Goal: Task Accomplishment & Management: Complete application form

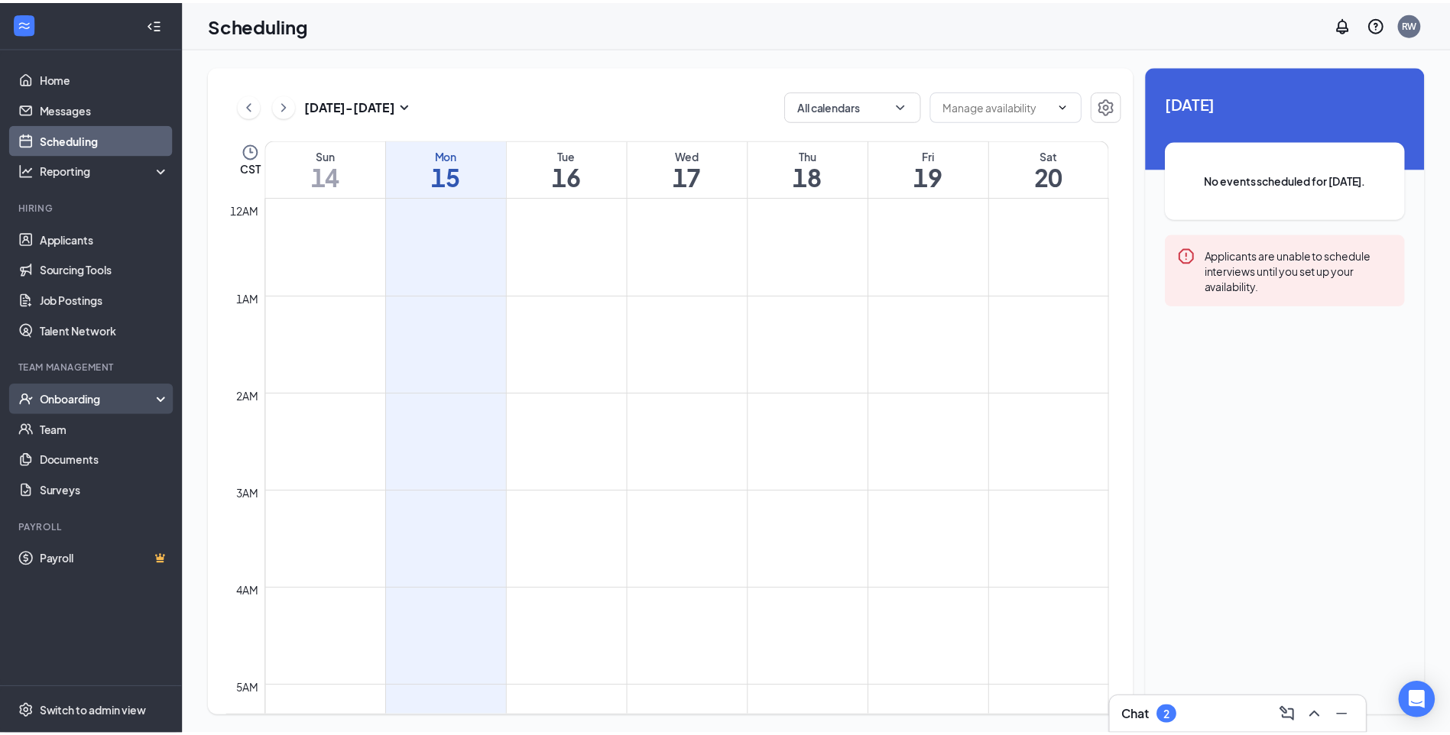
scroll to position [751, 0]
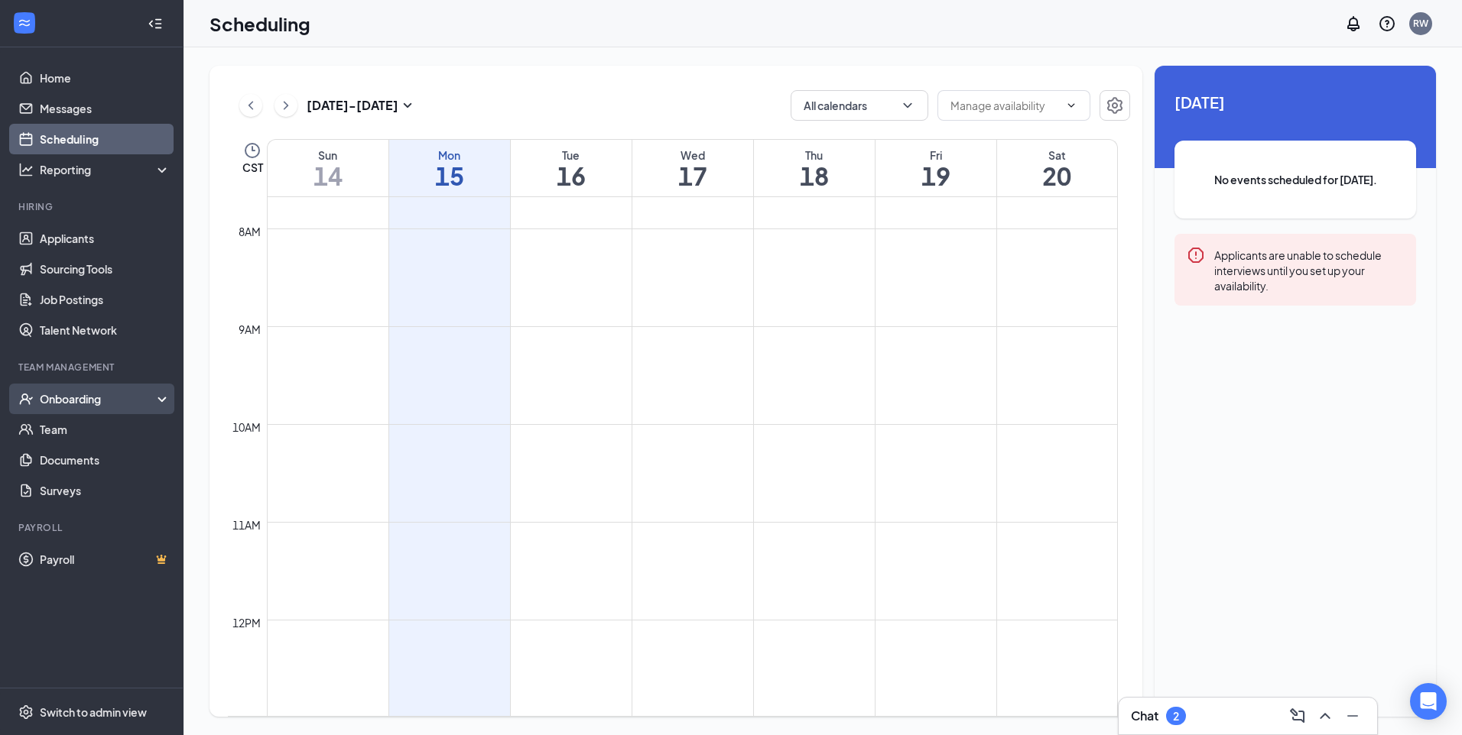
click at [74, 410] on div "Onboarding" at bounding box center [91, 399] width 183 height 31
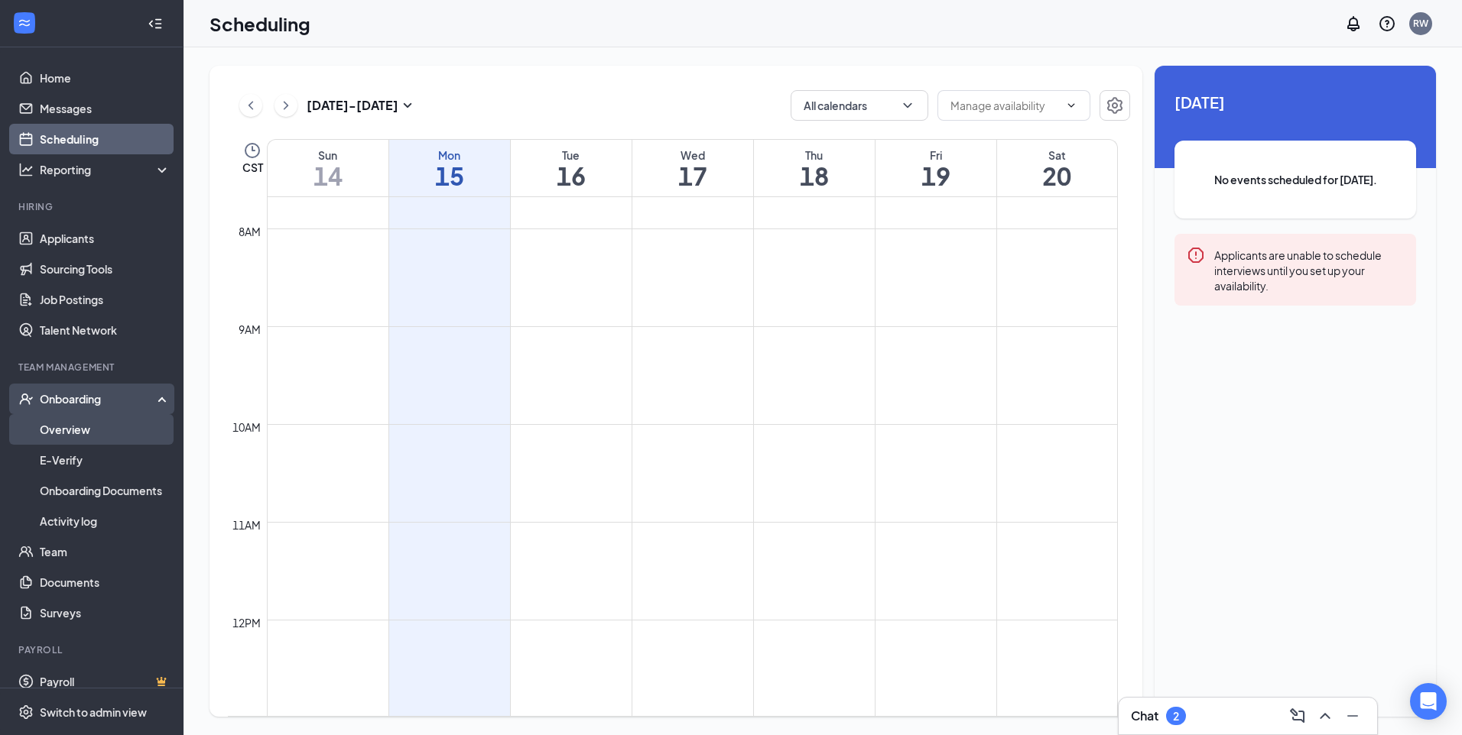
click at [75, 433] on link "Overview" at bounding box center [105, 429] width 131 height 31
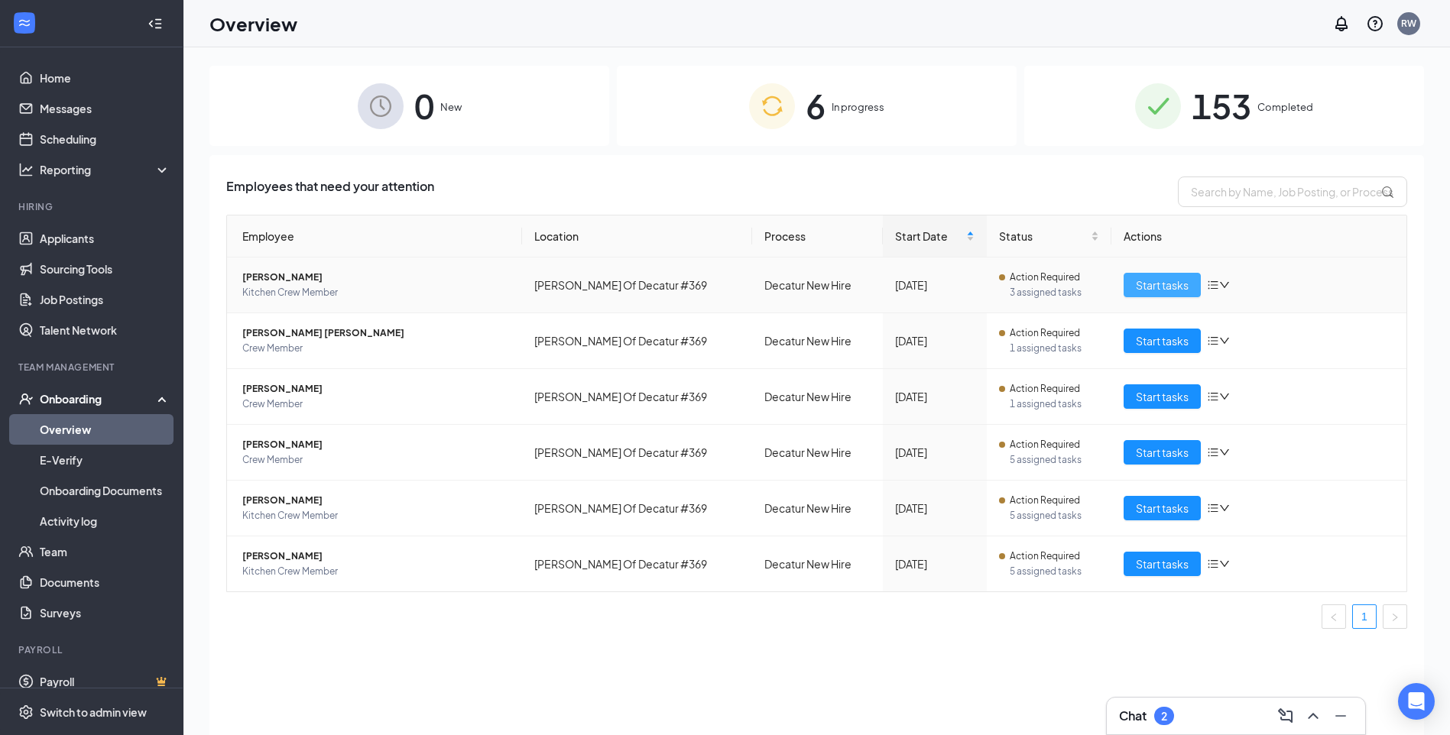
click at [1172, 280] on span "Start tasks" at bounding box center [1162, 285] width 53 height 17
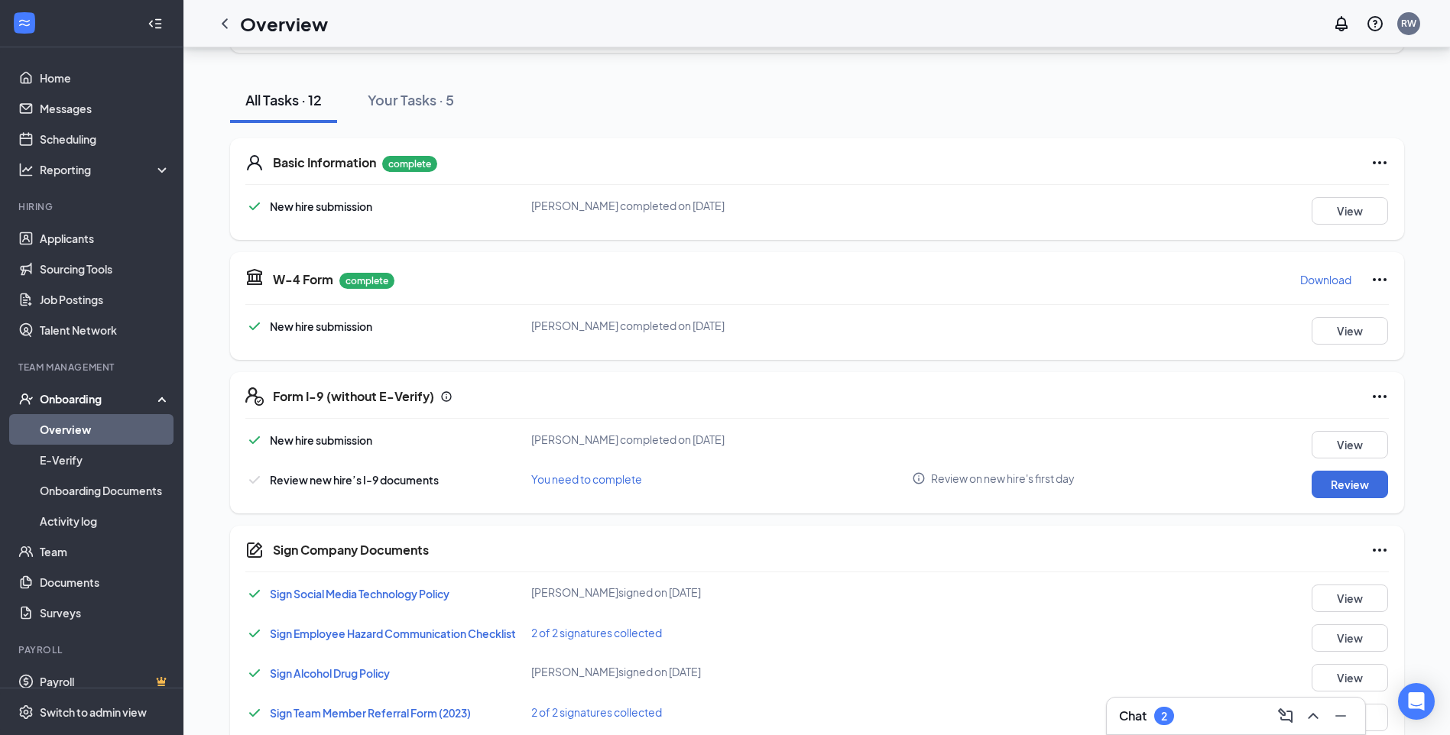
scroll to position [229, 0]
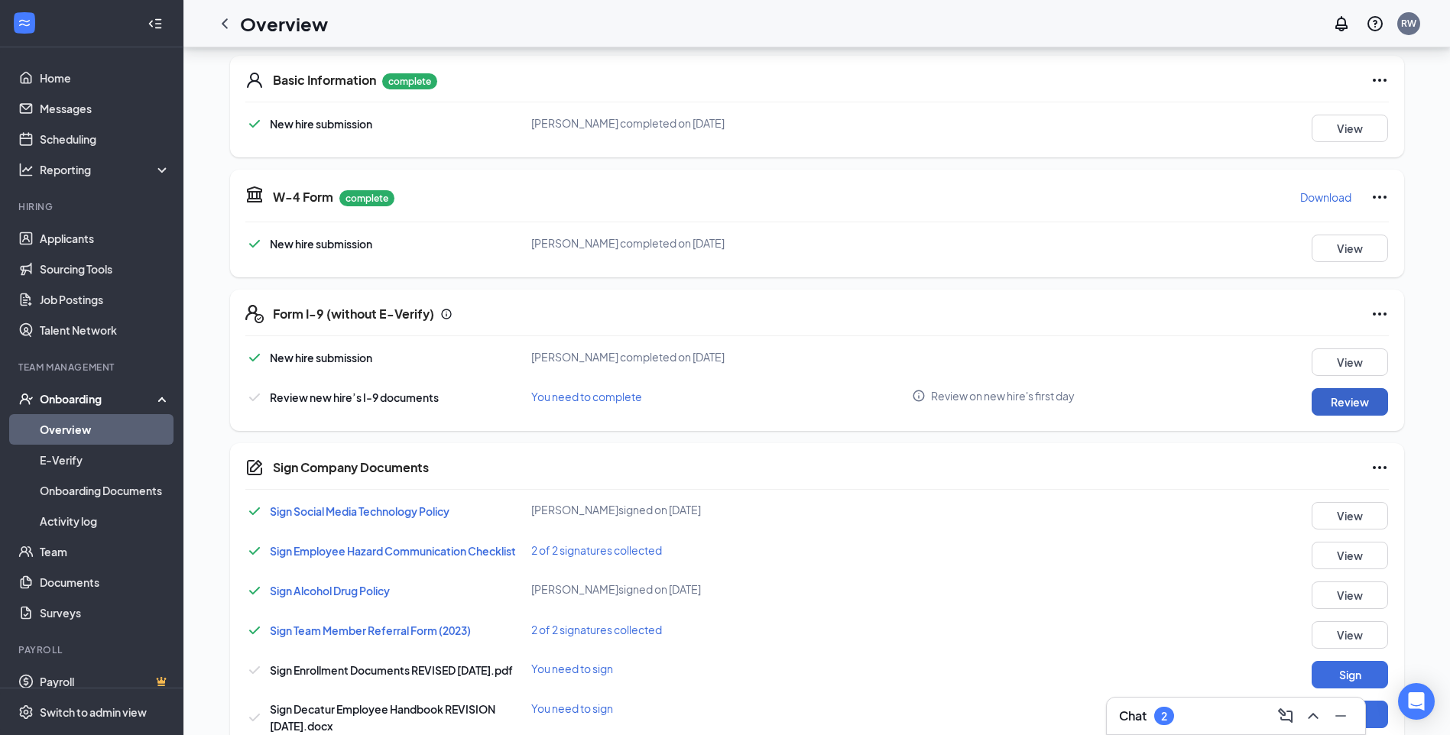
click at [1371, 391] on button "Review" at bounding box center [1350, 402] width 76 height 28
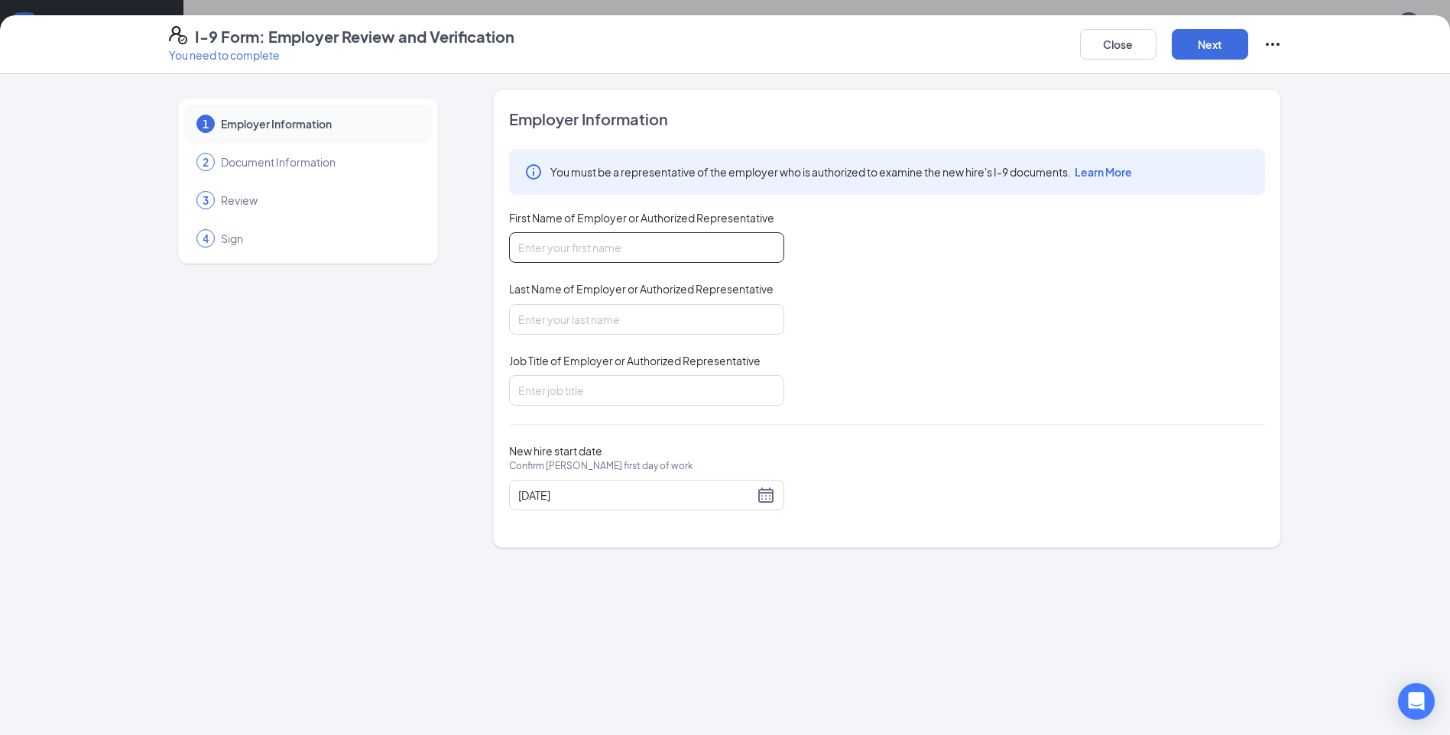
click at [589, 248] on input "First Name of Employer or Authorized Representative" at bounding box center [646, 247] width 275 height 31
type input "[PERSON_NAME]"
click at [561, 315] on input "Last Name of Employer or Authorized Representative" at bounding box center [646, 319] width 275 height 31
type input "[PERSON_NAME]"
click at [552, 396] on input "Job Title of Employer or Authorized Representative" at bounding box center [646, 390] width 275 height 31
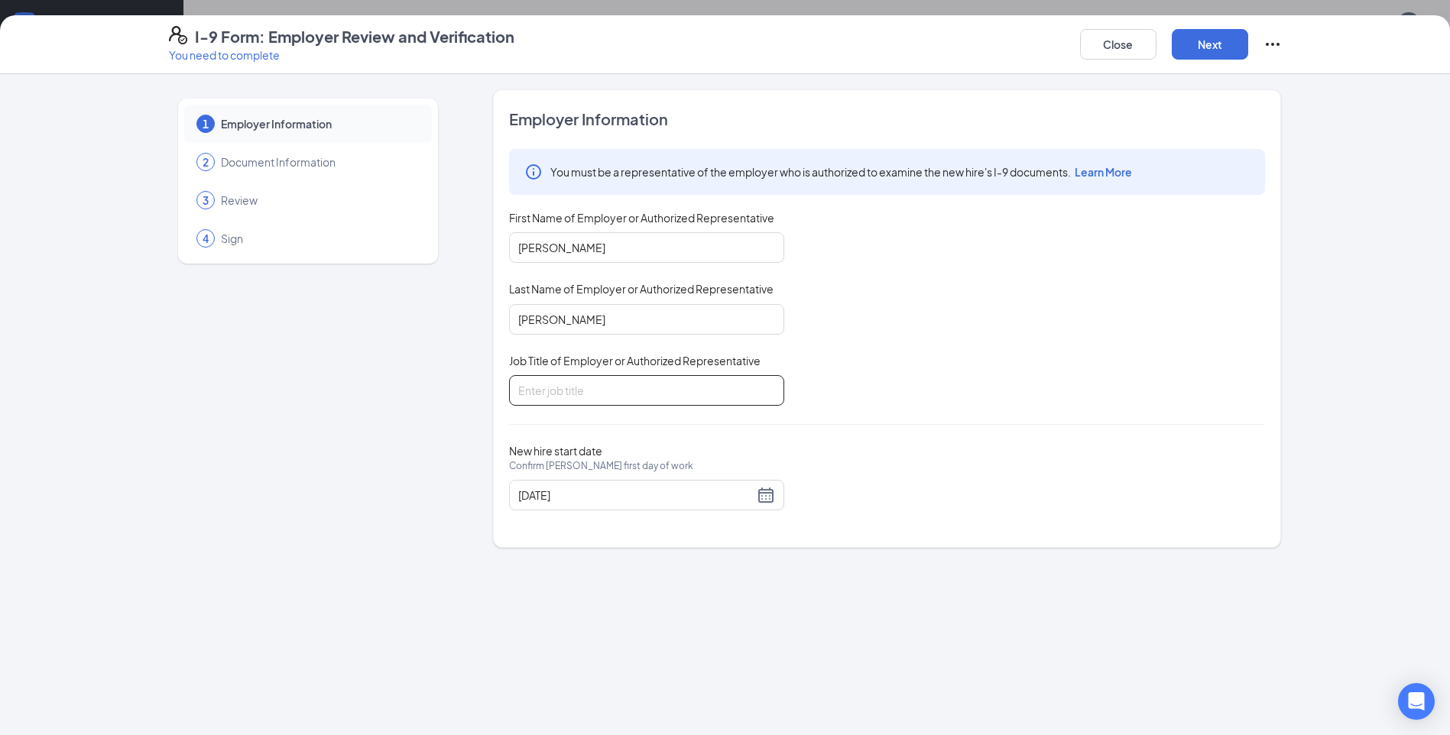
type input "GM"
click at [768, 501] on div "[DATE]" at bounding box center [646, 495] width 257 height 18
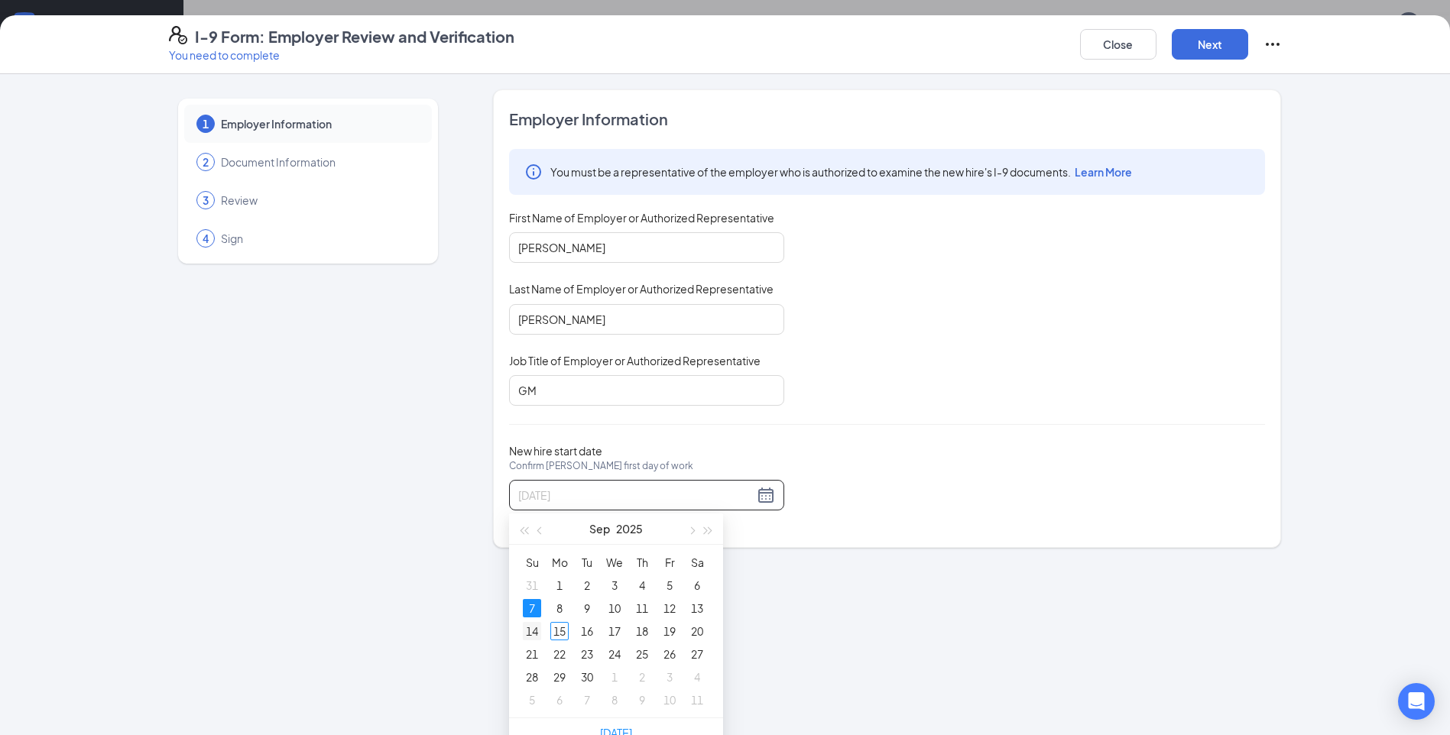
type input "[DATE]"
click at [539, 630] on div "14" at bounding box center [532, 631] width 18 height 18
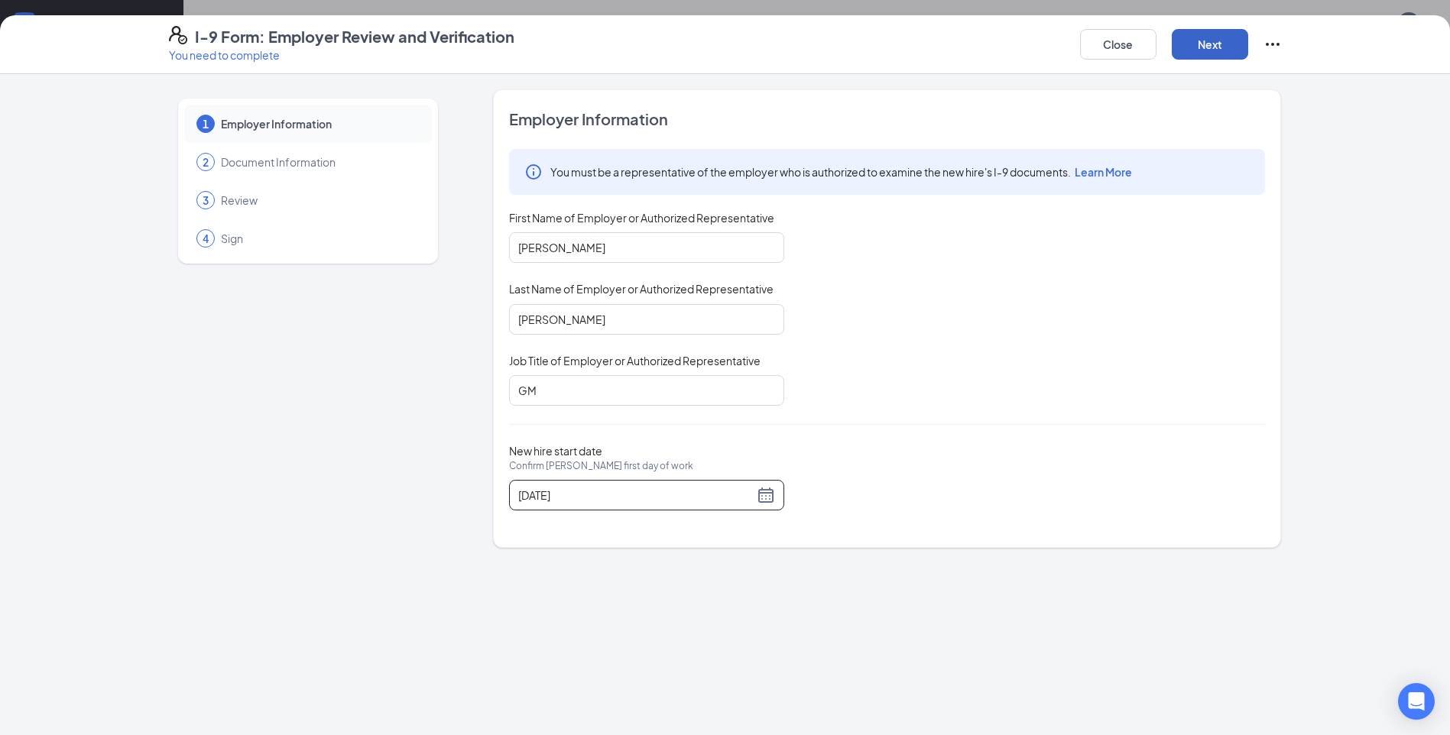
click at [1214, 45] on button "Next" at bounding box center [1210, 44] width 76 height 31
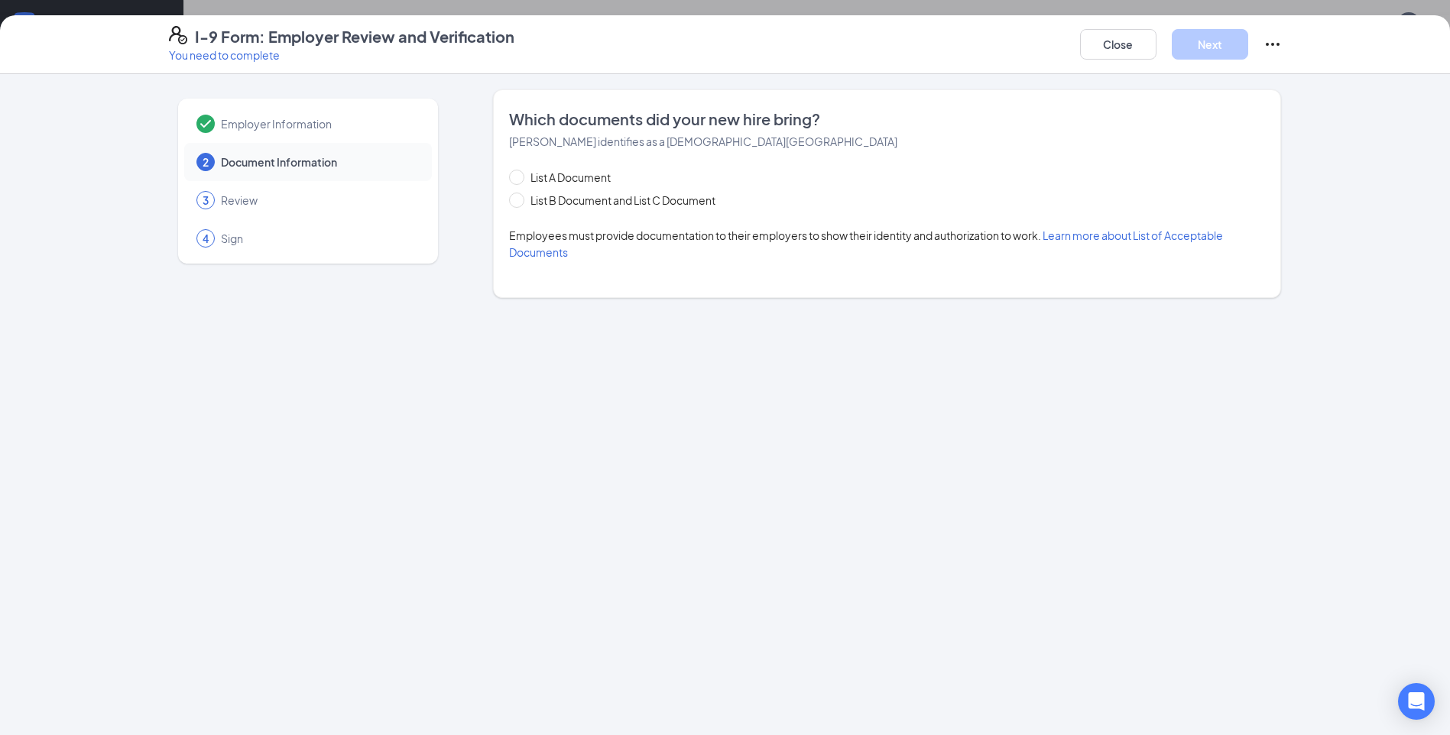
click at [510, 211] on div "List A Document List B Document and List C Document Employees must provide docu…" at bounding box center [887, 215] width 756 height 92
click at [514, 202] on input "List B Document and List C Document" at bounding box center [514, 198] width 11 height 11
radio input "true"
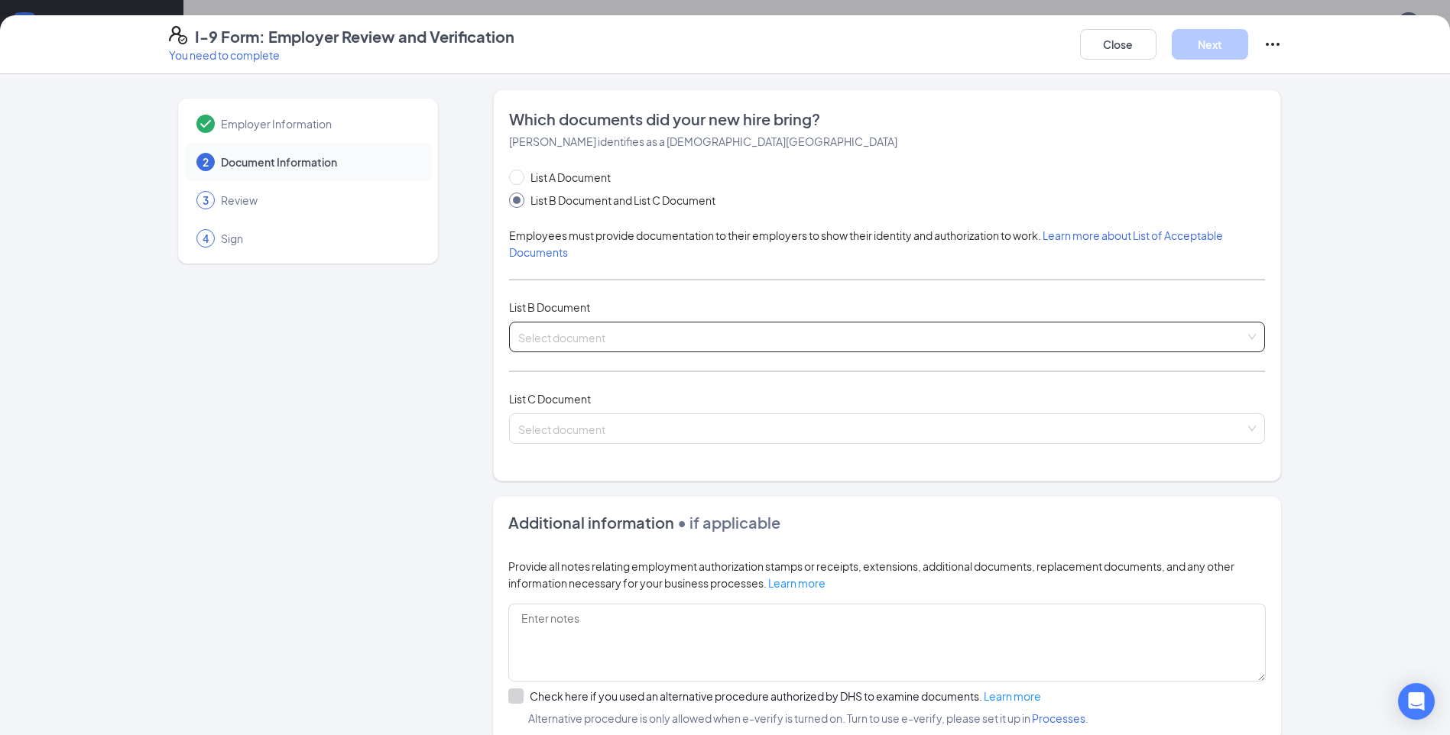
click at [569, 344] on input "search" at bounding box center [881, 334] width 727 height 23
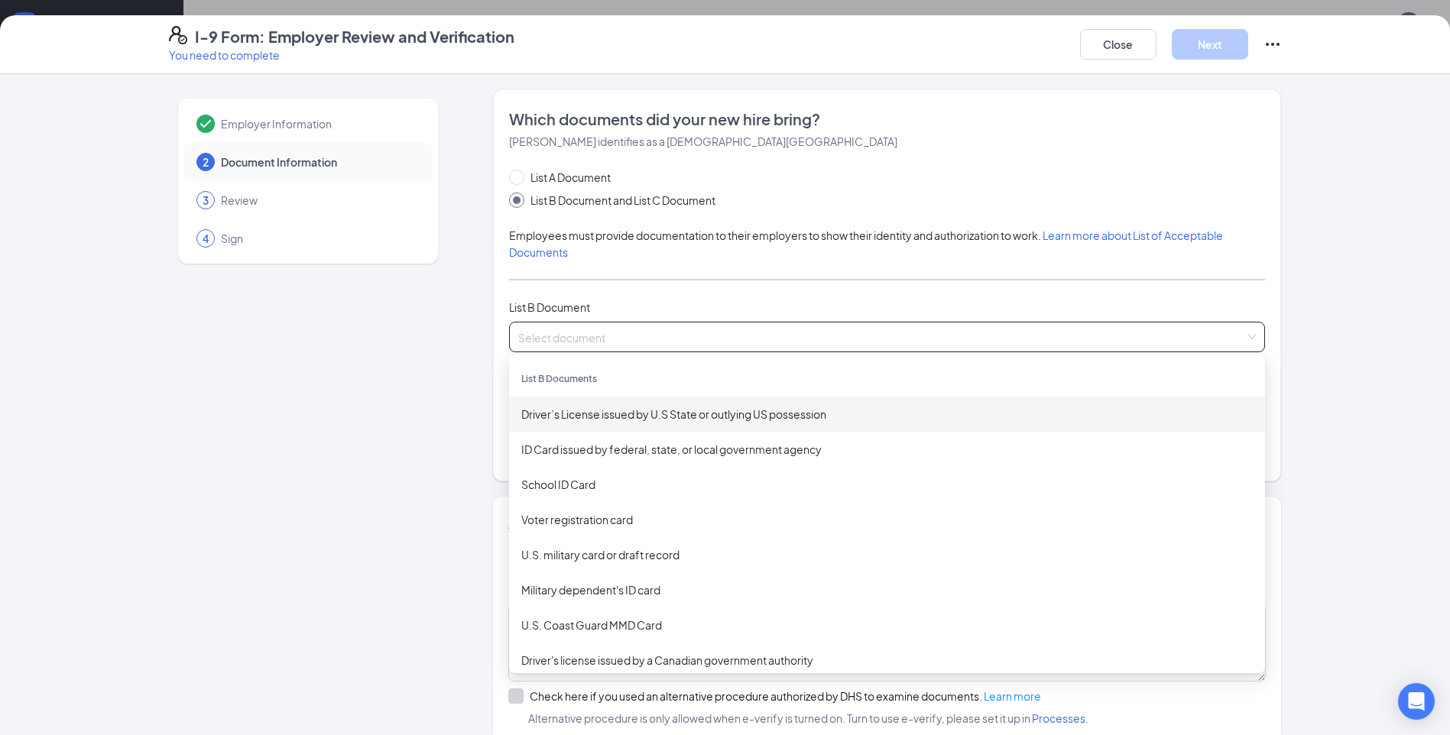
click at [586, 414] on div "Driver’s License issued by U.S State or outlying US possession" at bounding box center [887, 414] width 732 height 17
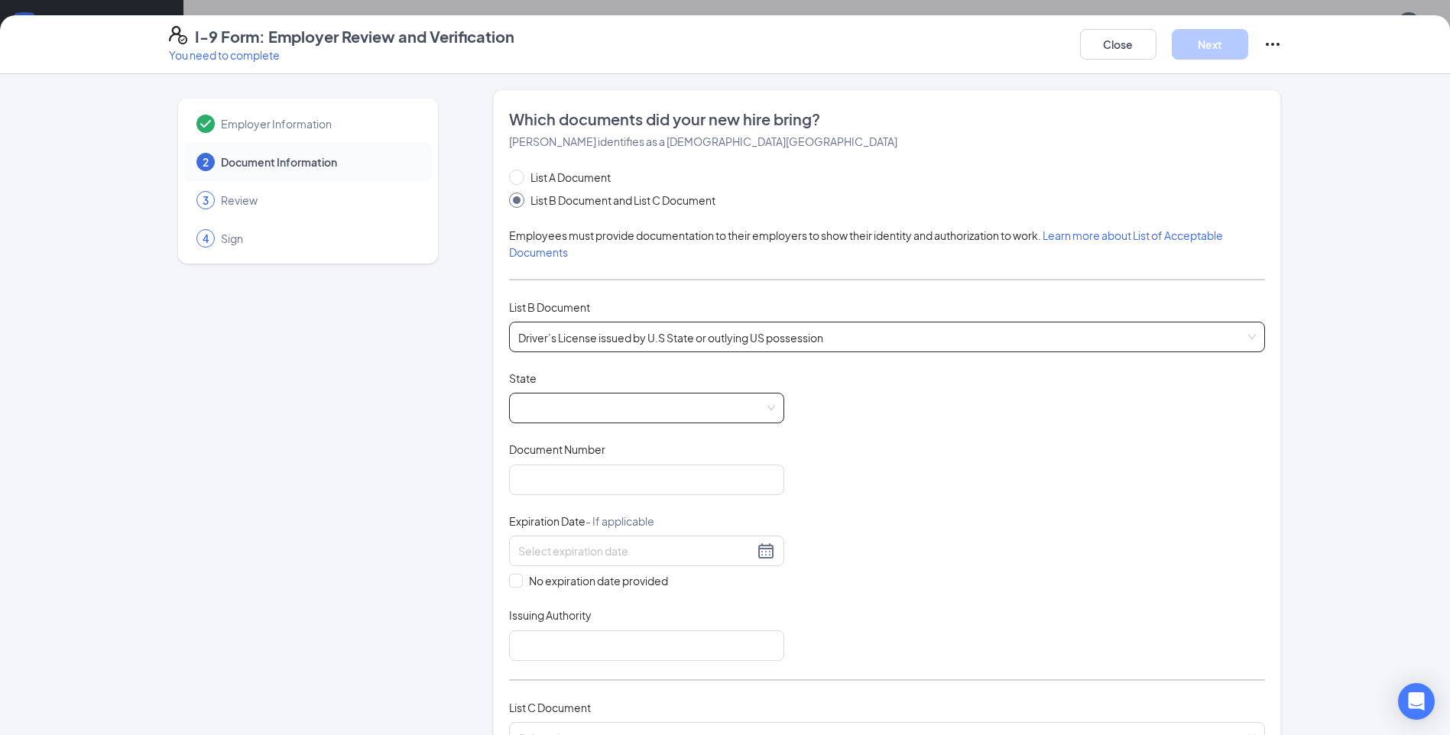
click at [587, 404] on span at bounding box center [646, 408] width 257 height 29
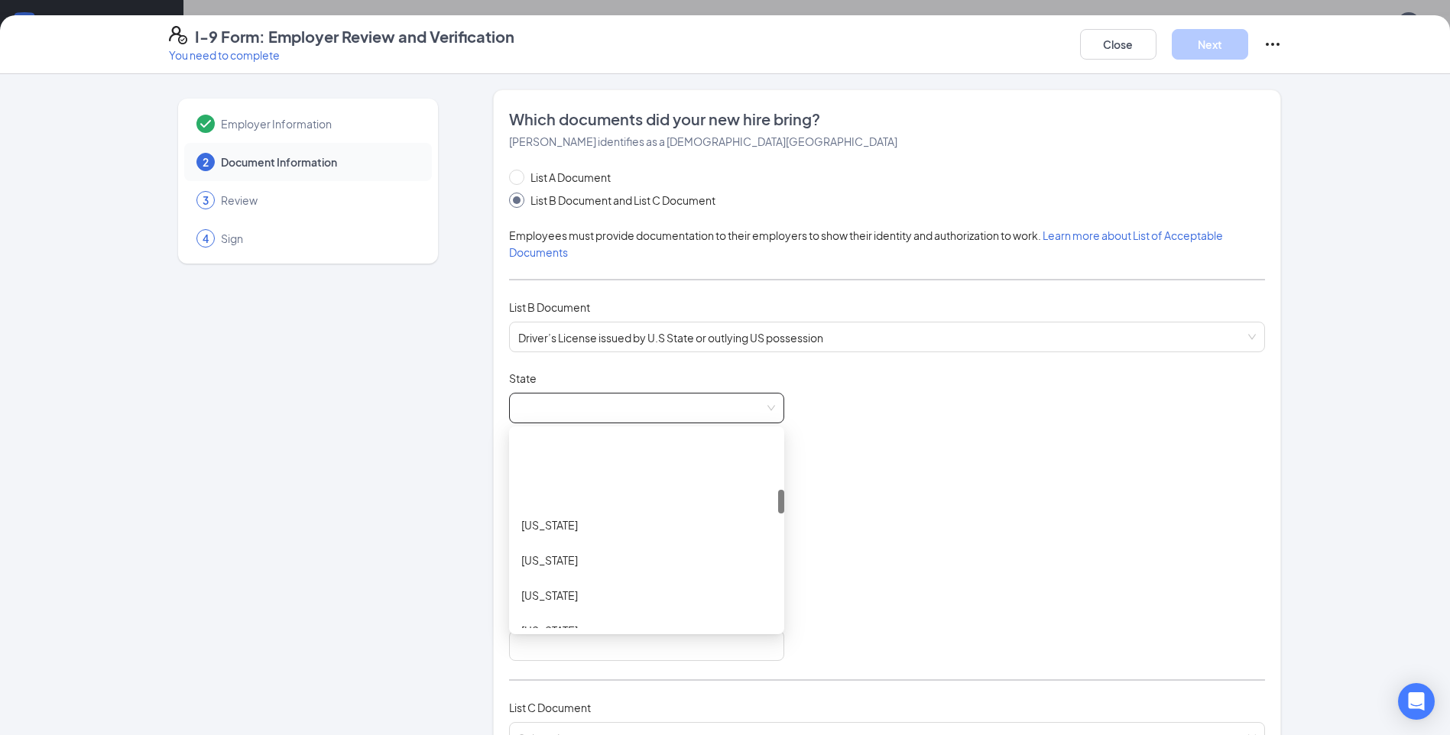
scroll to position [459, 0]
click at [543, 518] on div "[US_STATE]" at bounding box center [646, 519] width 251 height 17
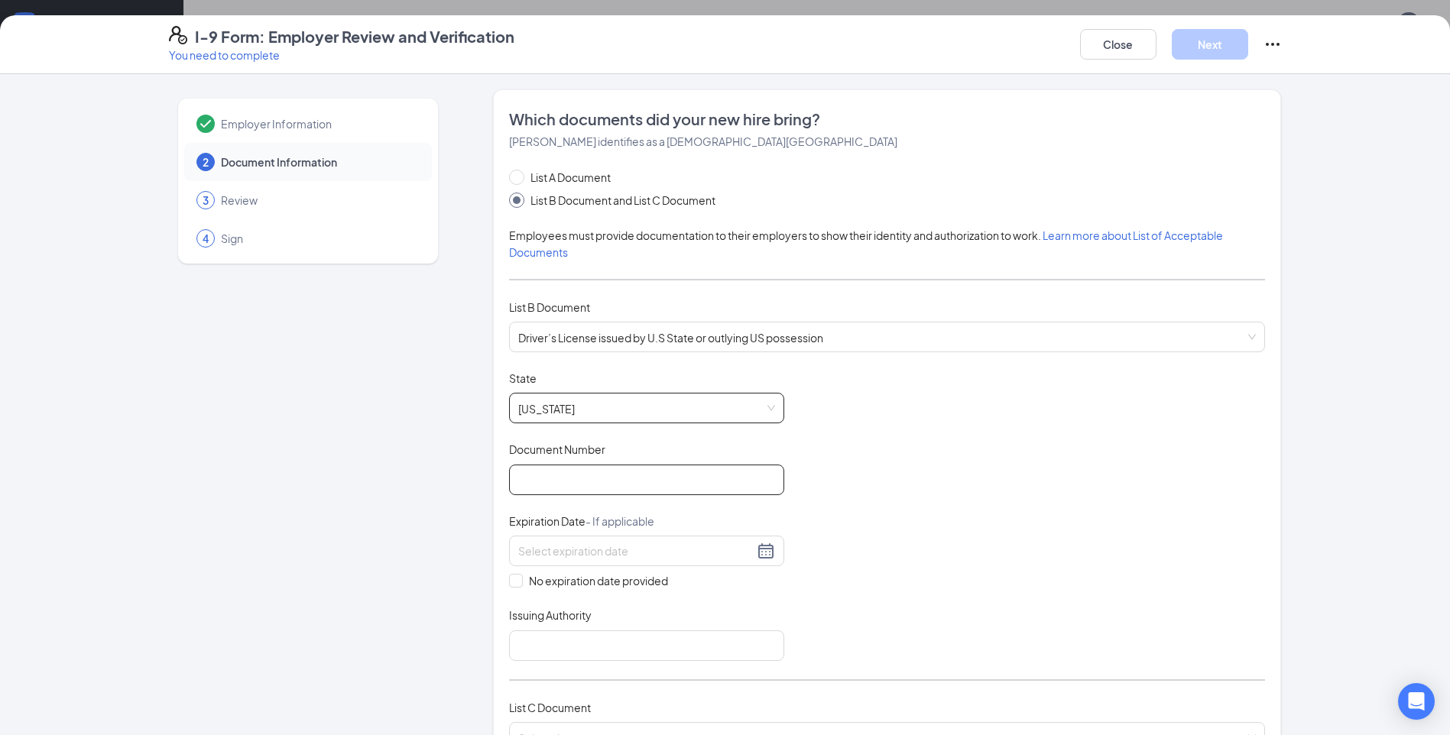
click at [566, 478] on input "Document Number" at bounding box center [646, 480] width 275 height 31
type input "r"
type input "R36151009001"
click at [635, 551] on input at bounding box center [635, 551] width 235 height 17
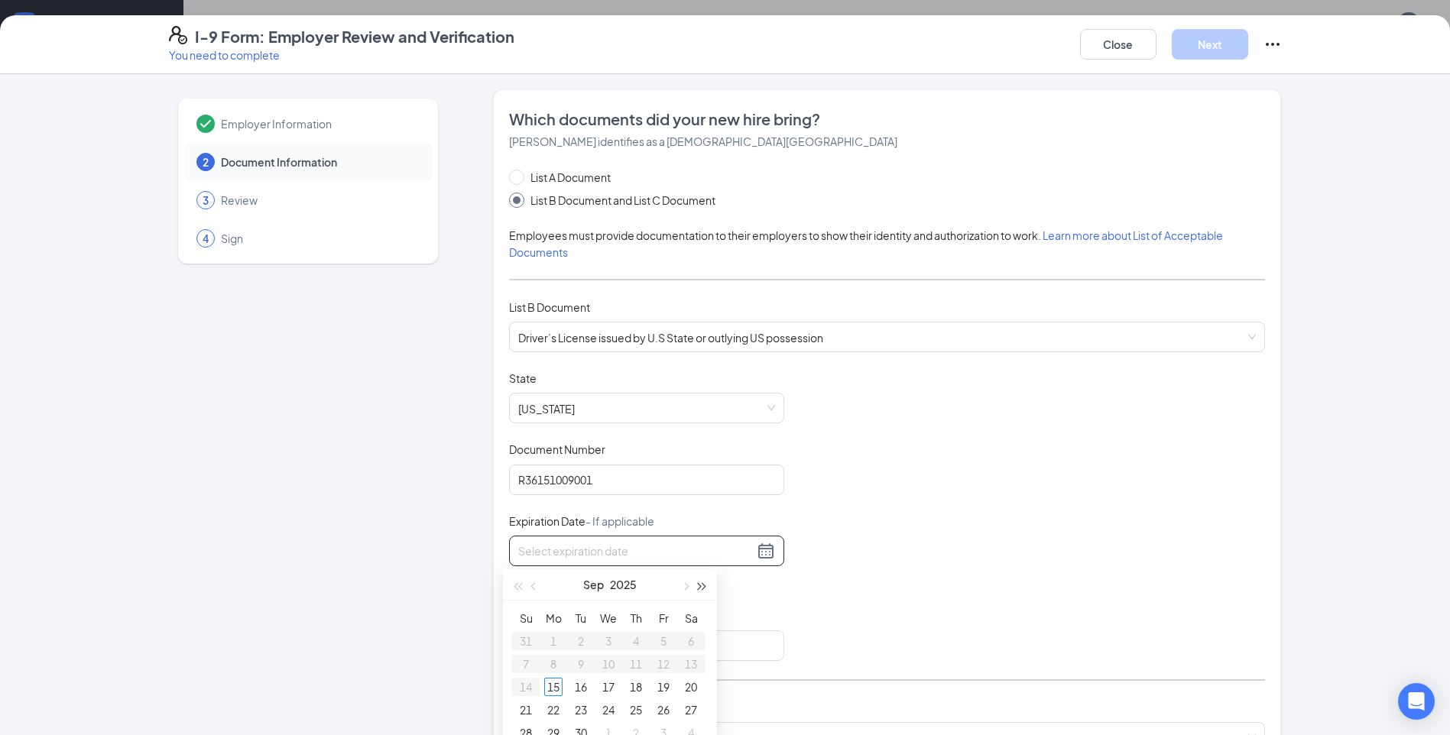
click at [699, 588] on span "button" at bounding box center [703, 587] width 8 height 8
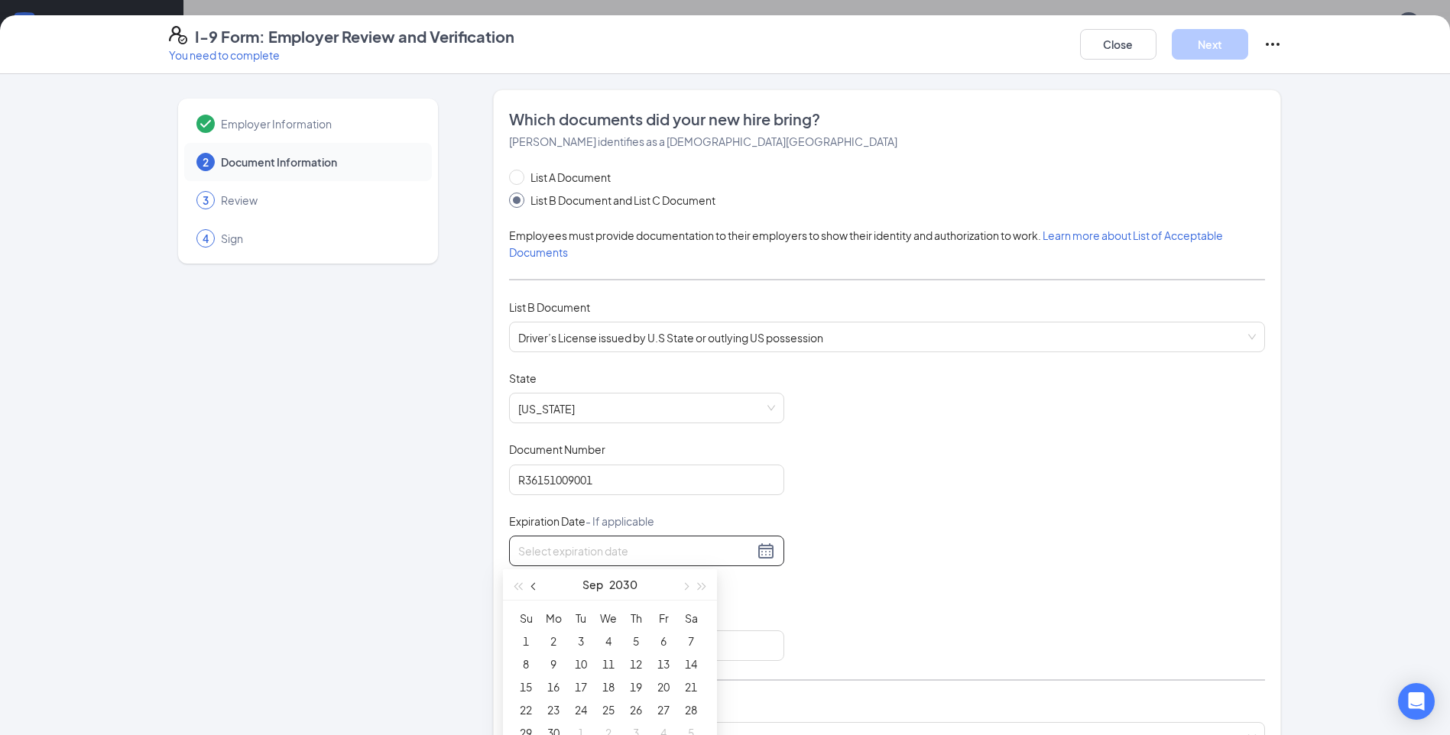
click at [534, 587] on span "button" at bounding box center [535, 587] width 8 height 8
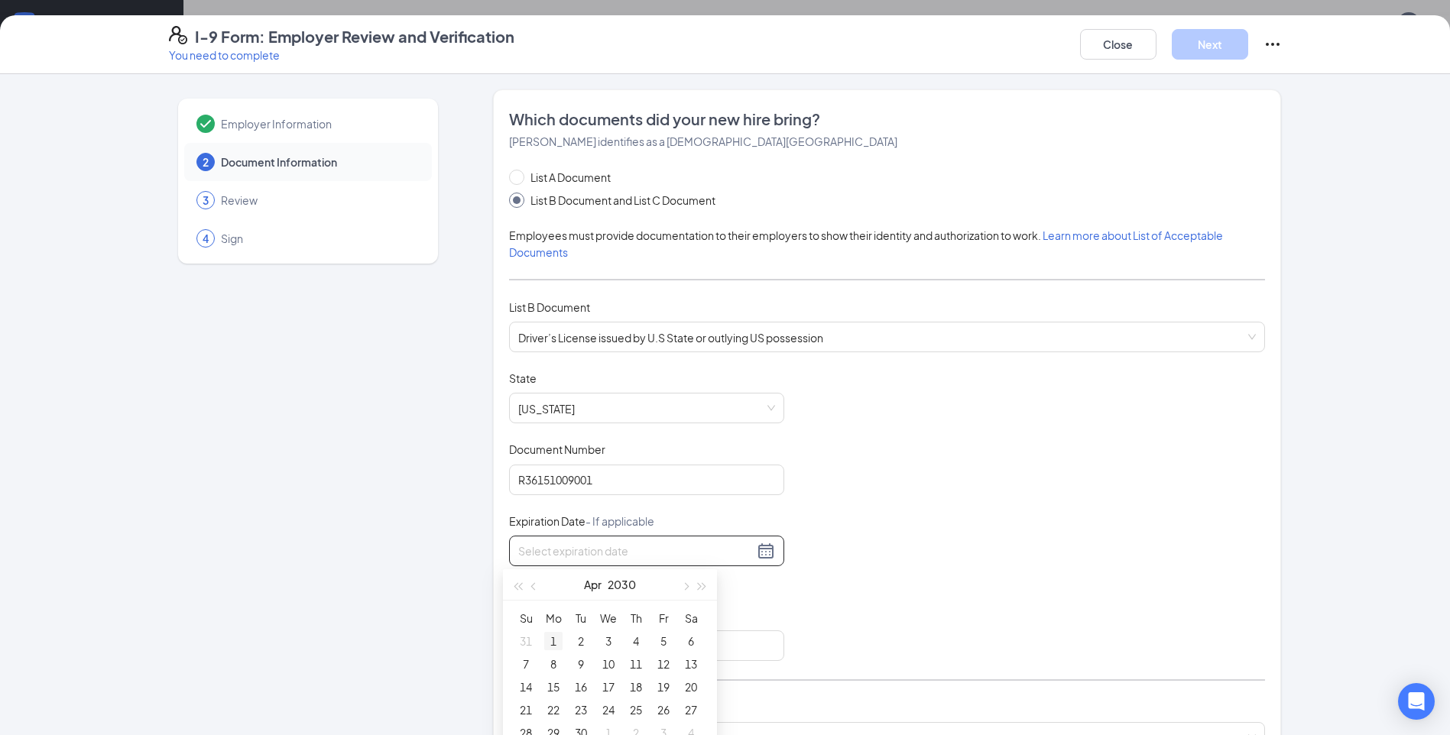
type input "[DATE]"
click at [553, 637] on div "1" at bounding box center [553, 641] width 18 height 18
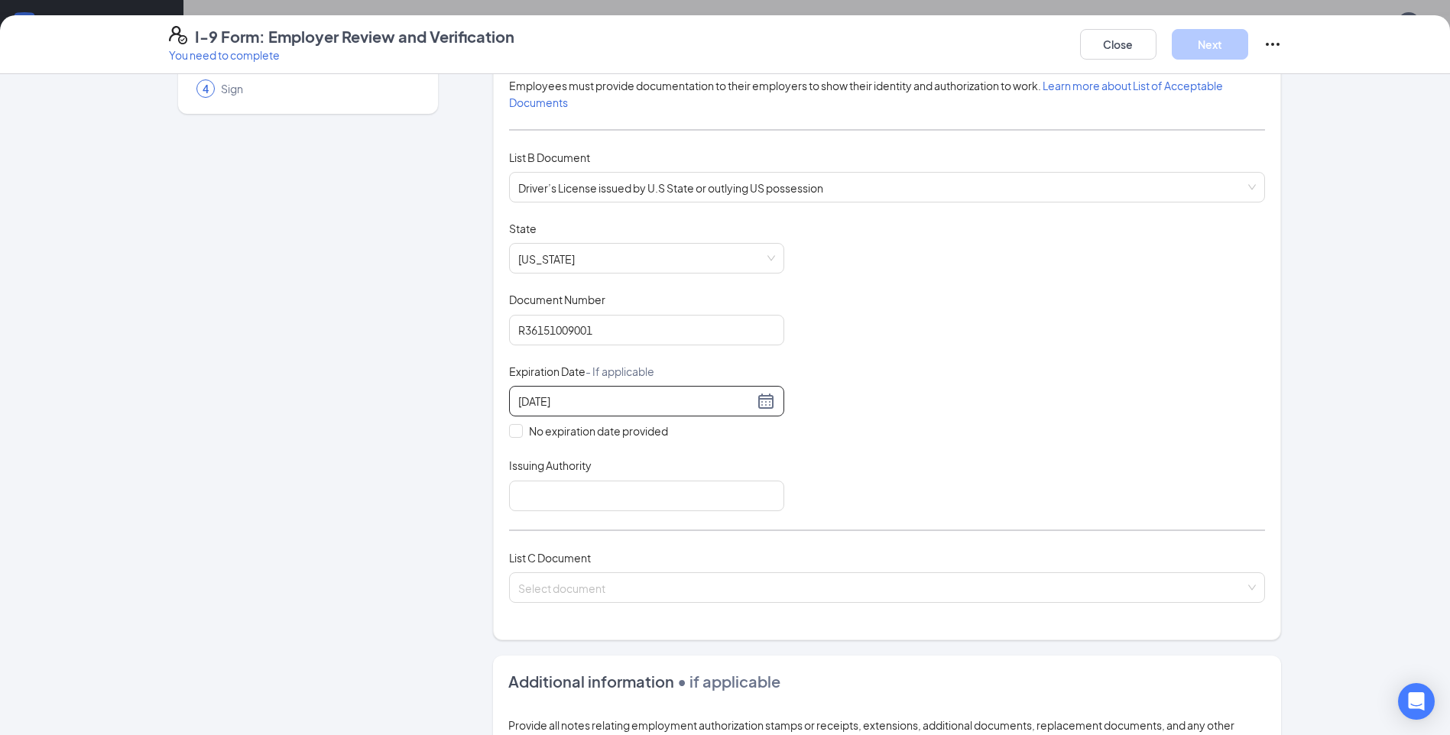
scroll to position [153, 0]
click at [638, 495] on input "Issuing Authority" at bounding box center [646, 493] width 275 height 31
type input "[US_STATE]"
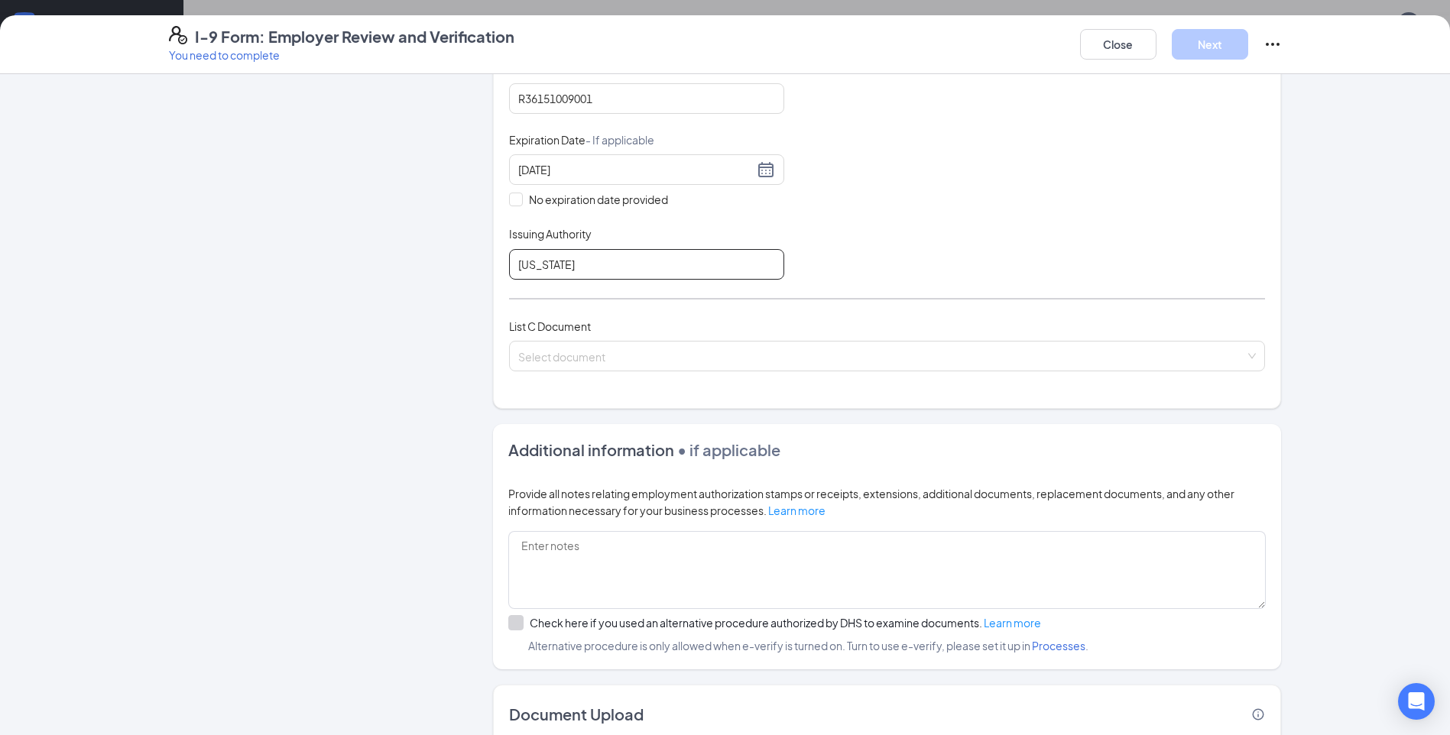
scroll to position [382, 0]
click at [663, 360] on input "search" at bounding box center [881, 352] width 727 height 23
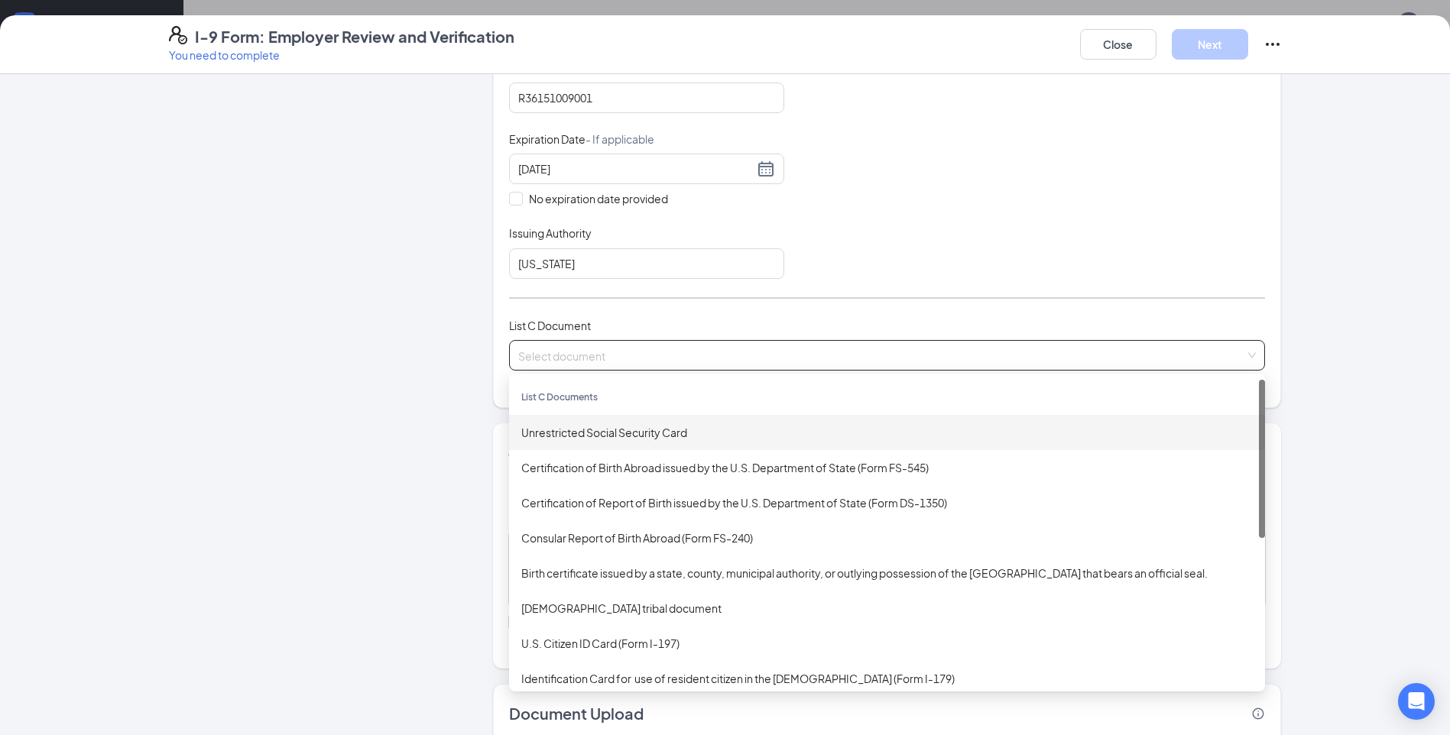
click at [597, 439] on div "Unrestricted Social Security Card" at bounding box center [887, 432] width 732 height 17
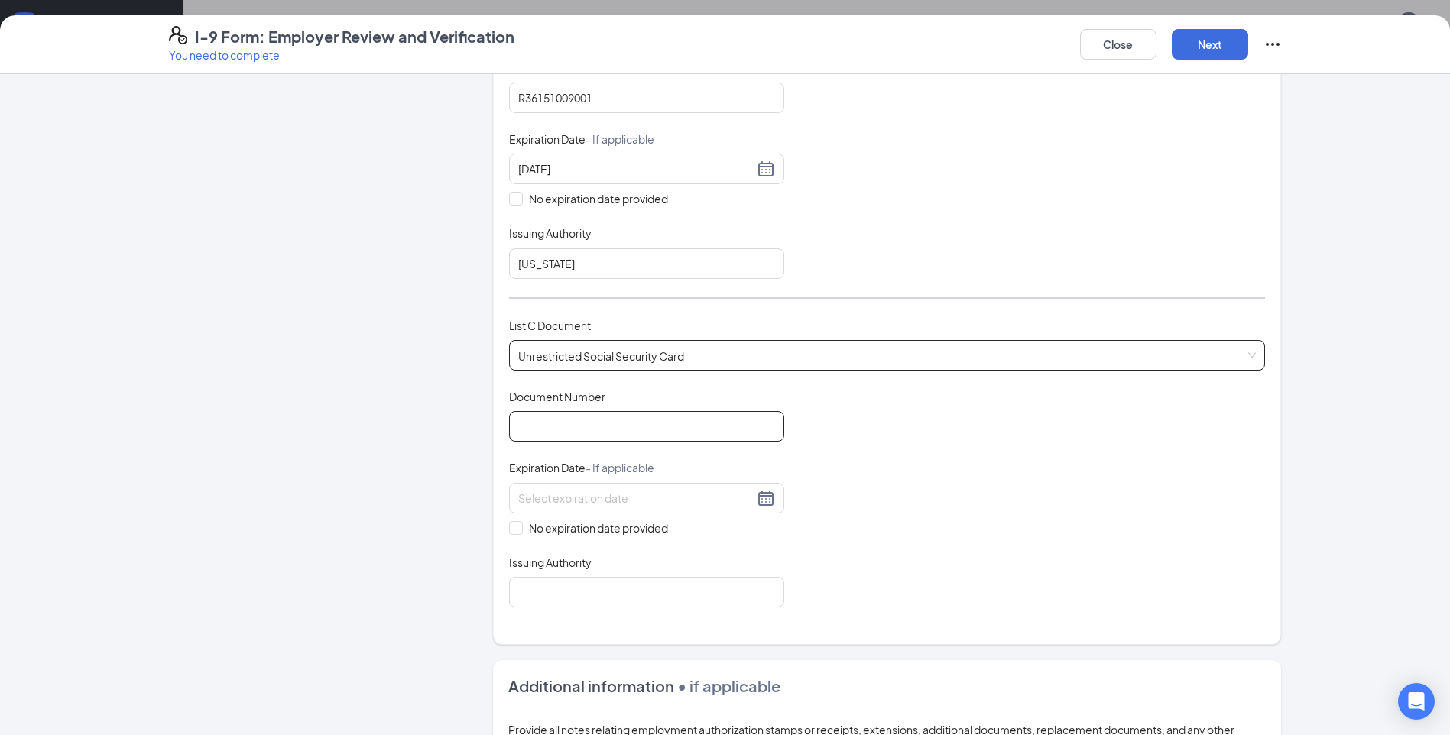
click at [560, 424] on input "Document Number" at bounding box center [646, 426] width 275 height 31
type input "340084261"
click at [501, 527] on div "Which documents did your new hire bring? [PERSON_NAME] identifies as a [DEMOGRA…" at bounding box center [887, 176] width 788 height 938
click at [514, 529] on span at bounding box center [516, 528] width 14 height 14
click at [514, 529] on input "No expiration date provided" at bounding box center [514, 526] width 11 height 11
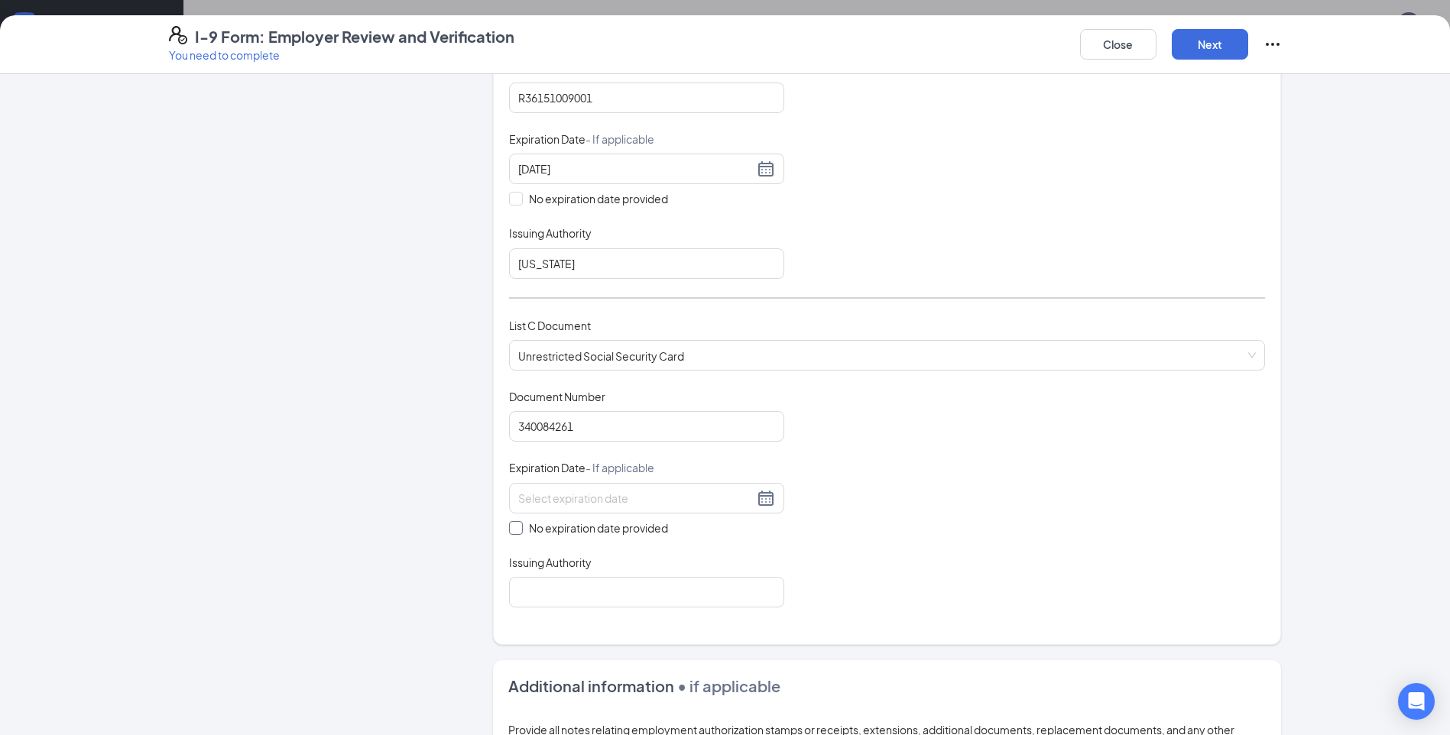
checkbox input "true"
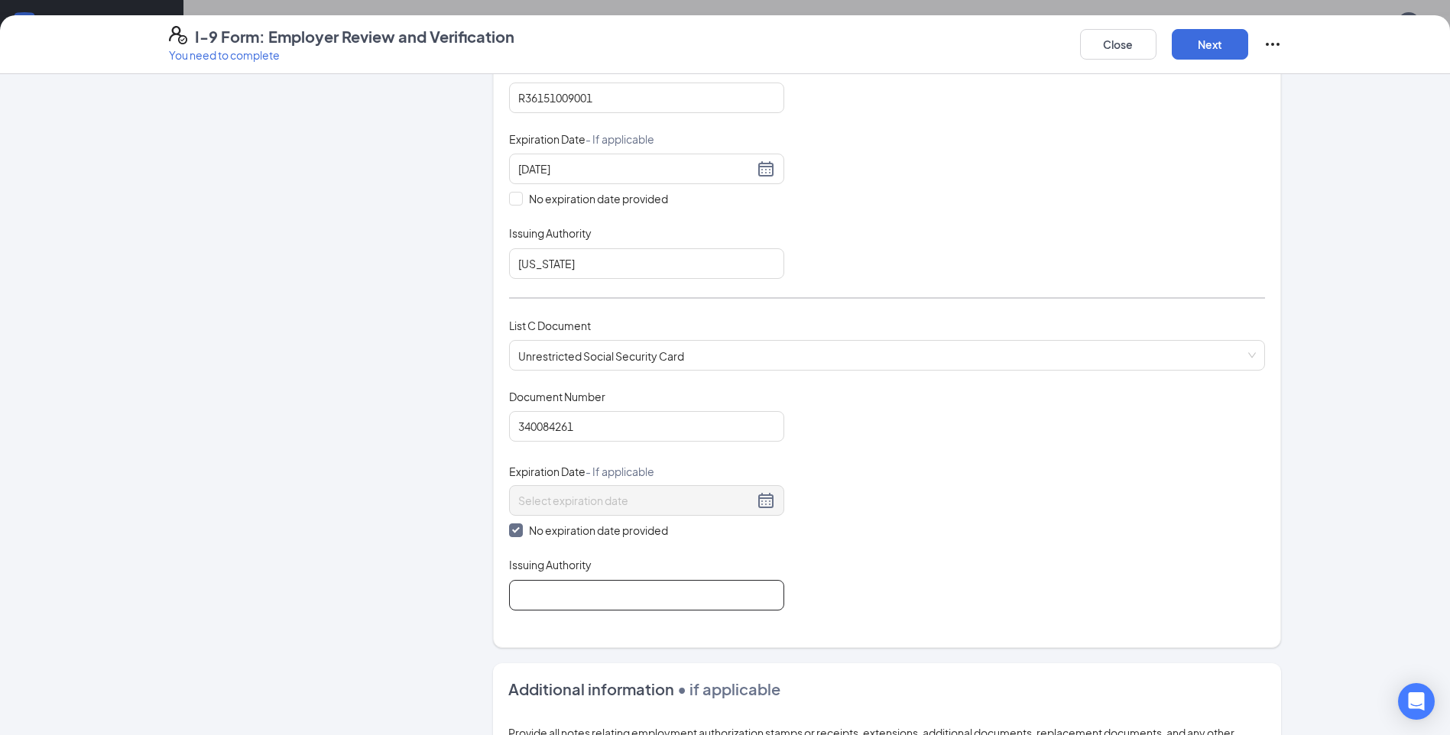
click at [593, 596] on input "Issuing Authority" at bounding box center [646, 595] width 275 height 31
type input "Social Security Administration"
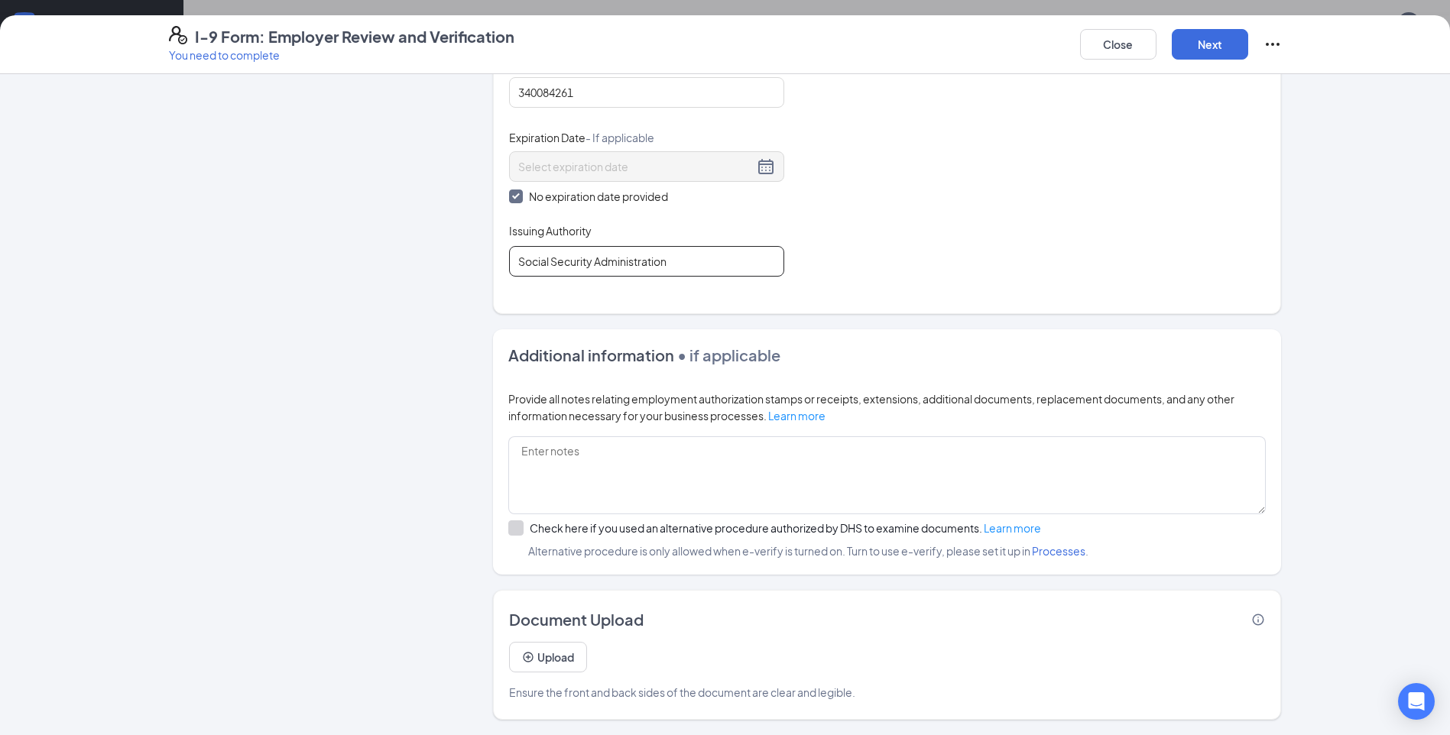
scroll to position [348, 0]
click at [1222, 42] on button "Next" at bounding box center [1210, 44] width 76 height 31
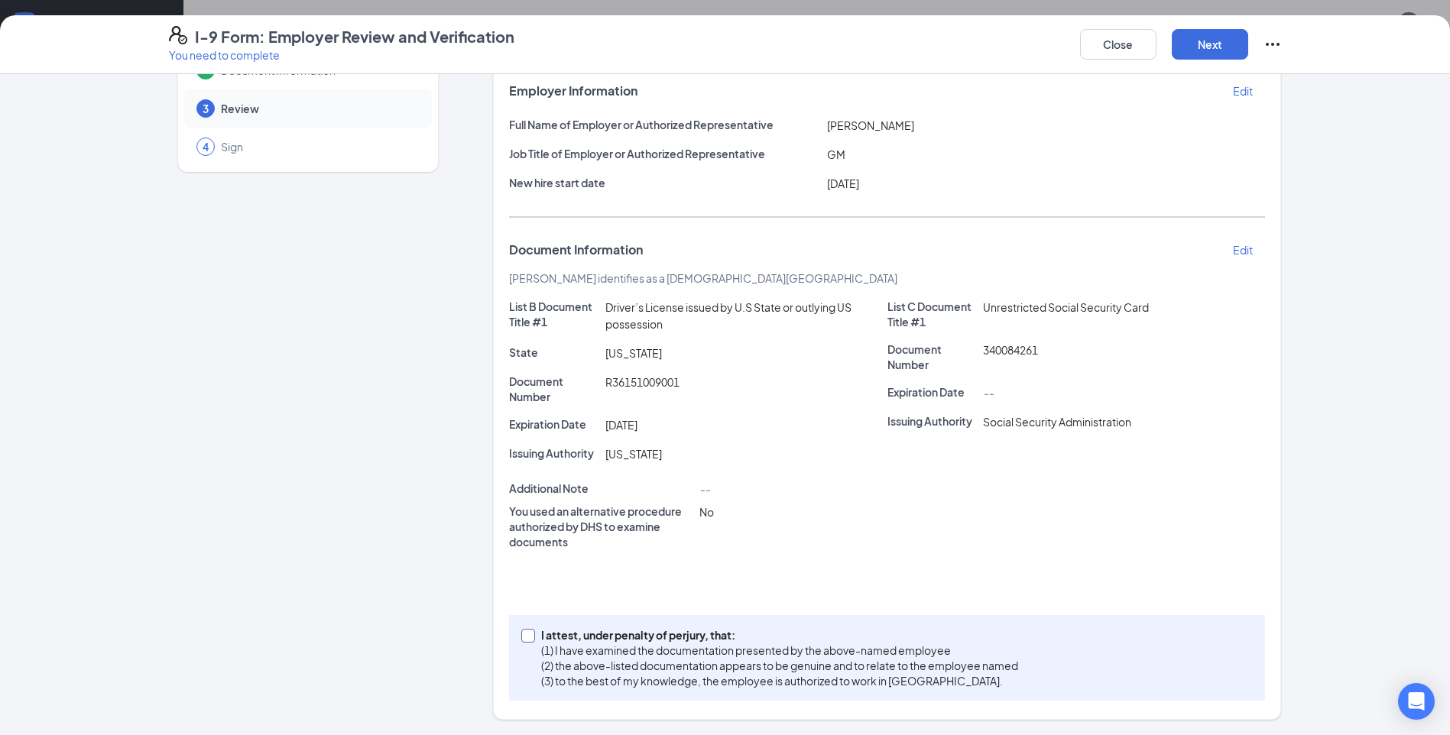
click at [521, 633] on input "I attest, under penalty of [PERSON_NAME], that: (1) I have examined the documen…" at bounding box center [526, 634] width 11 height 11
checkbox input "true"
click at [1218, 40] on button "Next" at bounding box center [1210, 44] width 76 height 31
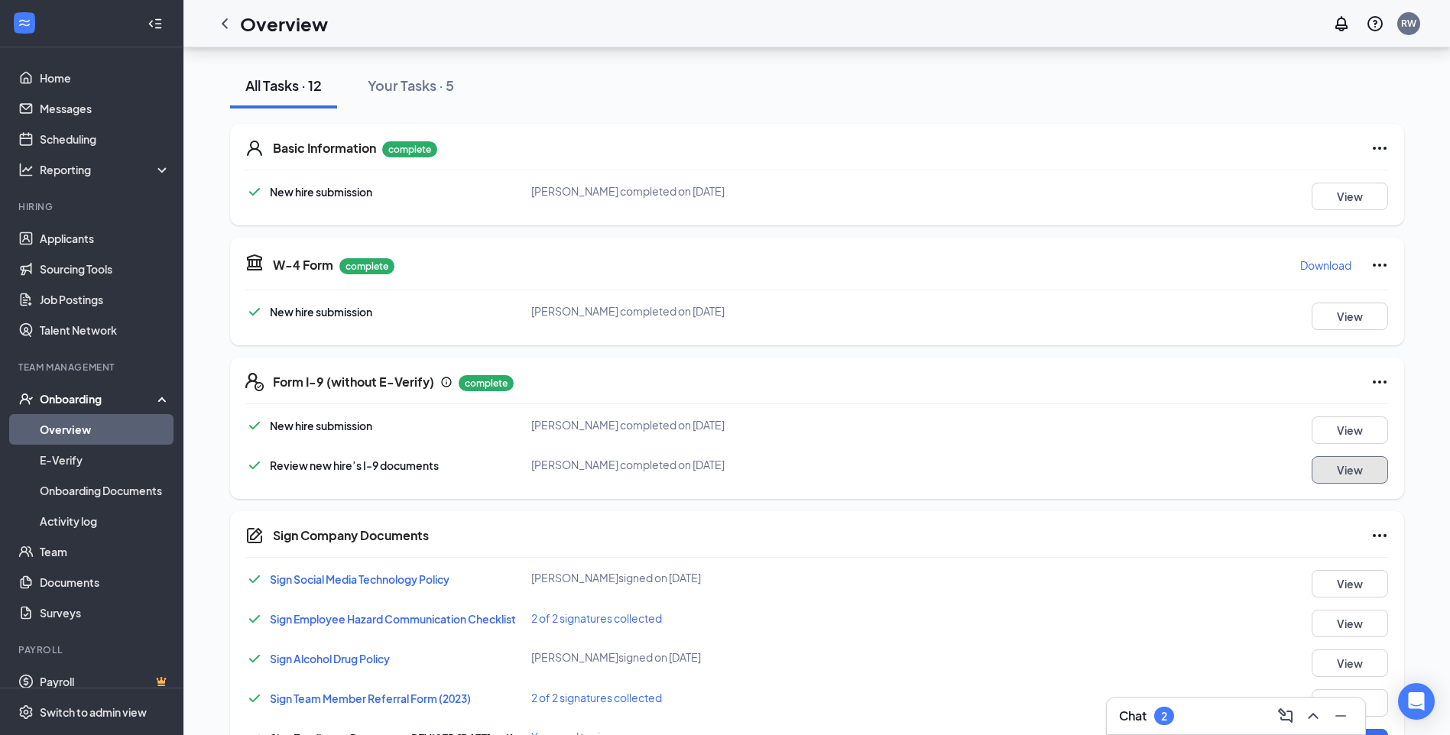
scroll to position [306, 0]
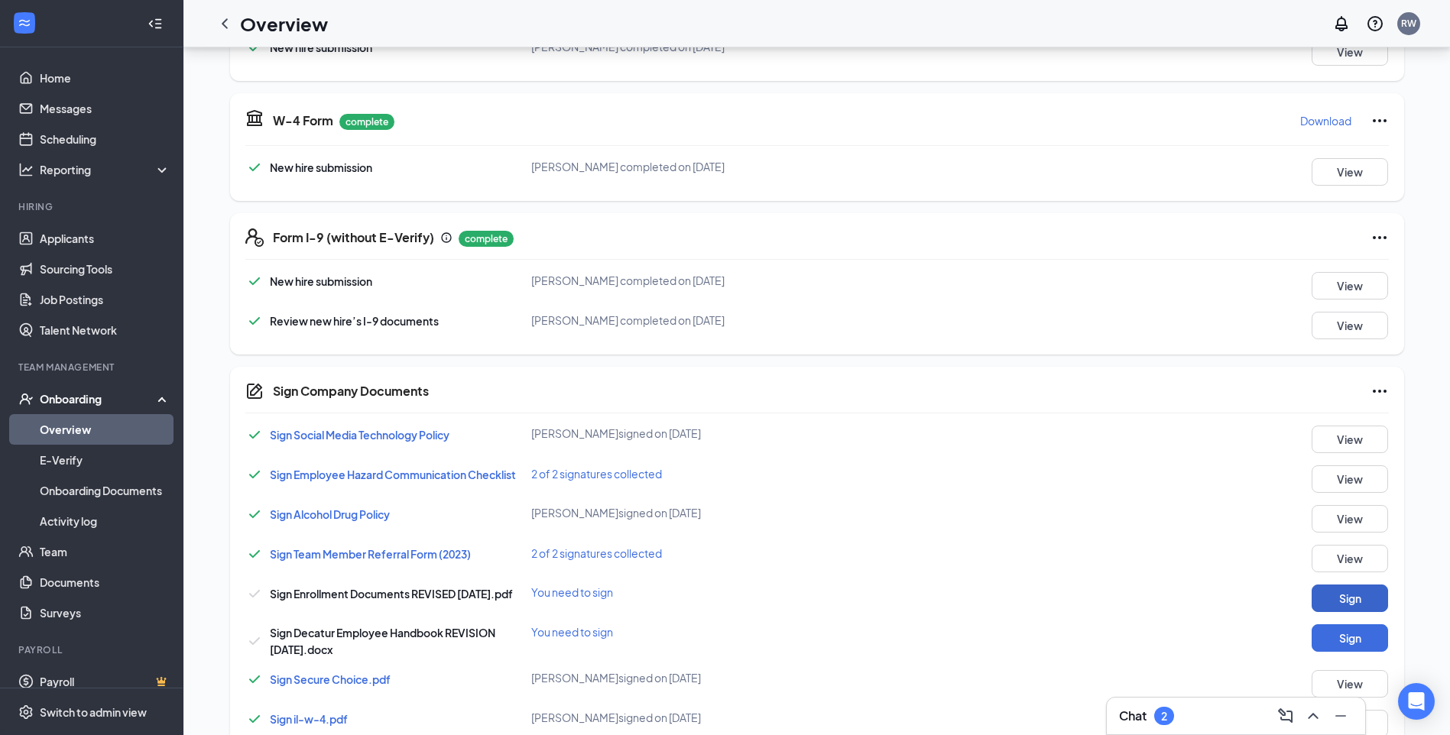
click at [1351, 595] on button "Sign" at bounding box center [1350, 599] width 76 height 28
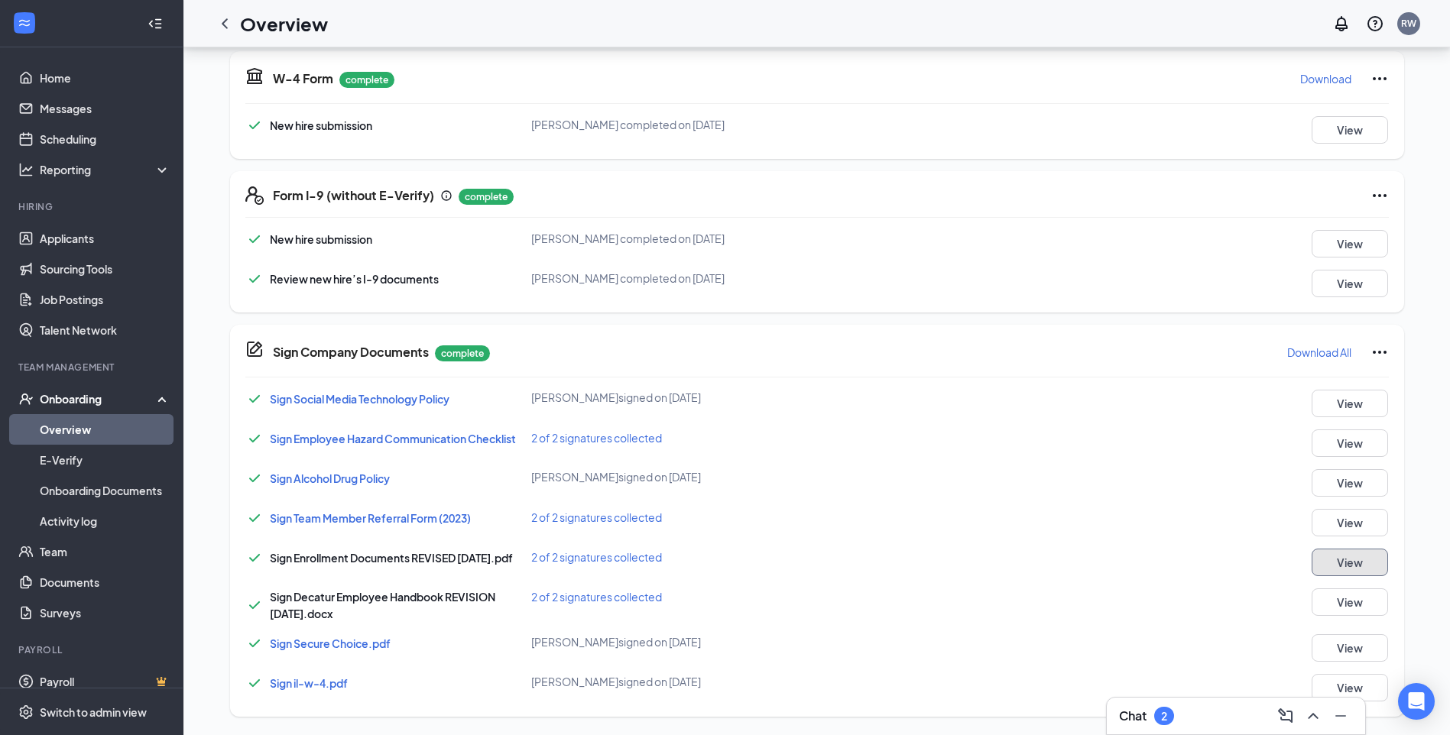
scroll to position [0, 0]
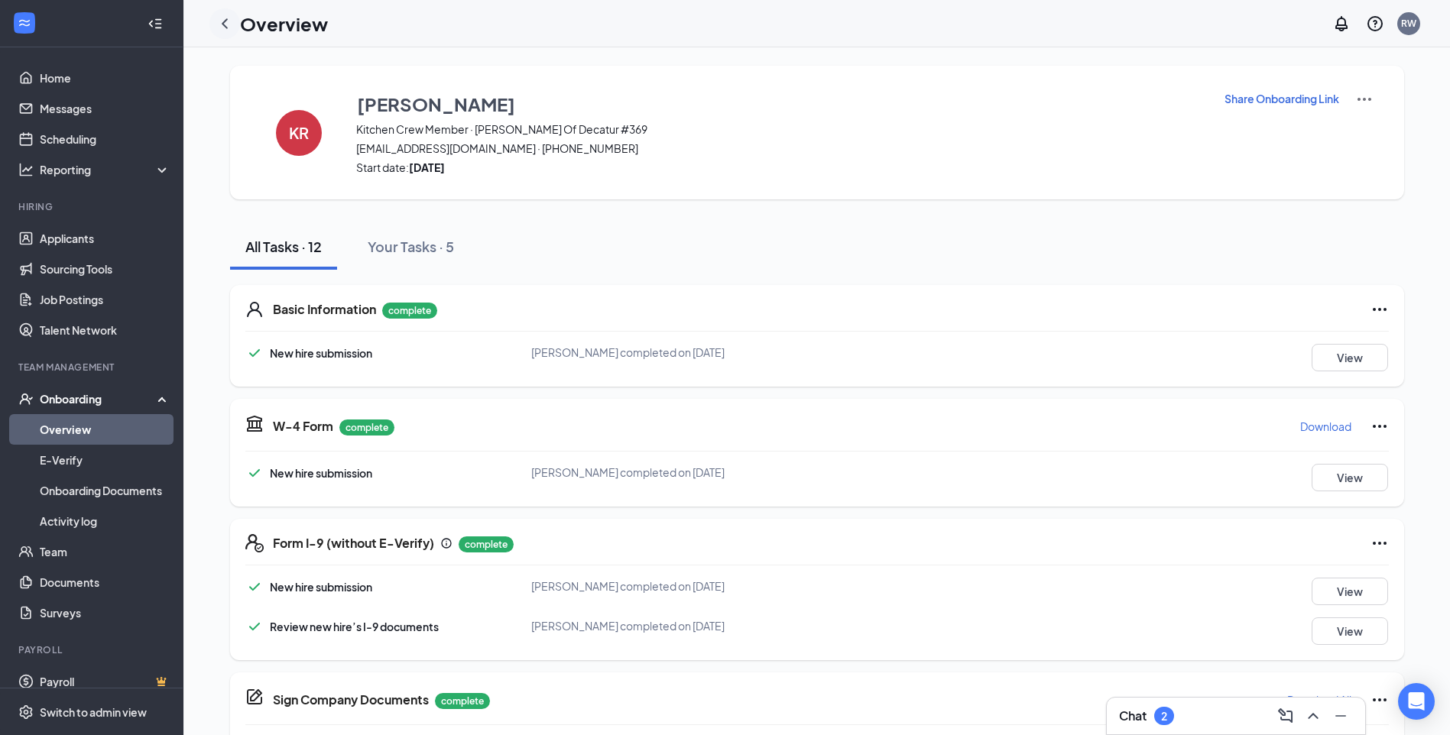
click at [227, 22] on icon "ChevronLeft" at bounding box center [225, 24] width 18 height 18
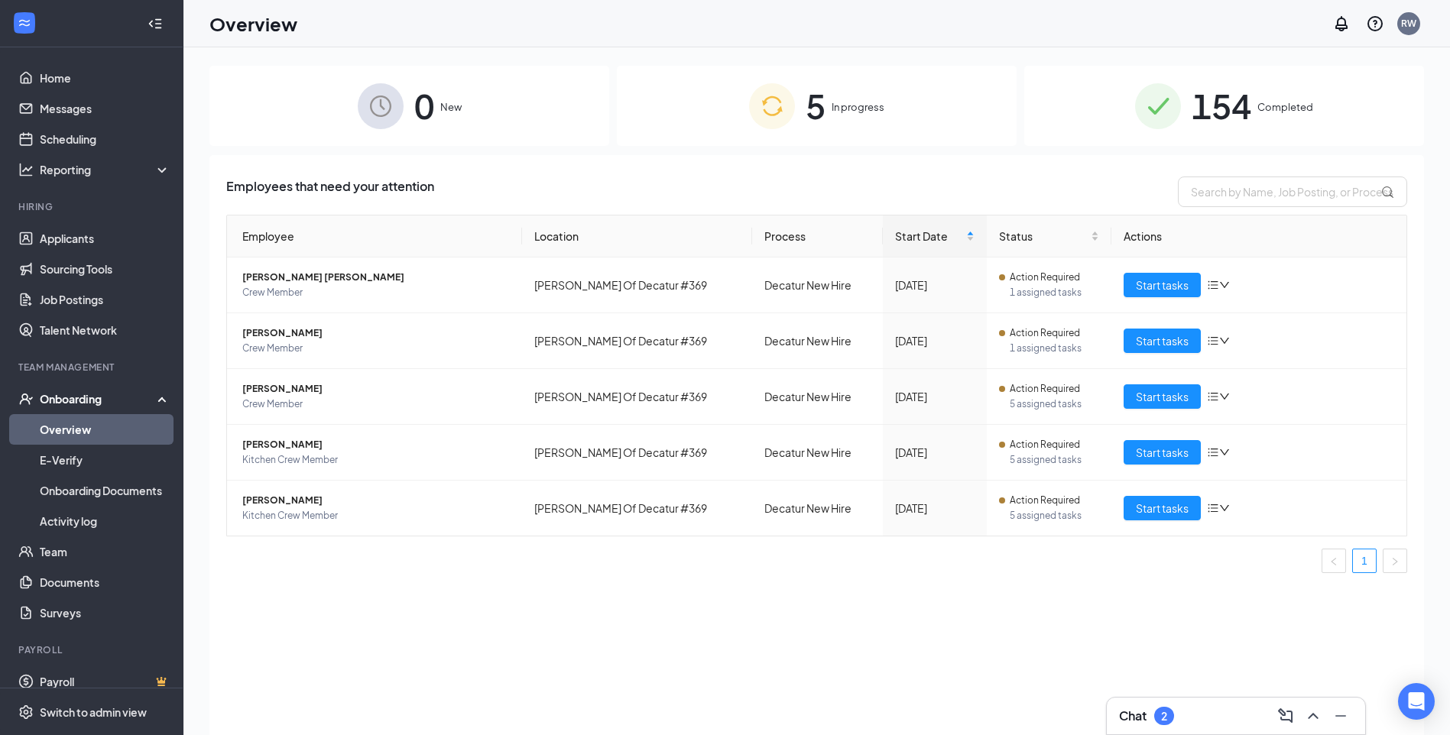
click at [1263, 105] on span "Completed" at bounding box center [1285, 106] width 56 height 15
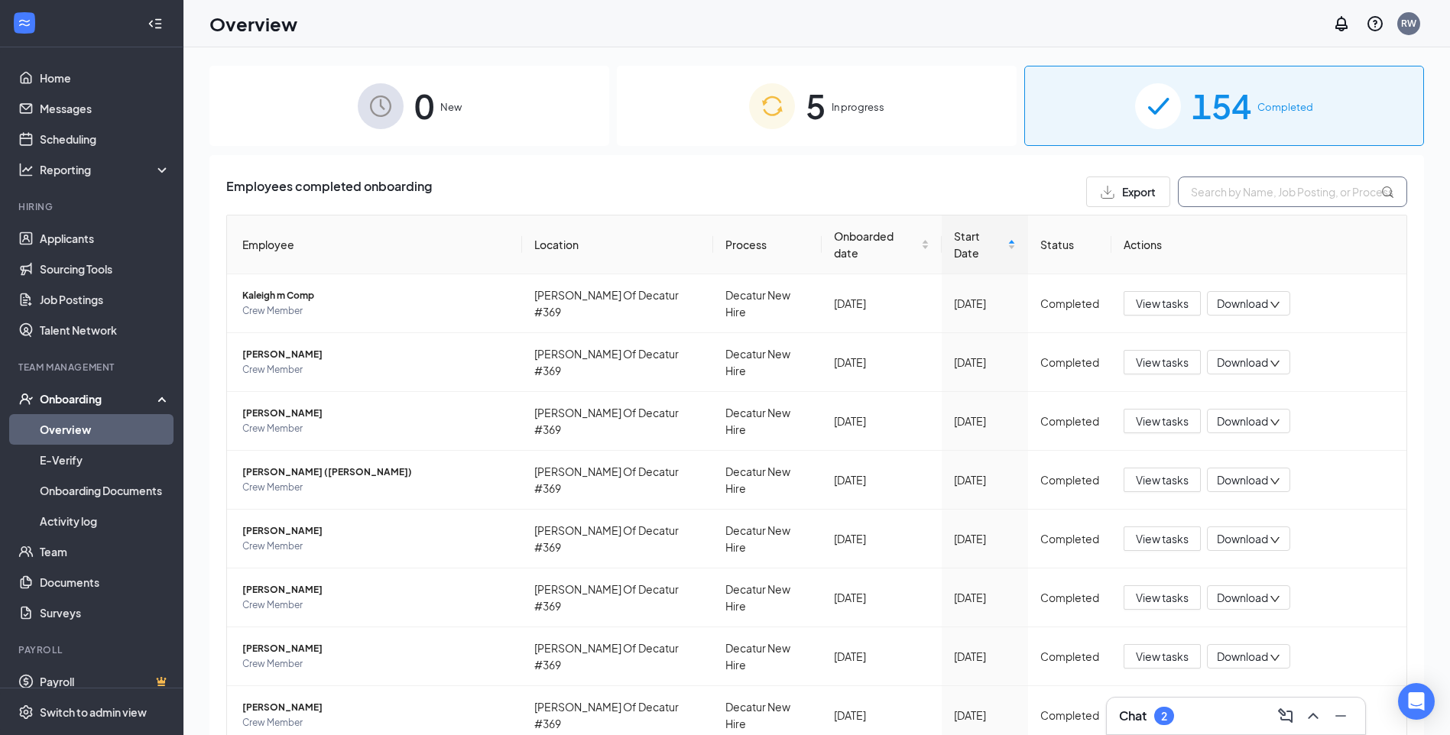
click at [1218, 194] on input "text" at bounding box center [1292, 192] width 229 height 31
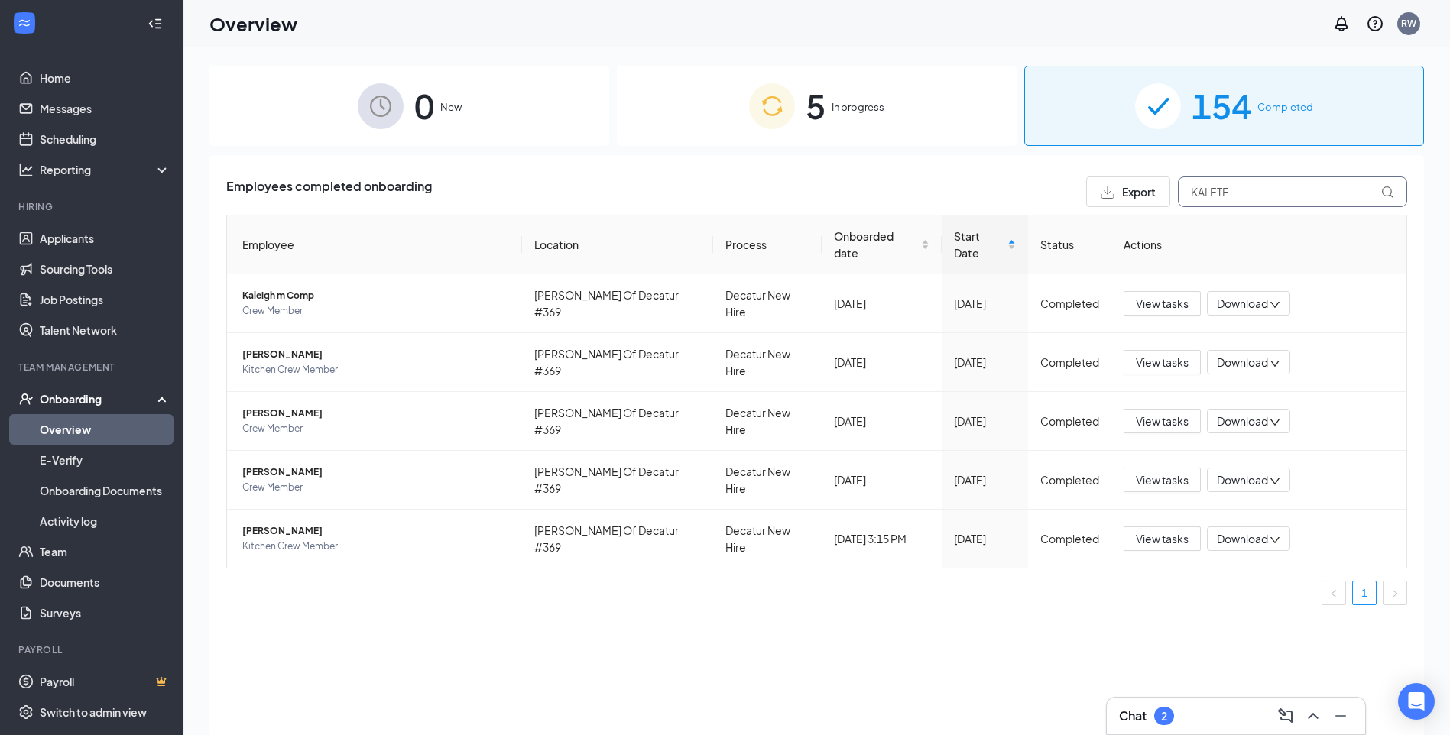
type input "KALETE"
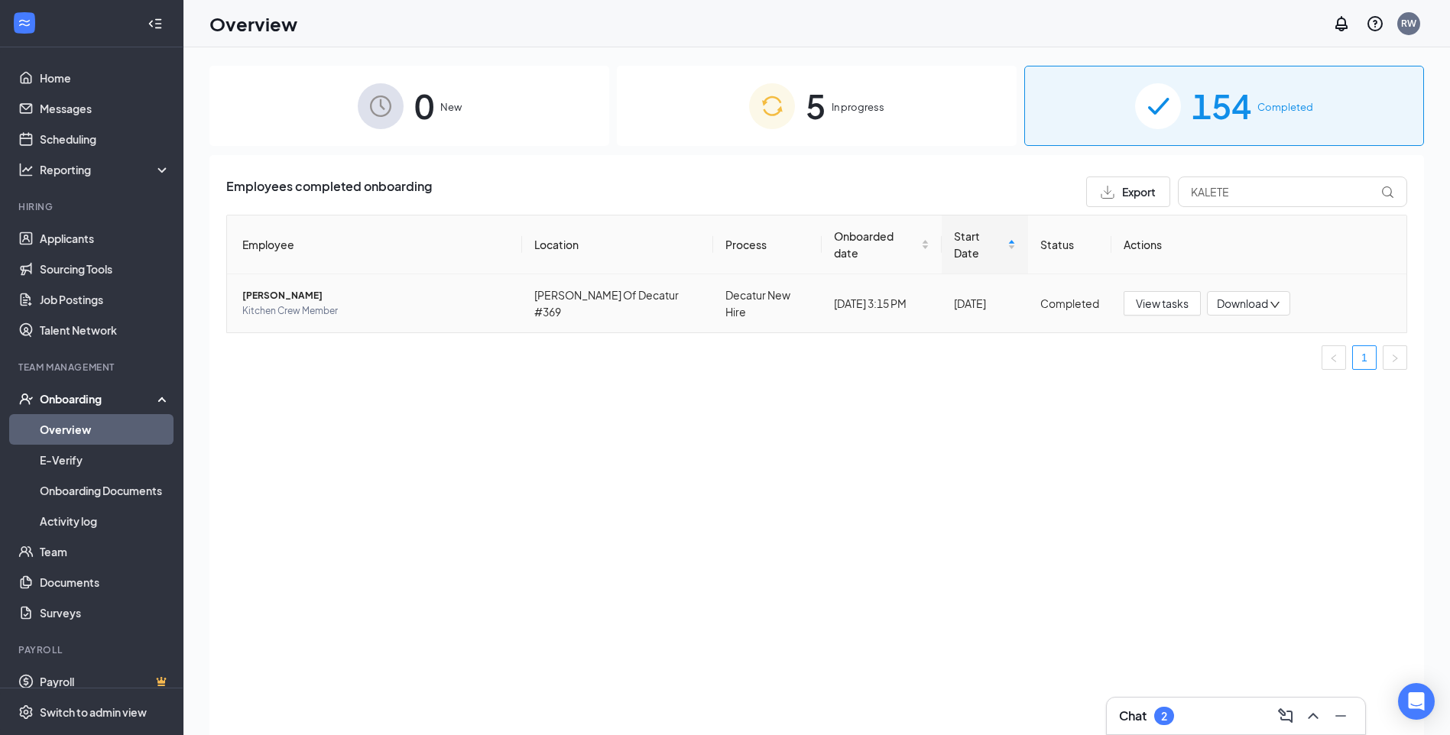
click at [1270, 296] on div "Download" at bounding box center [1248, 303] width 83 height 24
click at [1276, 359] on div "Download files" at bounding box center [1298, 357] width 165 height 18
click at [1264, 296] on span "Download" at bounding box center [1242, 304] width 51 height 16
click at [1274, 356] on div "Download files" at bounding box center [1298, 357] width 165 height 18
click at [809, 102] on span "5" at bounding box center [816, 105] width 20 height 53
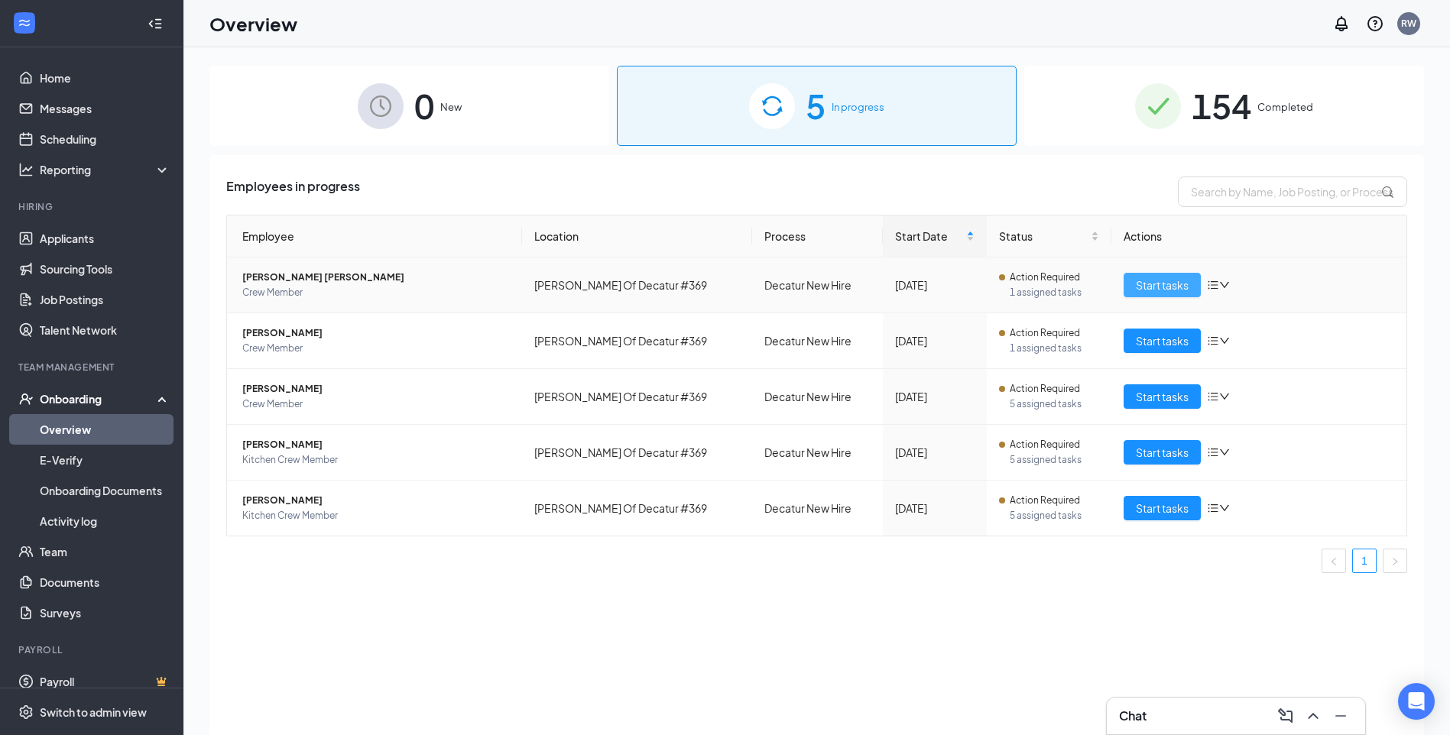
click at [1170, 281] on span "Start tasks" at bounding box center [1162, 285] width 53 height 17
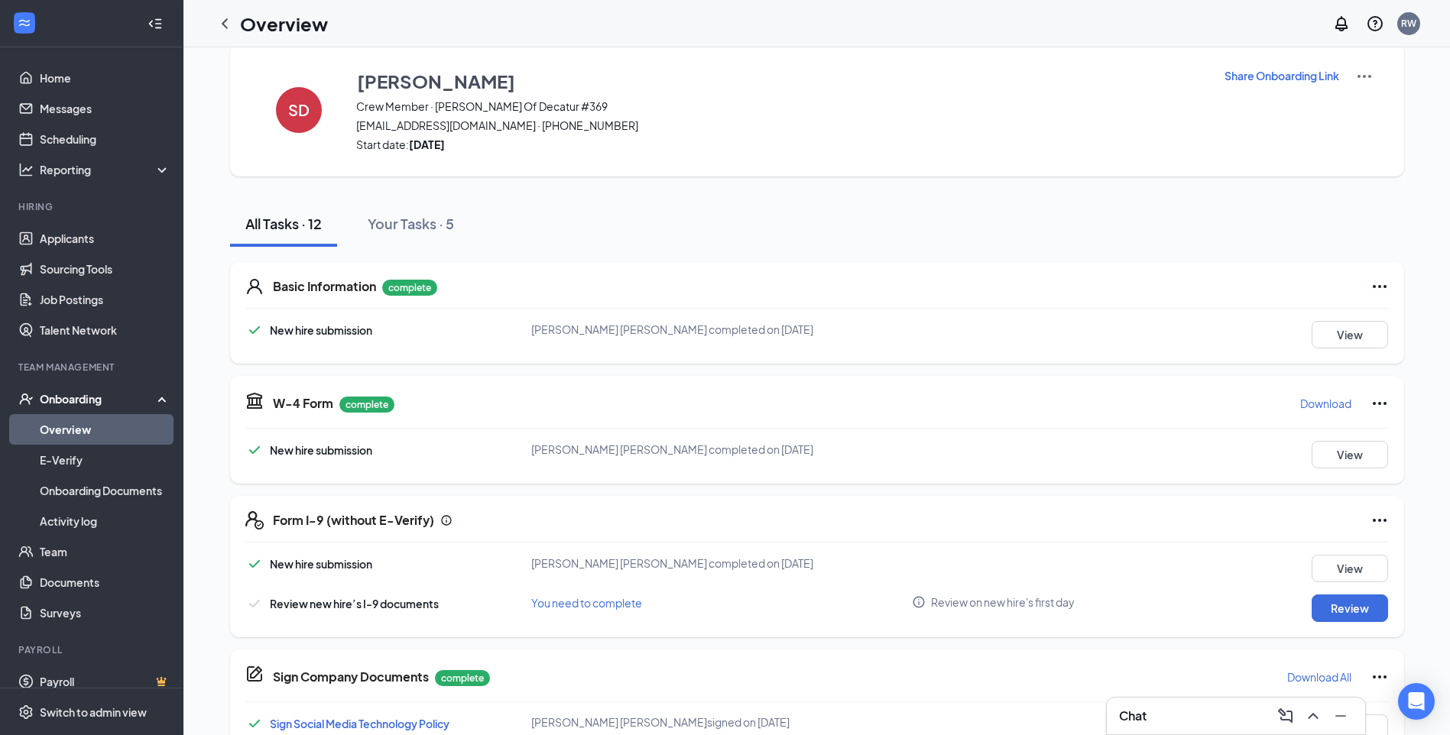
scroll to position [229, 0]
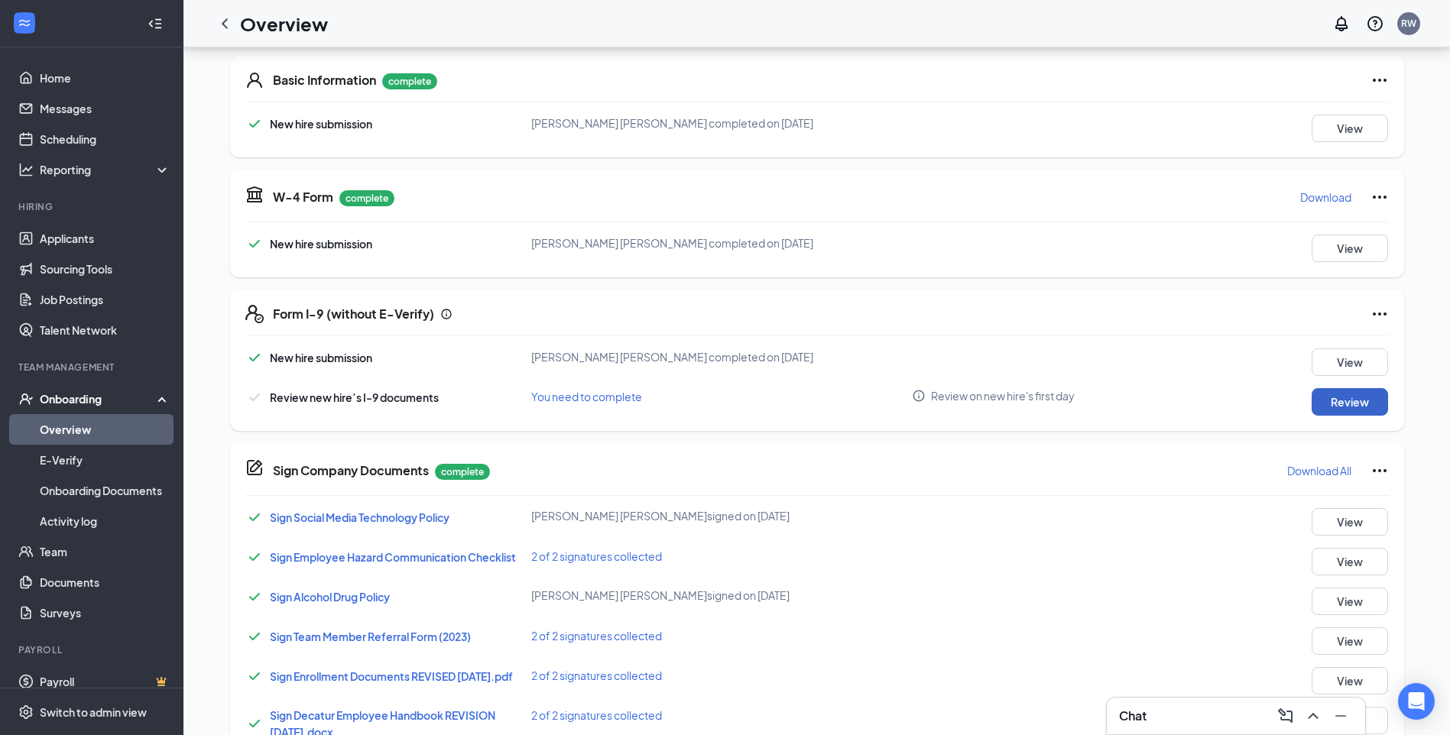
click at [1362, 403] on button "Review" at bounding box center [1350, 402] width 76 height 28
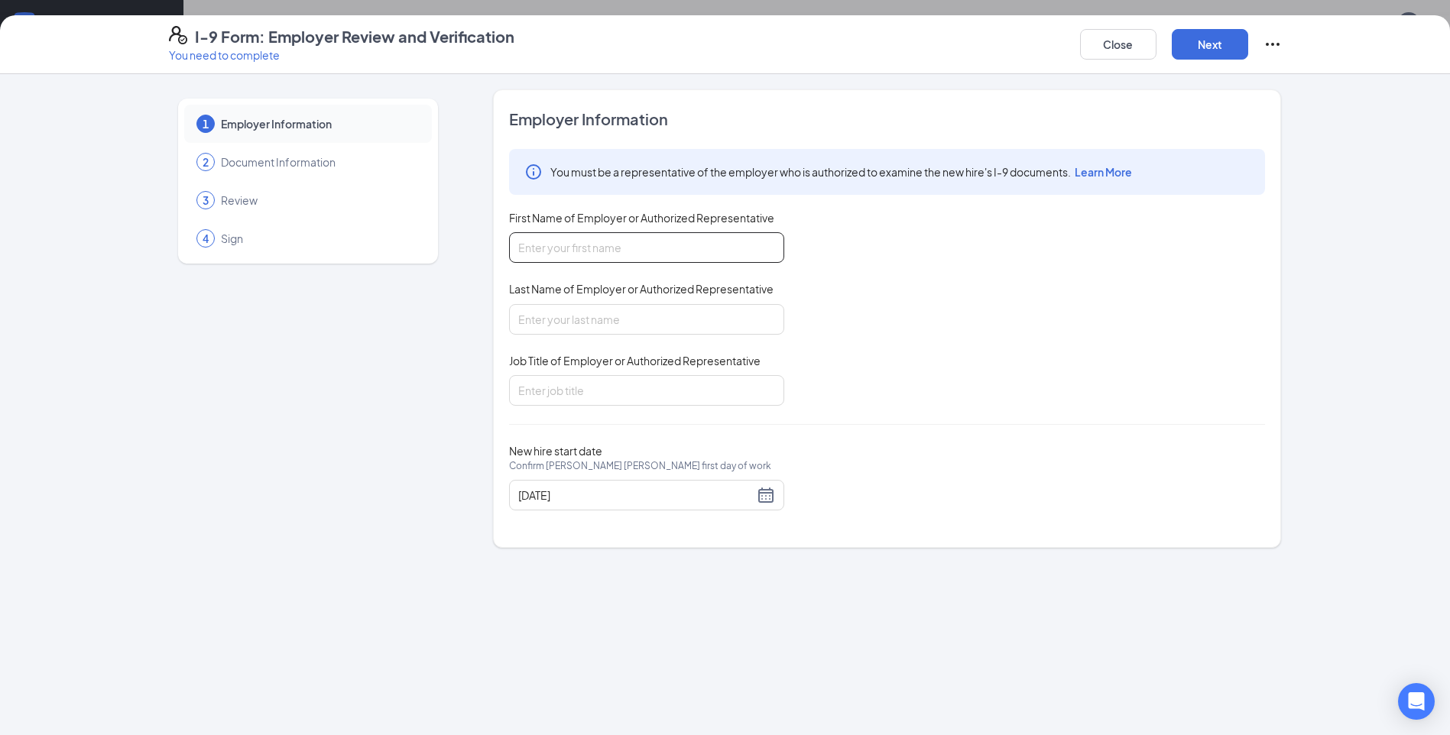
click at [553, 255] on input "First Name of Employer or Authorized Representative" at bounding box center [646, 247] width 275 height 31
type input "[PERSON_NAME]"
click at [563, 319] on input "Last Name of Employer or Authorized Representative" at bounding box center [646, 319] width 275 height 31
type input "[PERSON_NAME]"
click at [560, 388] on input "Job Title of Employer or Authorized Representative" at bounding box center [646, 390] width 275 height 31
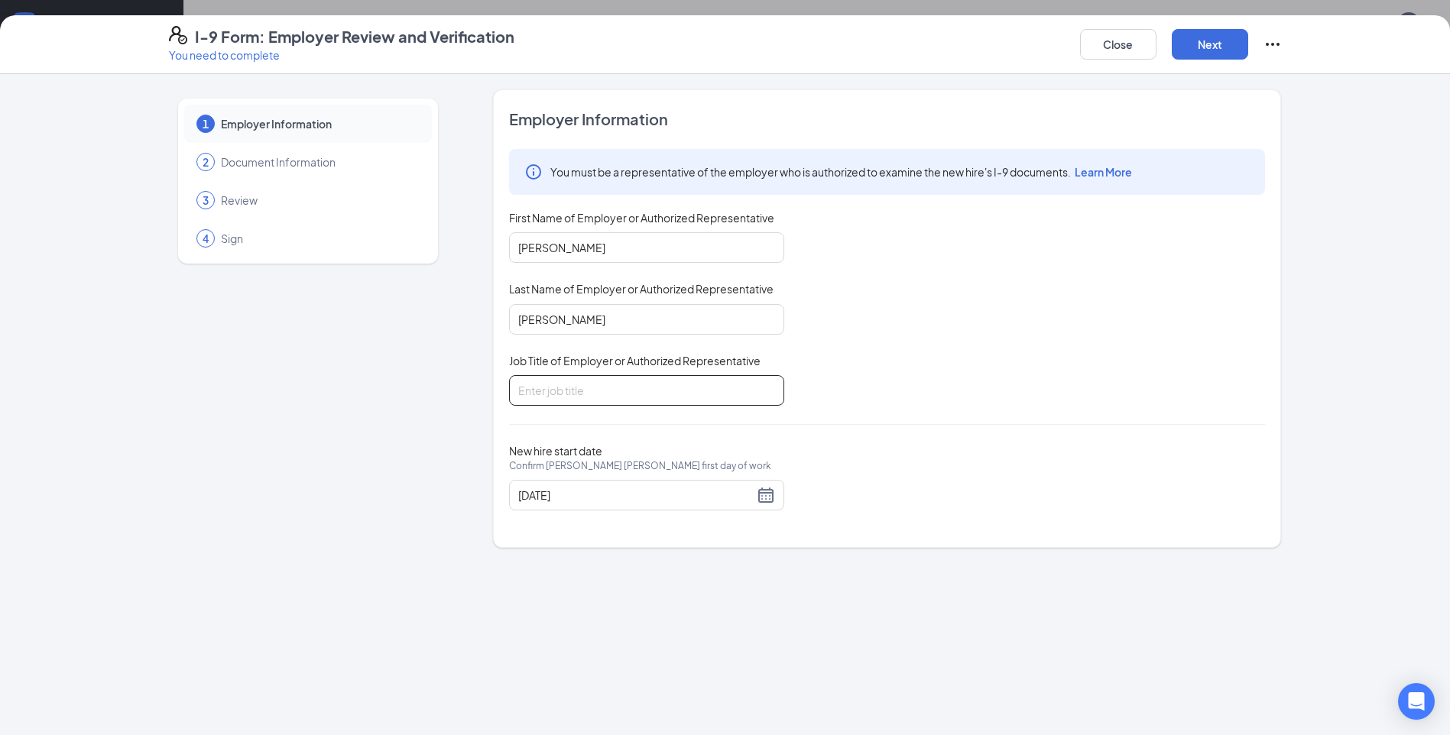
type input "GM"
click at [763, 501] on div "[DATE]" at bounding box center [646, 495] width 257 height 18
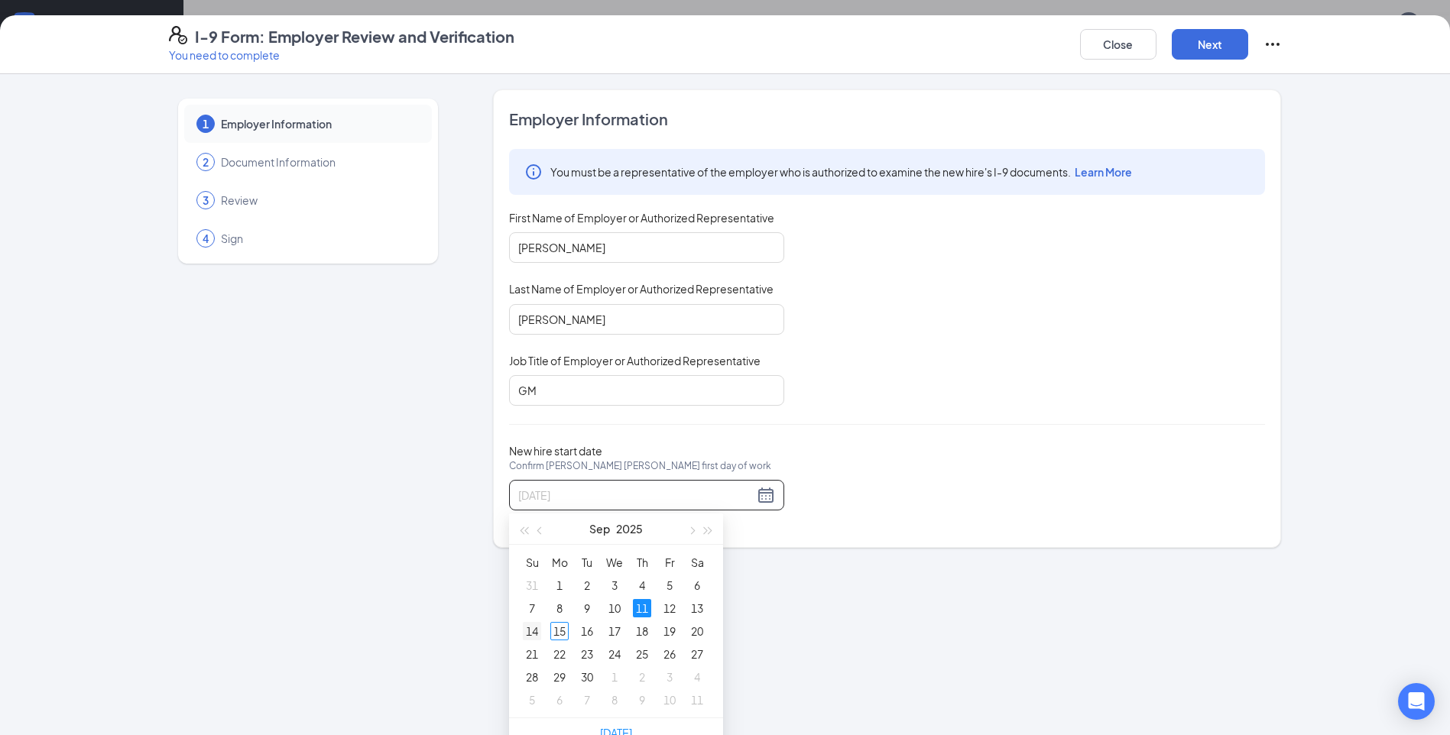
type input "[DATE]"
click at [531, 631] on div "14" at bounding box center [532, 631] width 18 height 18
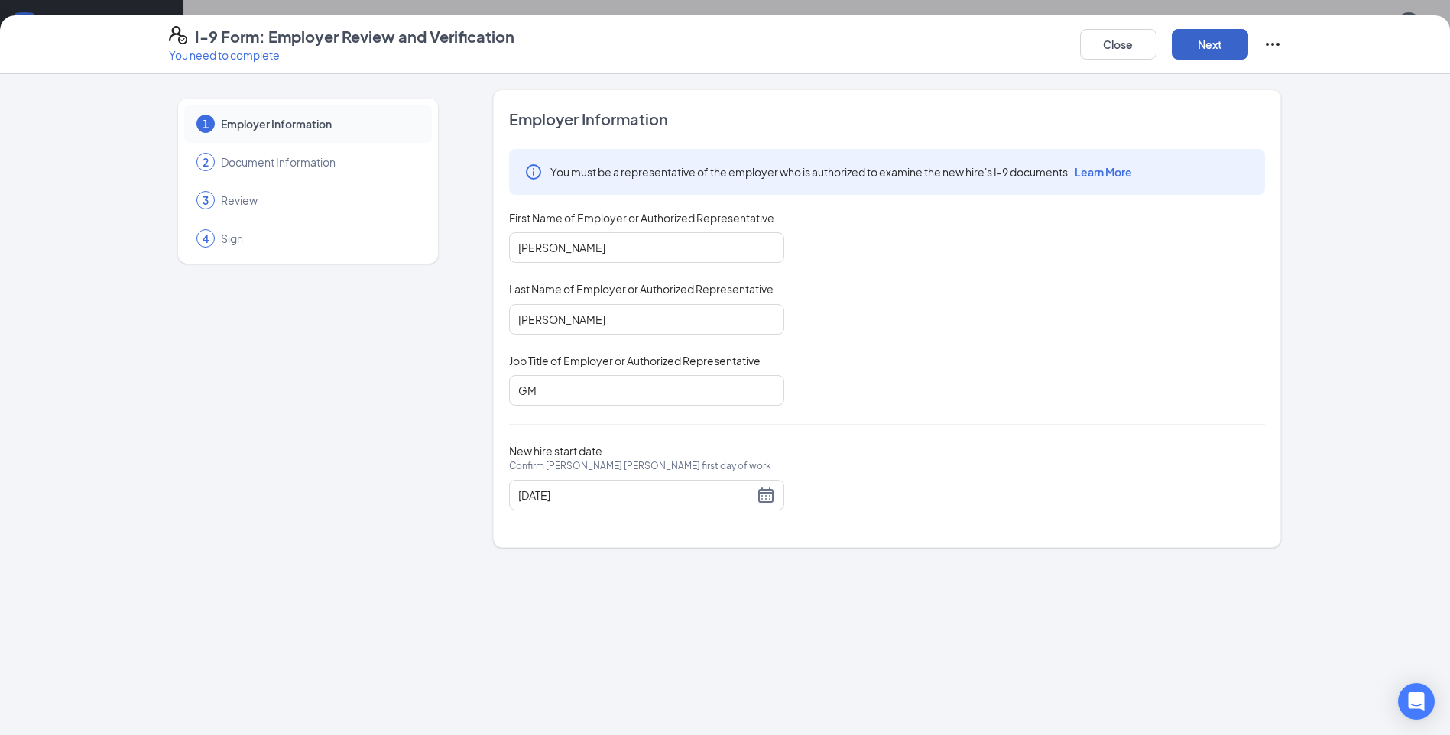
click at [1211, 34] on button "Next" at bounding box center [1210, 44] width 76 height 31
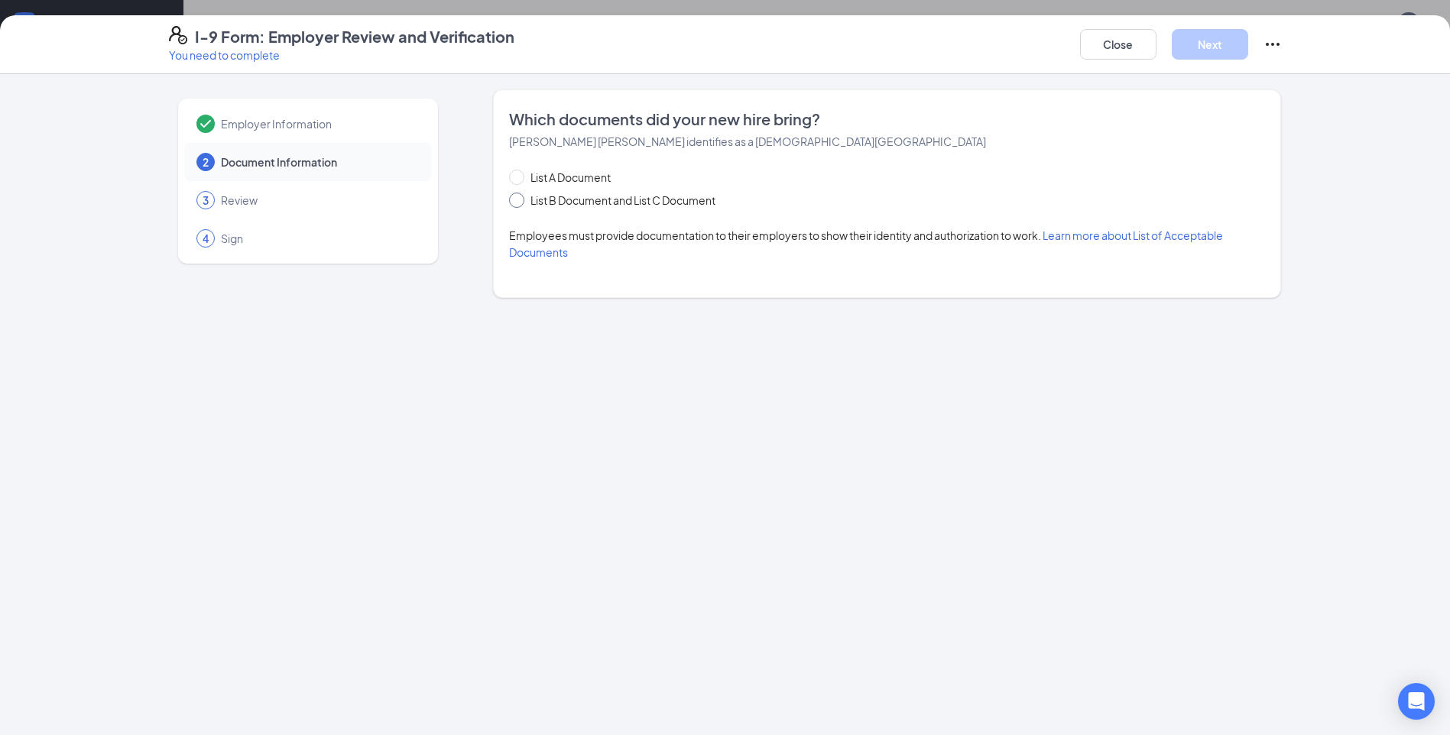
click at [518, 201] on input "List B Document and List C Document" at bounding box center [514, 198] width 11 height 11
radio input "true"
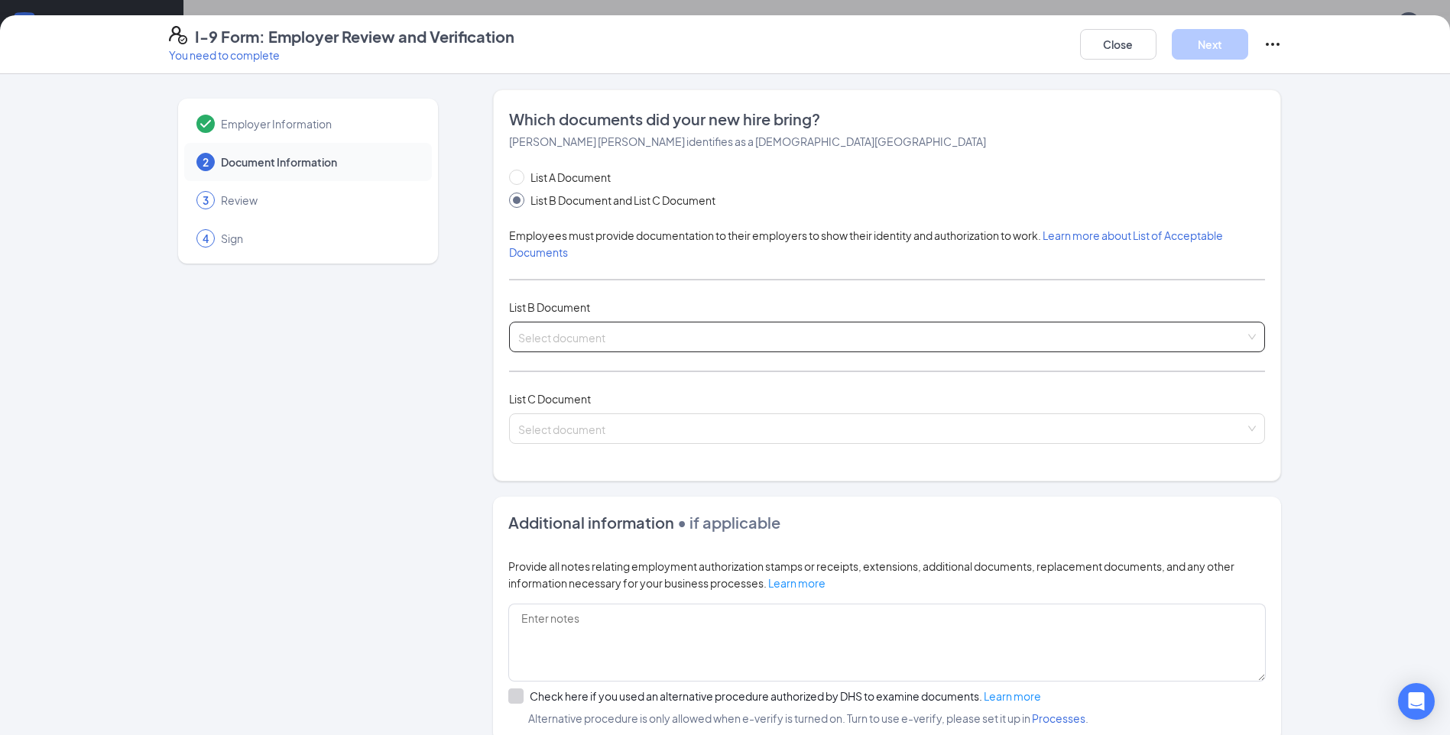
click at [551, 336] on input "search" at bounding box center [881, 334] width 727 height 23
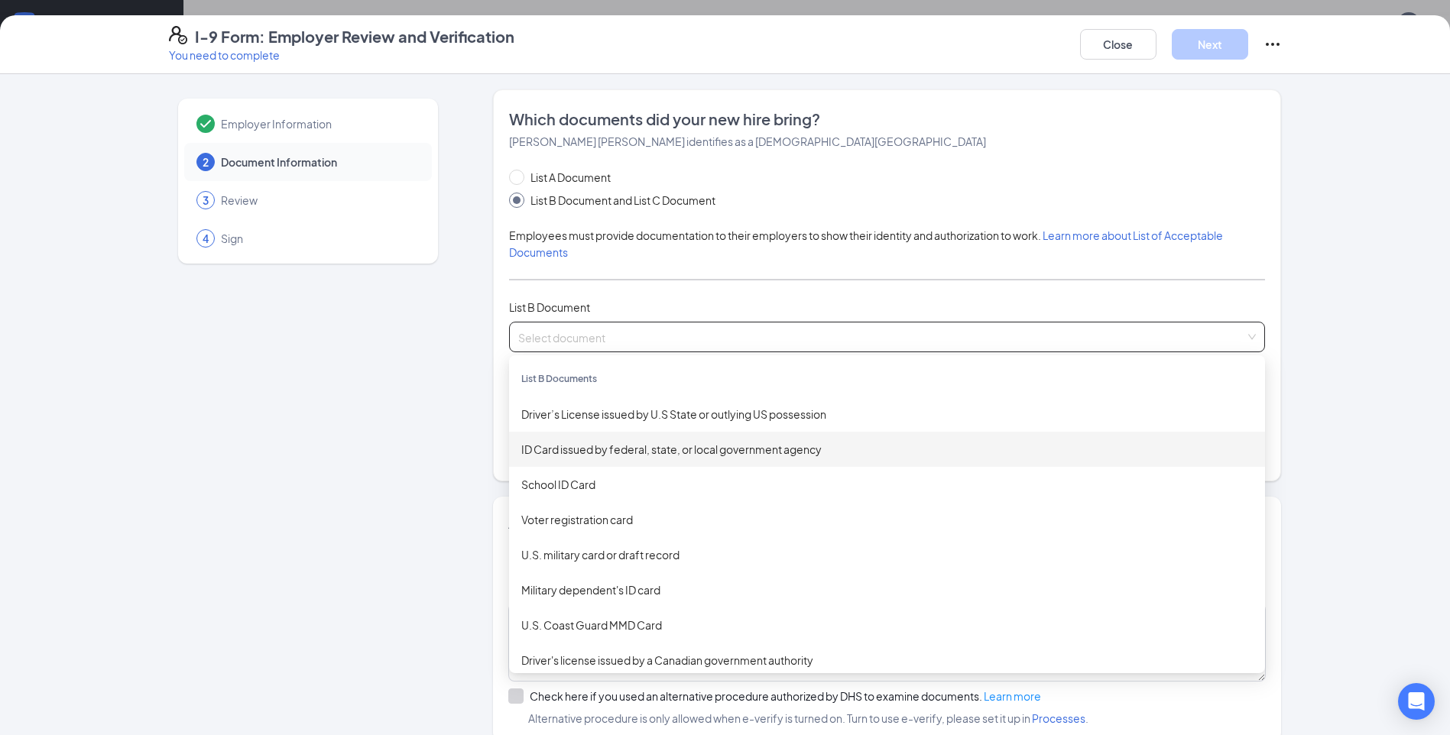
click at [616, 446] on div "ID Card issued by federal, state, or local government agency" at bounding box center [887, 449] width 732 height 17
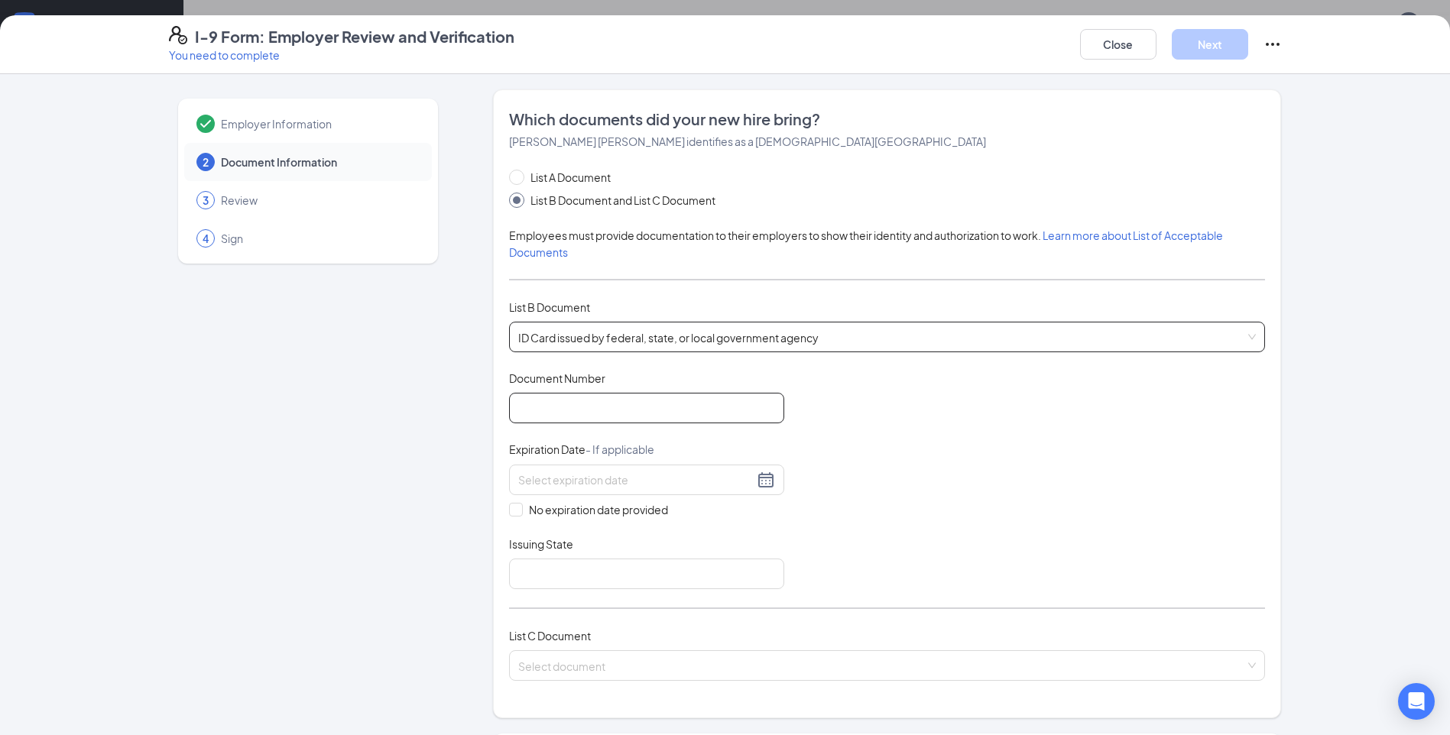
click at [579, 403] on input "Document Number" at bounding box center [646, 408] width 275 height 31
type input "32079276634D"
click at [621, 477] on input at bounding box center [635, 480] width 235 height 17
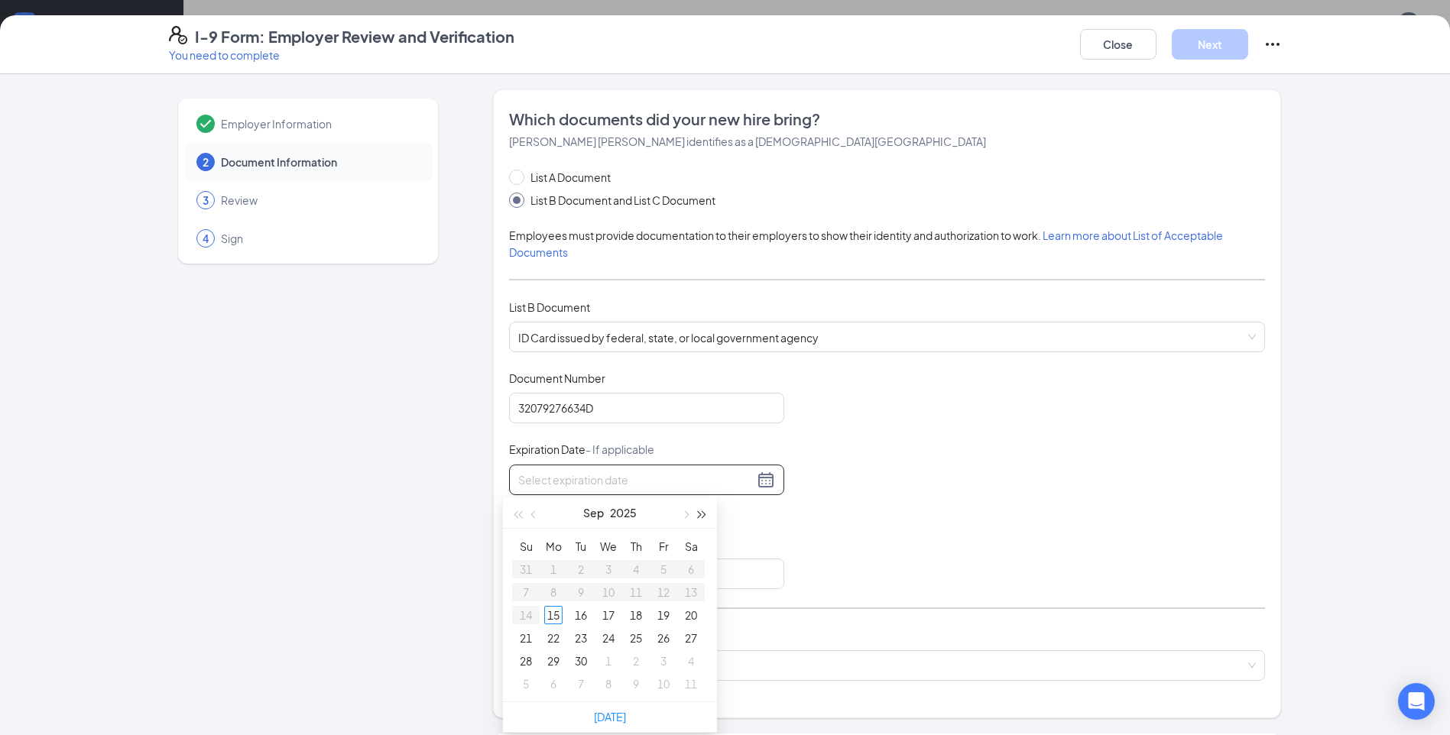
click at [699, 517] on span "button" at bounding box center [703, 515] width 8 height 8
click at [530, 511] on button "button" at bounding box center [534, 513] width 17 height 31
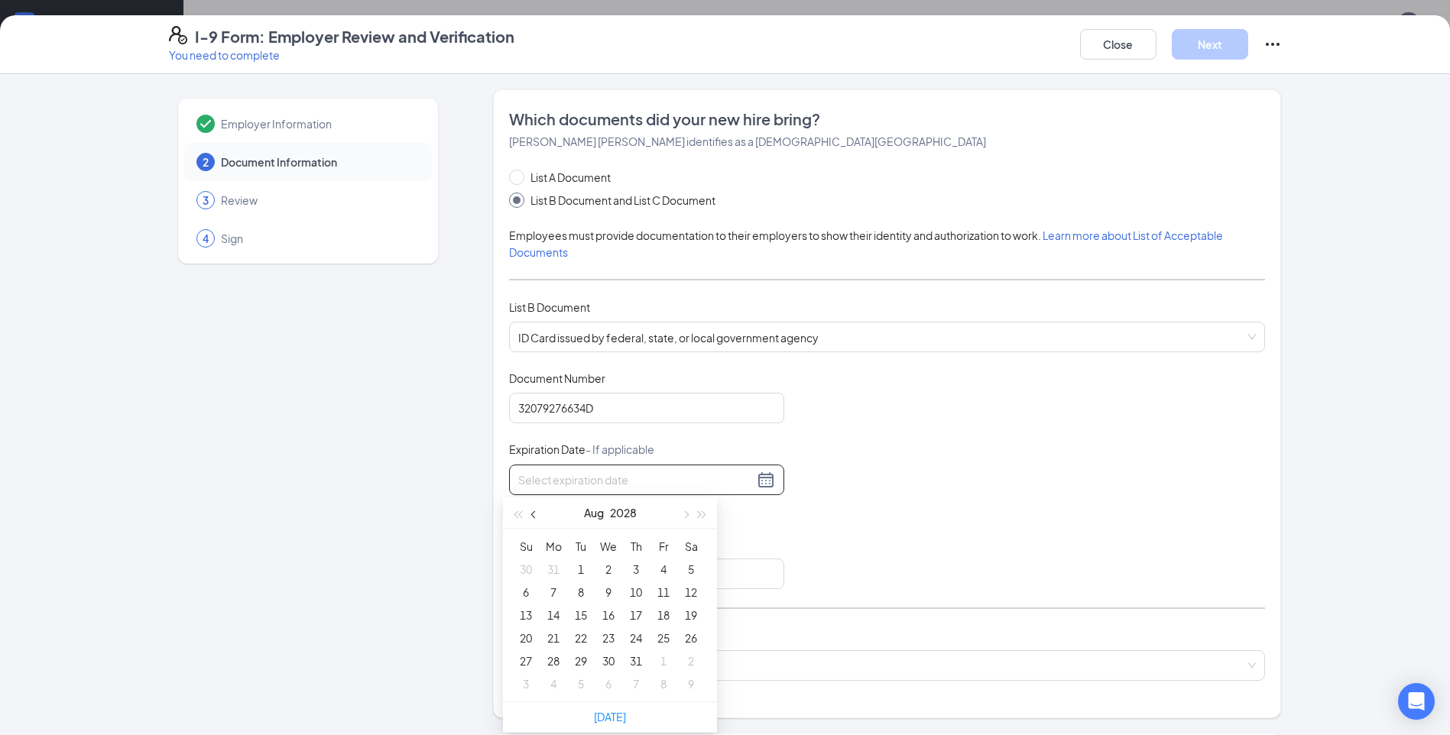
click at [530, 511] on button "button" at bounding box center [534, 513] width 17 height 31
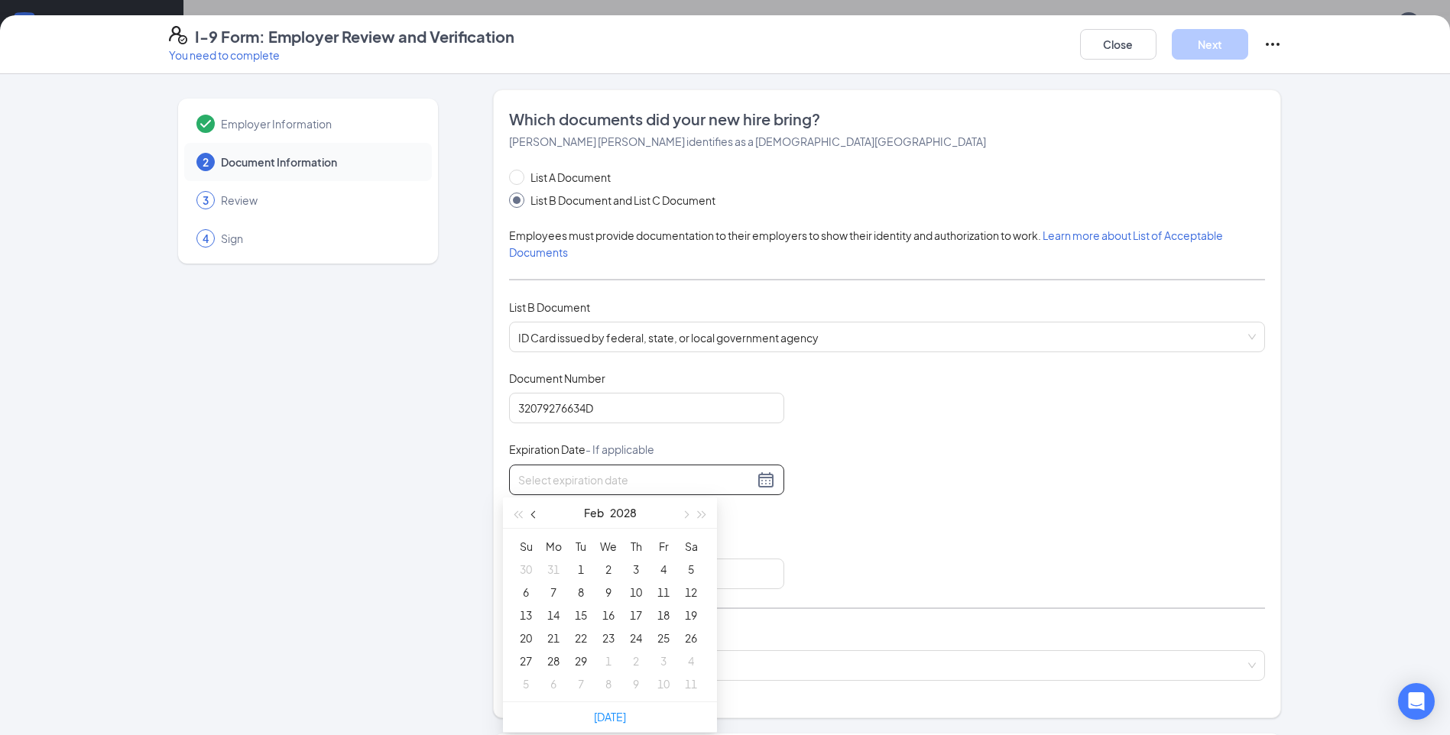
click at [530, 511] on button "button" at bounding box center [534, 513] width 17 height 31
click at [684, 514] on span "button" at bounding box center [685, 515] width 8 height 8
type input "[DATE]"
click at [646, 562] on td "3" at bounding box center [636, 569] width 28 height 23
click at [560, 572] on input "Issuing State" at bounding box center [646, 574] width 275 height 31
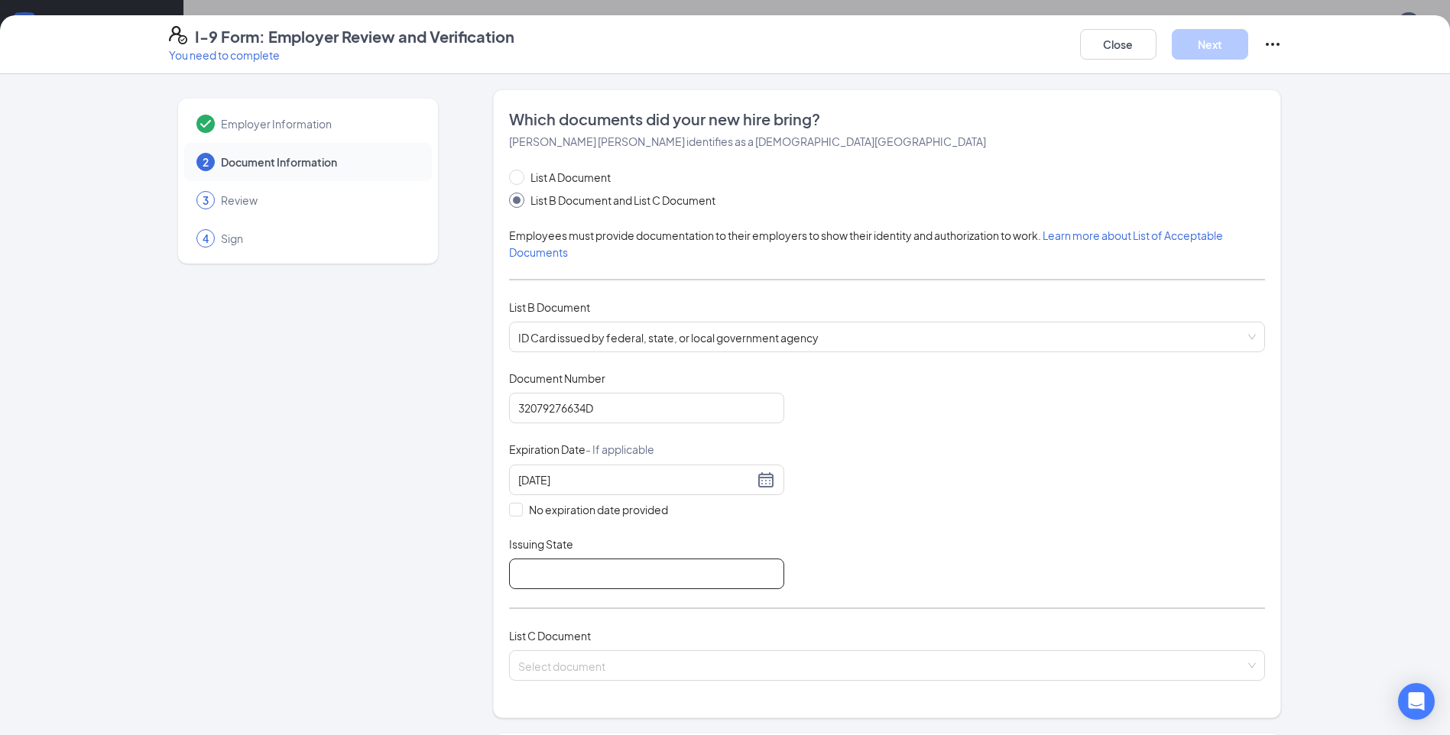
type input "[US_STATE]"
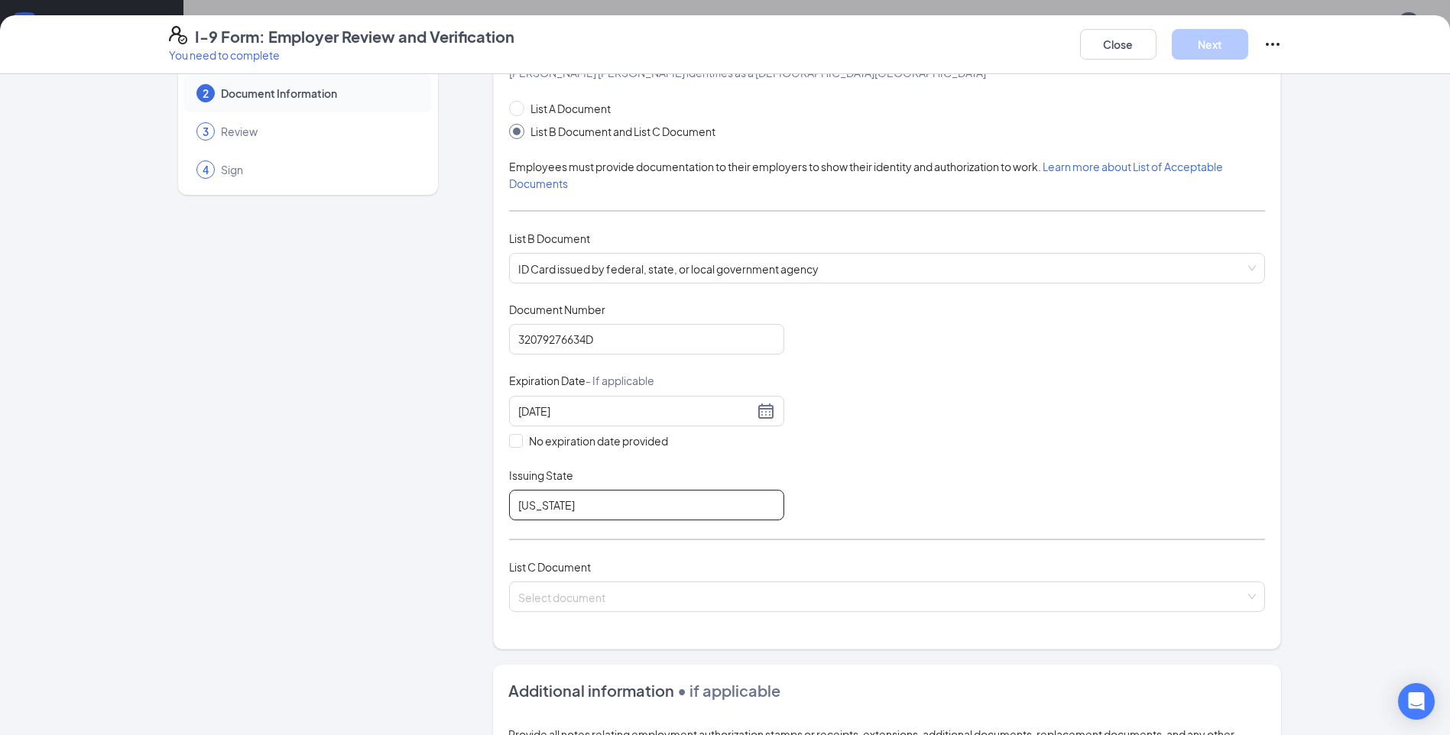
scroll to position [306, 0]
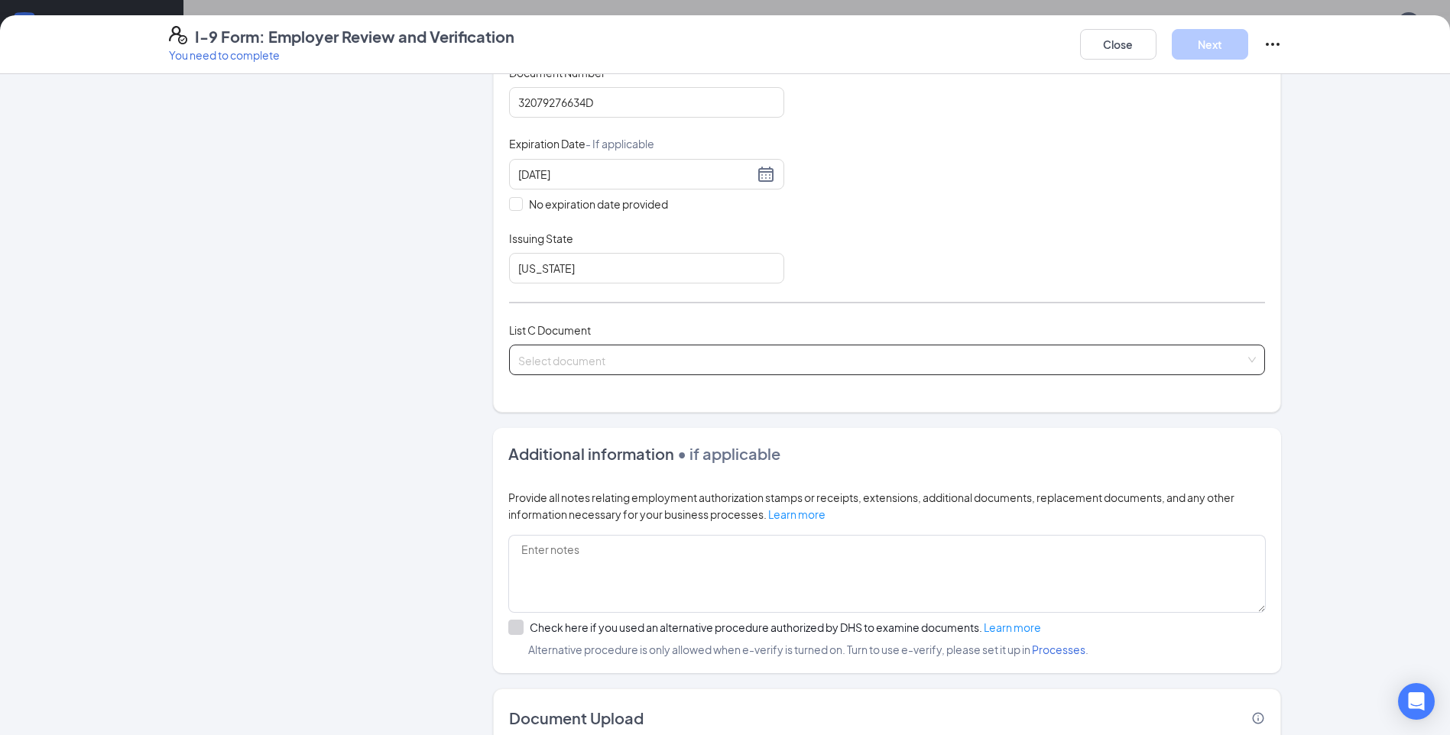
click at [581, 365] on input "search" at bounding box center [881, 357] width 727 height 23
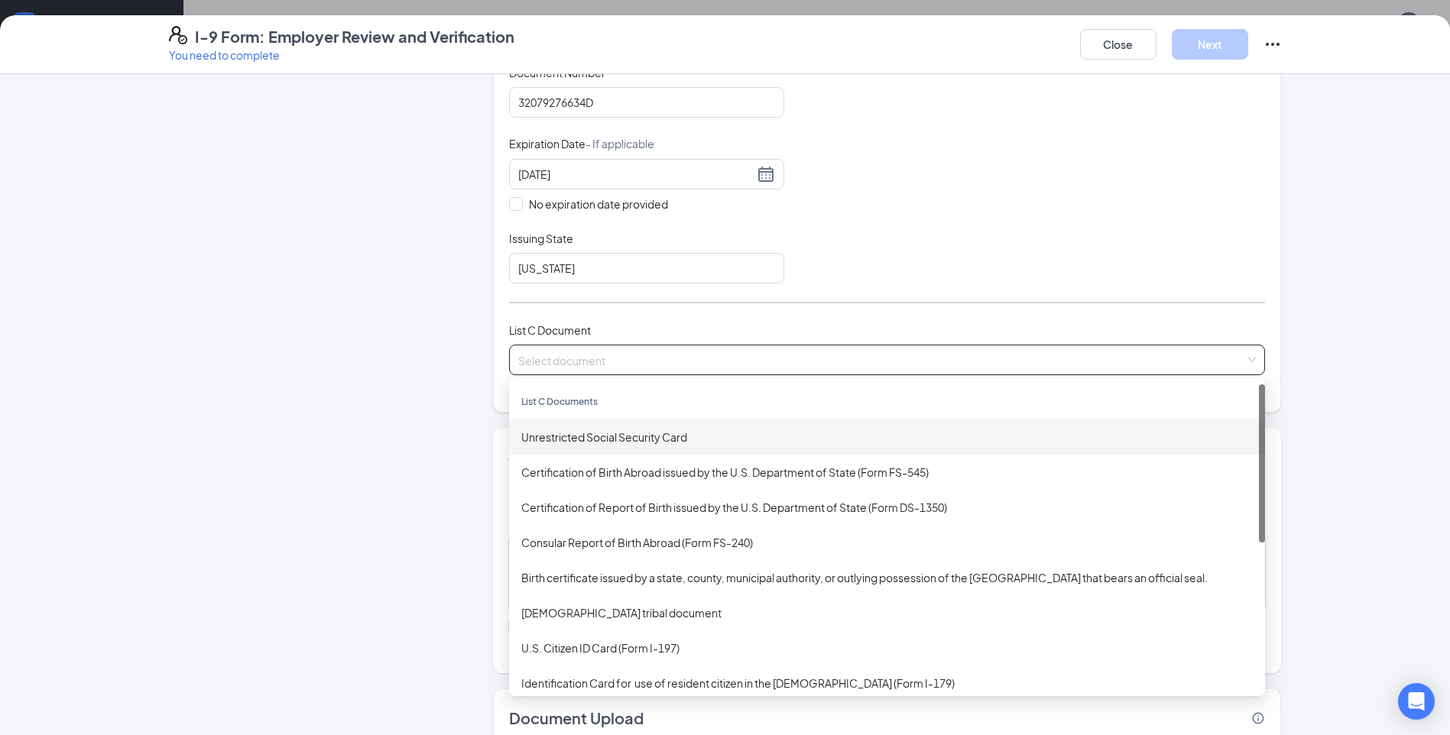
click at [569, 440] on div "Unrestricted Social Security Card" at bounding box center [887, 437] width 732 height 17
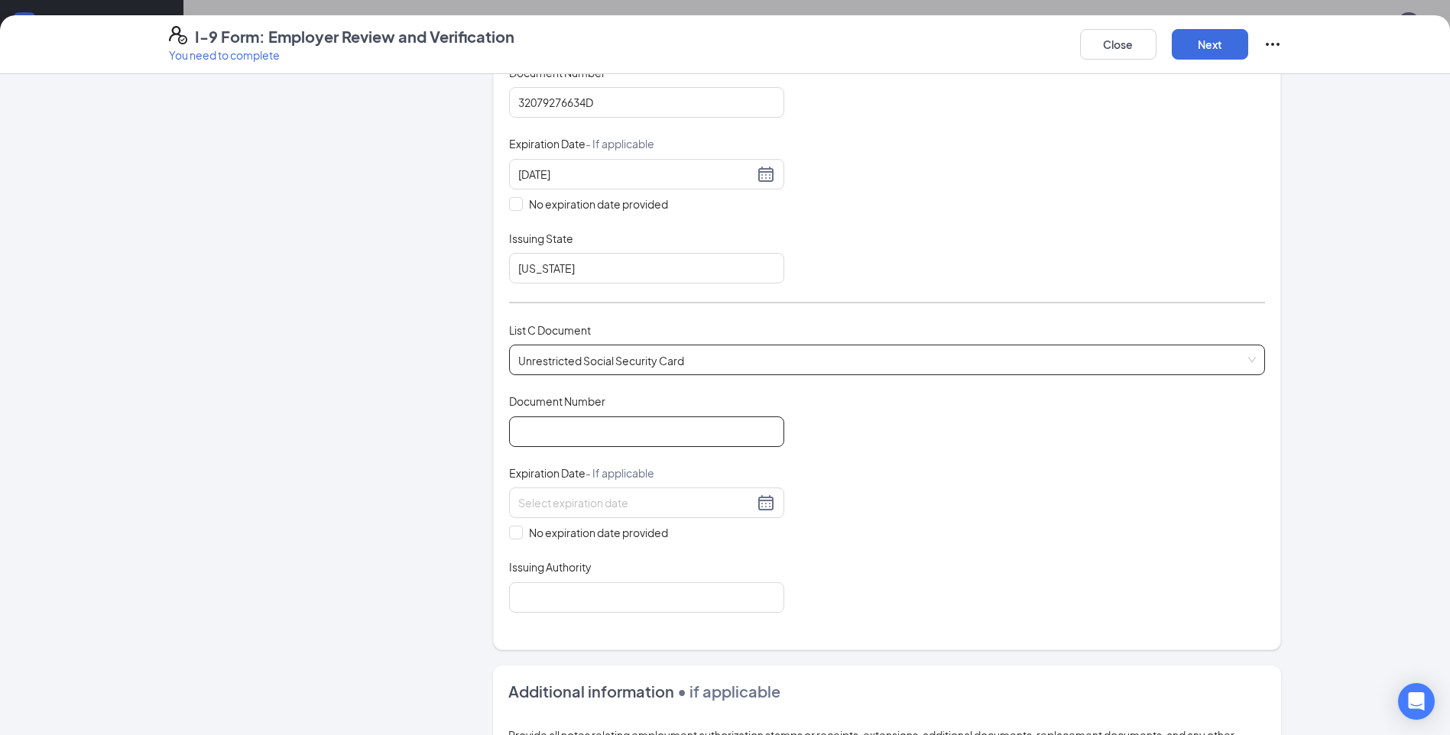
click at [573, 436] on input "Document Number" at bounding box center [646, 432] width 275 height 31
type input "339624126"
click at [511, 534] on input "No expiration date provided" at bounding box center [514, 531] width 11 height 11
checkbox input "true"
click at [592, 599] on input "Issuing Authority" at bounding box center [646, 600] width 275 height 31
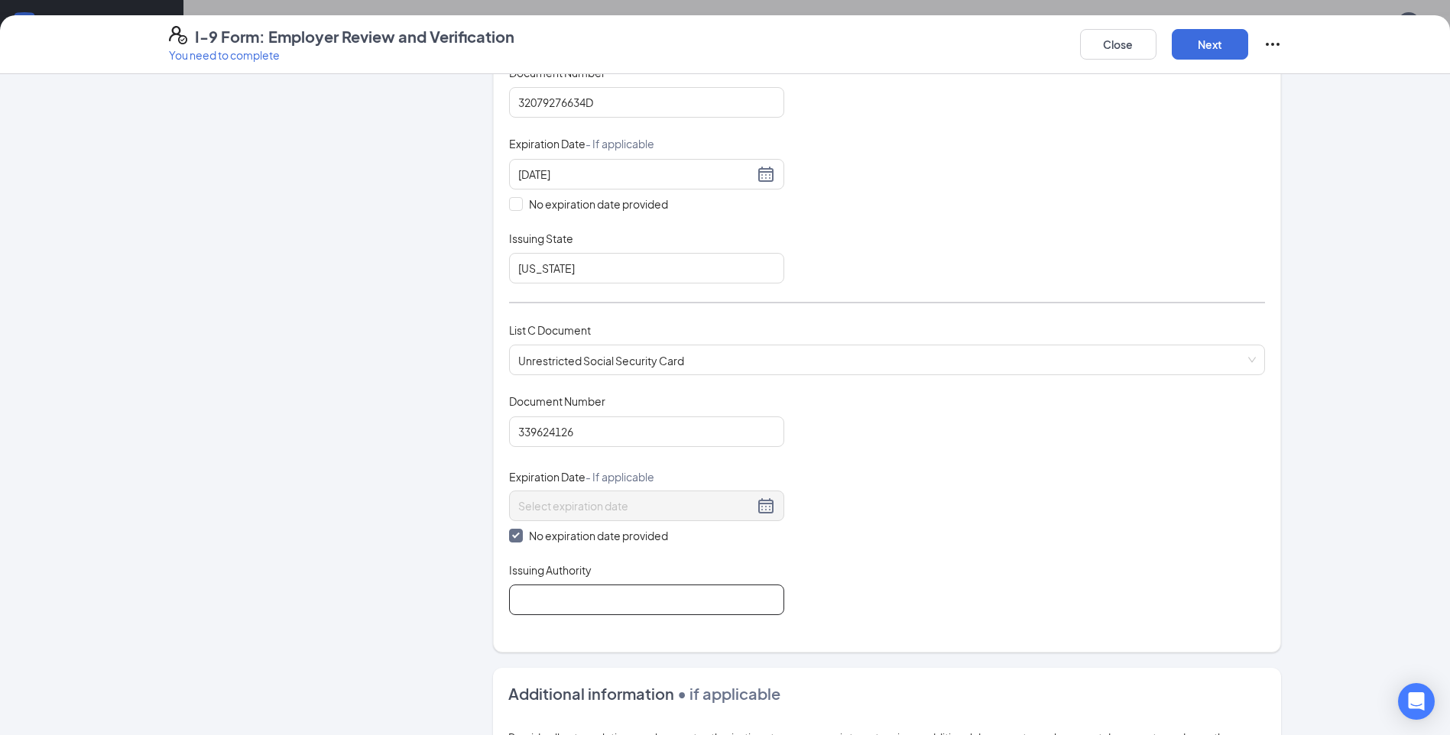
type input "Social Security Administration"
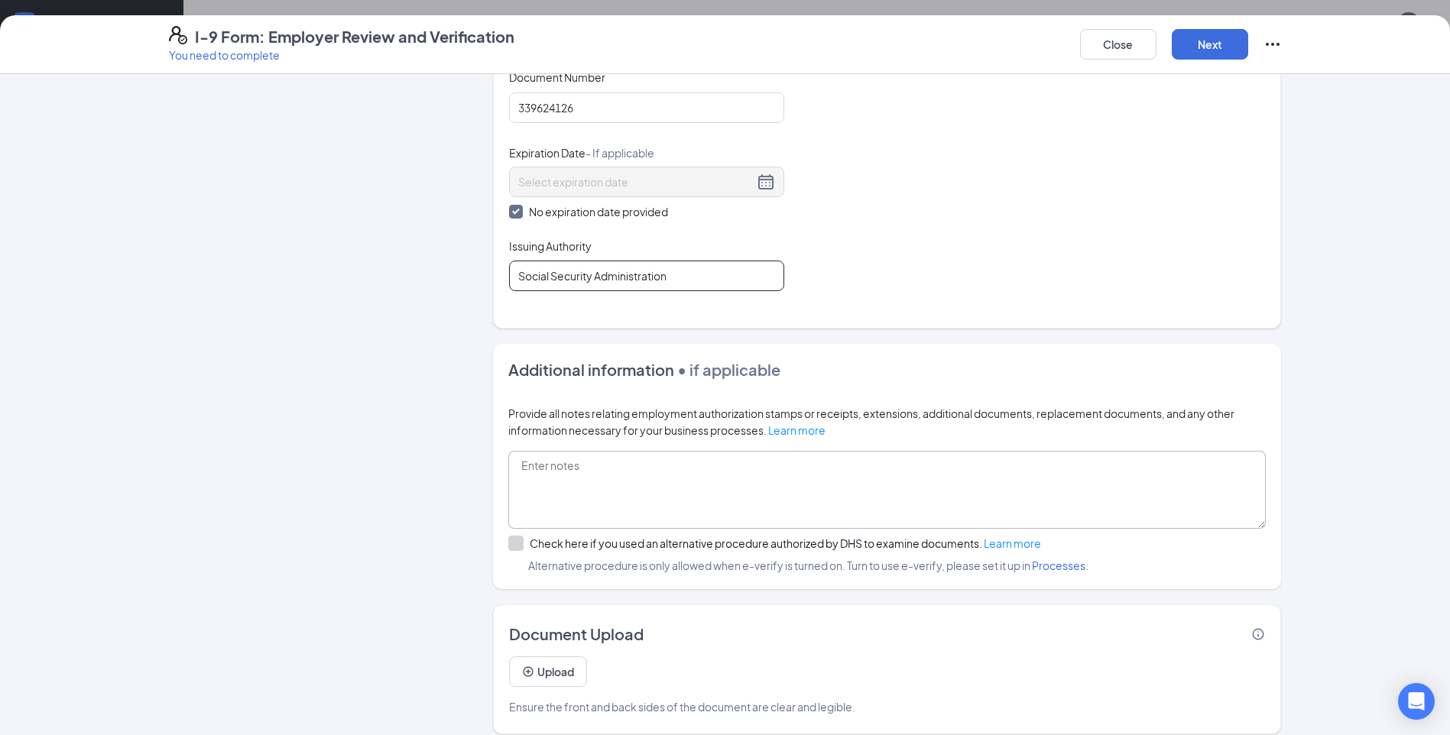
scroll to position [644, 0]
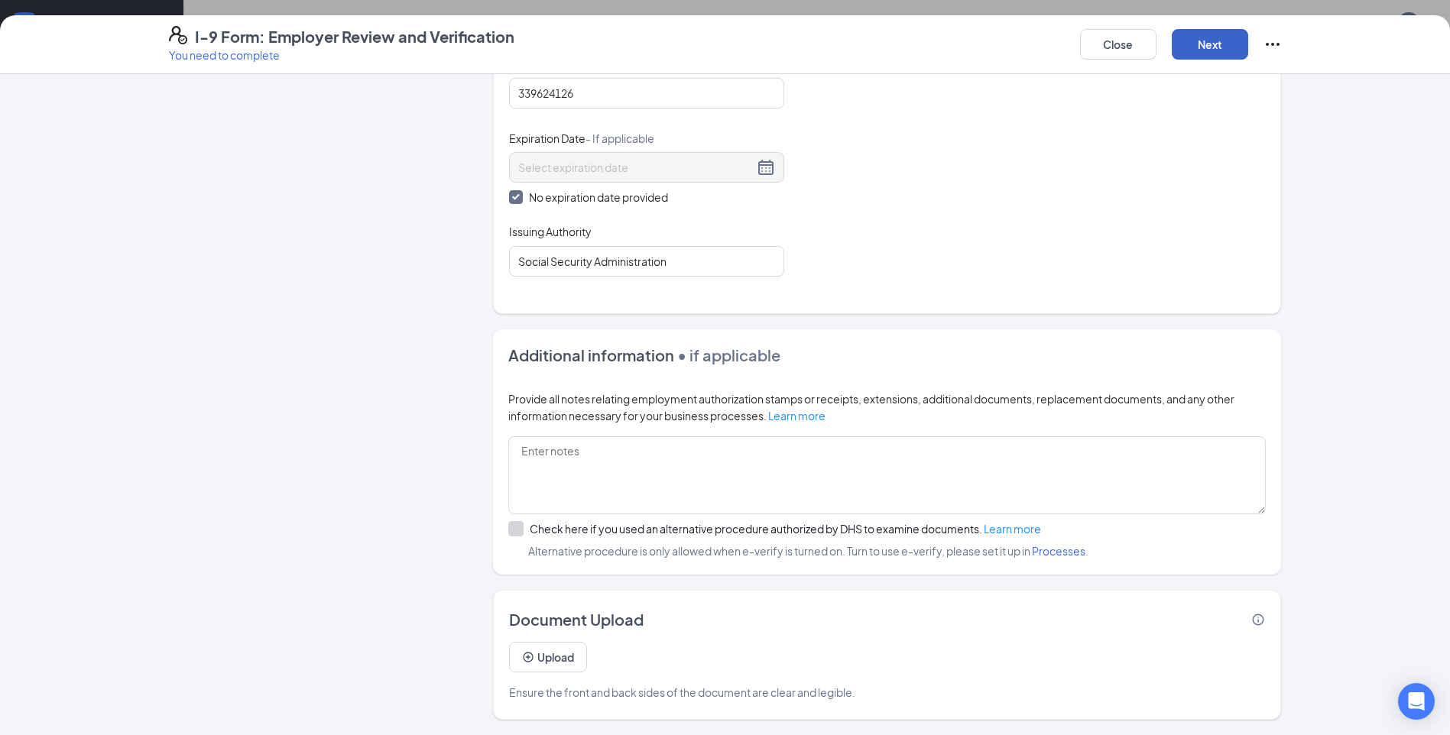
click at [1215, 49] on button "Next" at bounding box center [1210, 44] width 76 height 31
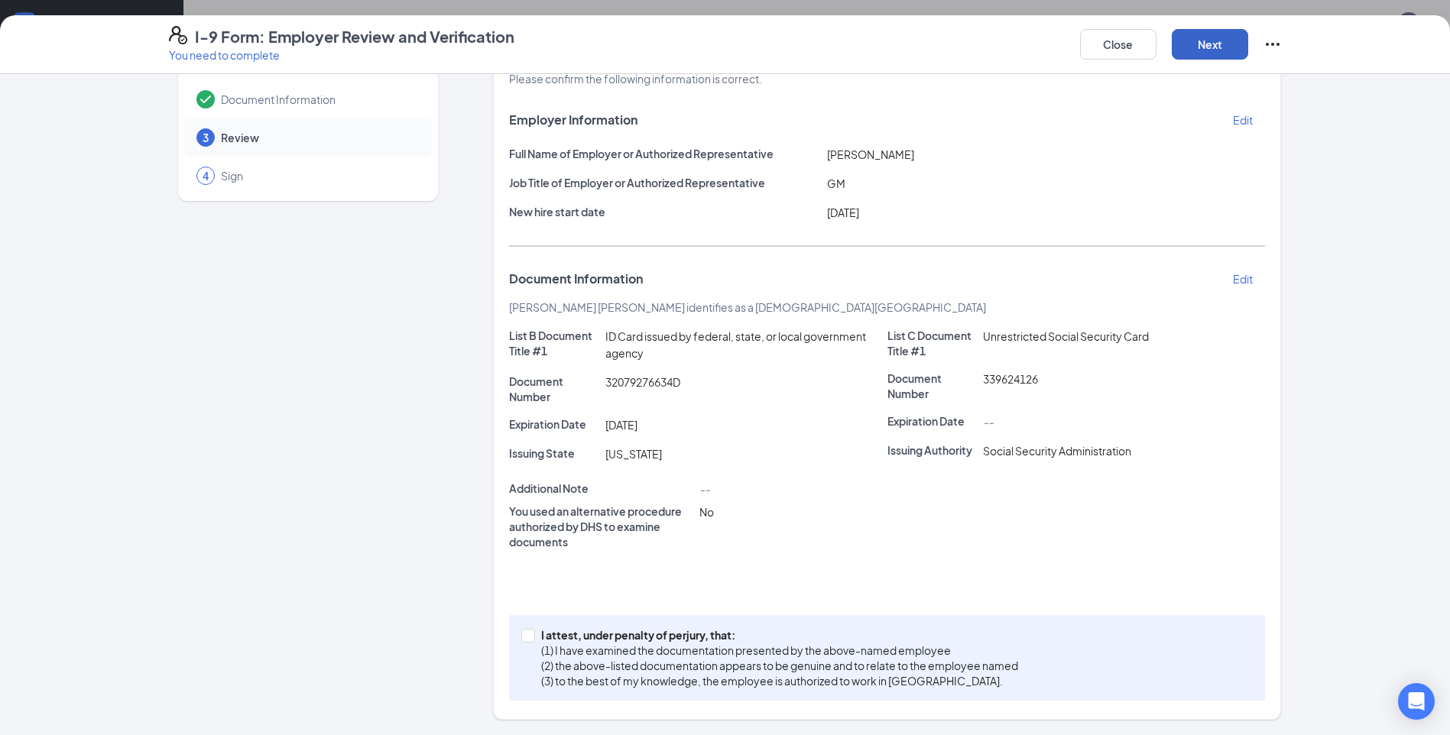
scroll to position [0, 0]
click at [521, 643] on label "I attest, under penalty of [PERSON_NAME], that: (1) I have examined the documen…" at bounding box center [772, 658] width 503 height 61
click at [521, 640] on input "I attest, under penalty of [PERSON_NAME], that: (1) I have examined the documen…" at bounding box center [526, 634] width 11 height 11
checkbox input "true"
click at [1208, 47] on button "Next" at bounding box center [1210, 44] width 76 height 31
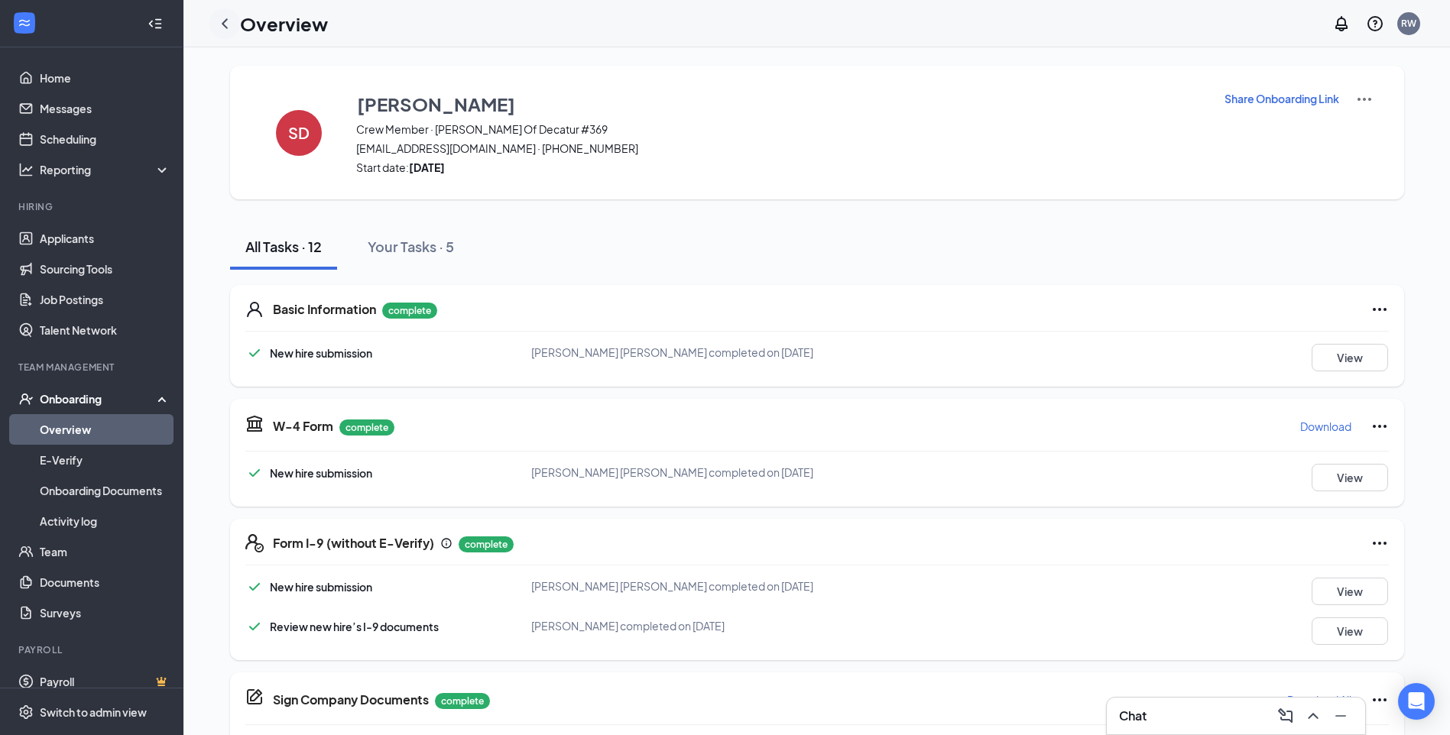
click at [225, 28] on icon "ChevronLeft" at bounding box center [225, 24] width 18 height 18
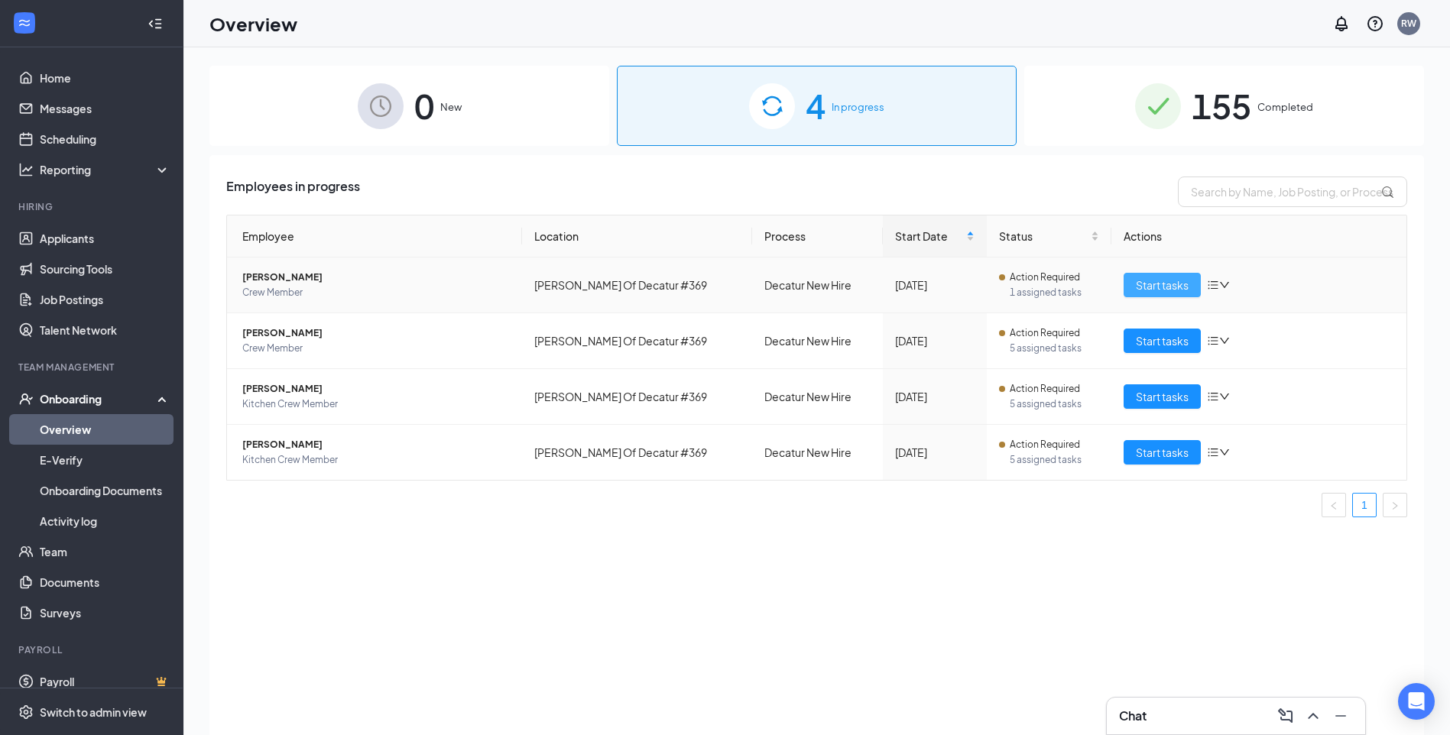
click at [1155, 279] on span "Start tasks" at bounding box center [1162, 285] width 53 height 17
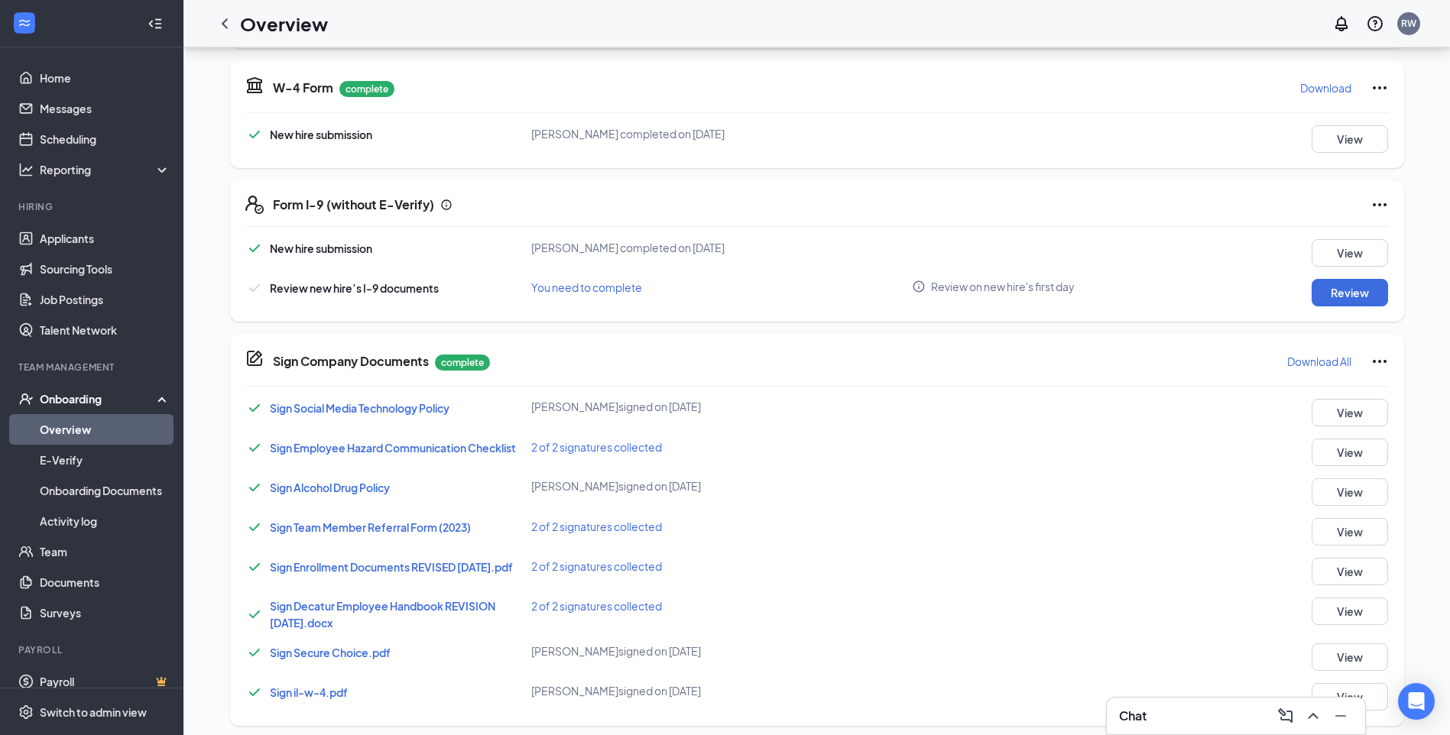
scroll to position [354, 0]
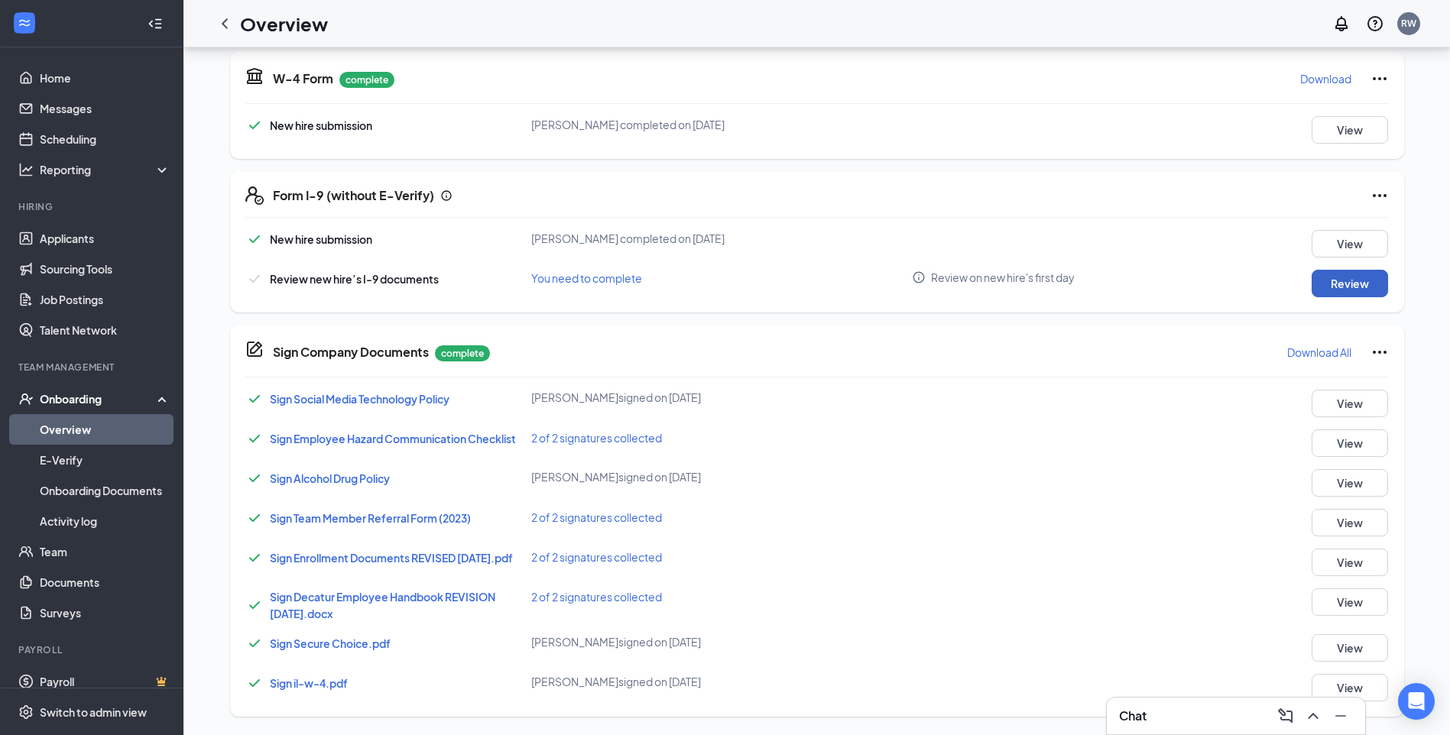
click at [1359, 271] on button "Review" at bounding box center [1350, 284] width 76 height 28
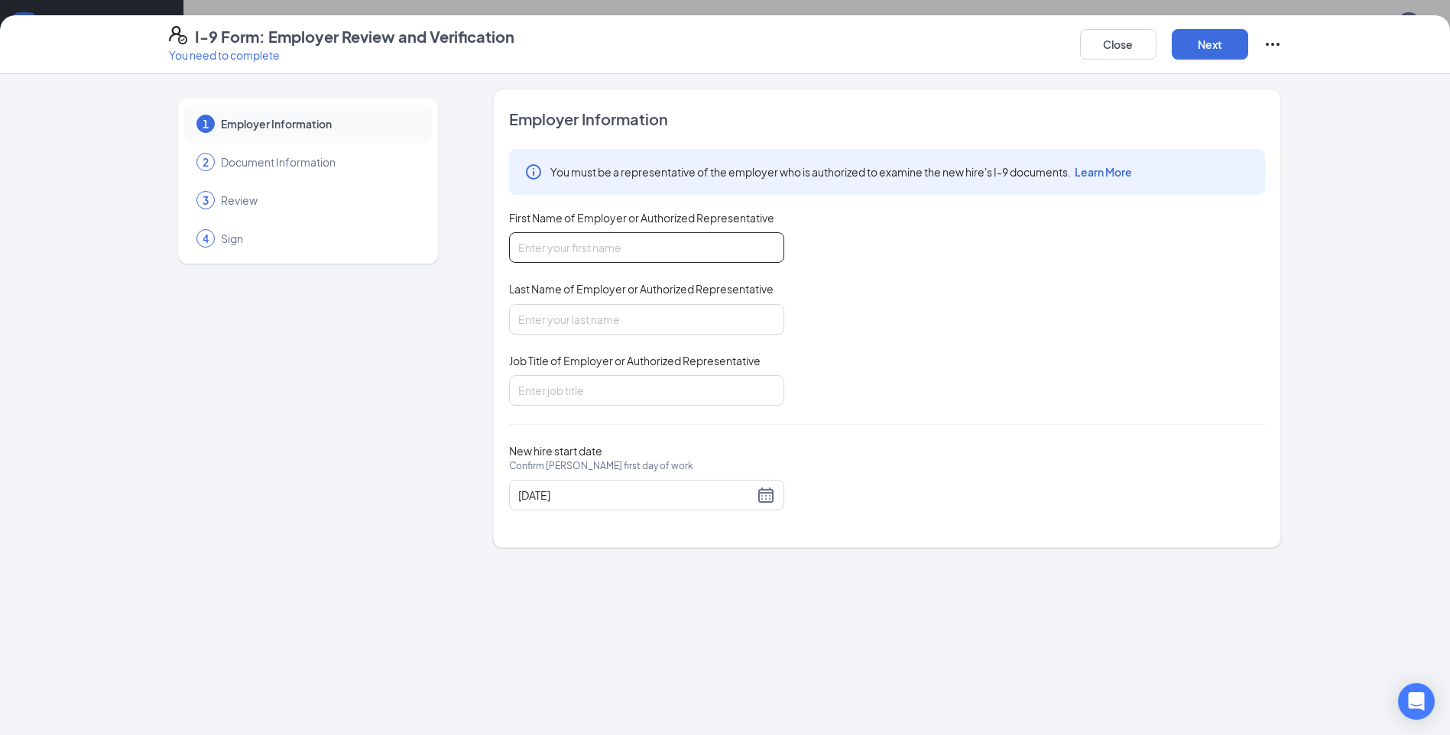
click at [679, 245] on input "First Name of Employer or Authorized Representative" at bounding box center [646, 247] width 275 height 31
type input "[PERSON_NAME]"
click at [565, 315] on input "Last Name of Employer or Authorized Representative" at bounding box center [646, 319] width 275 height 31
type input "[PERSON_NAME]"
click at [551, 388] on input "Job Title of Employer or Authorized Representative" at bounding box center [646, 390] width 275 height 31
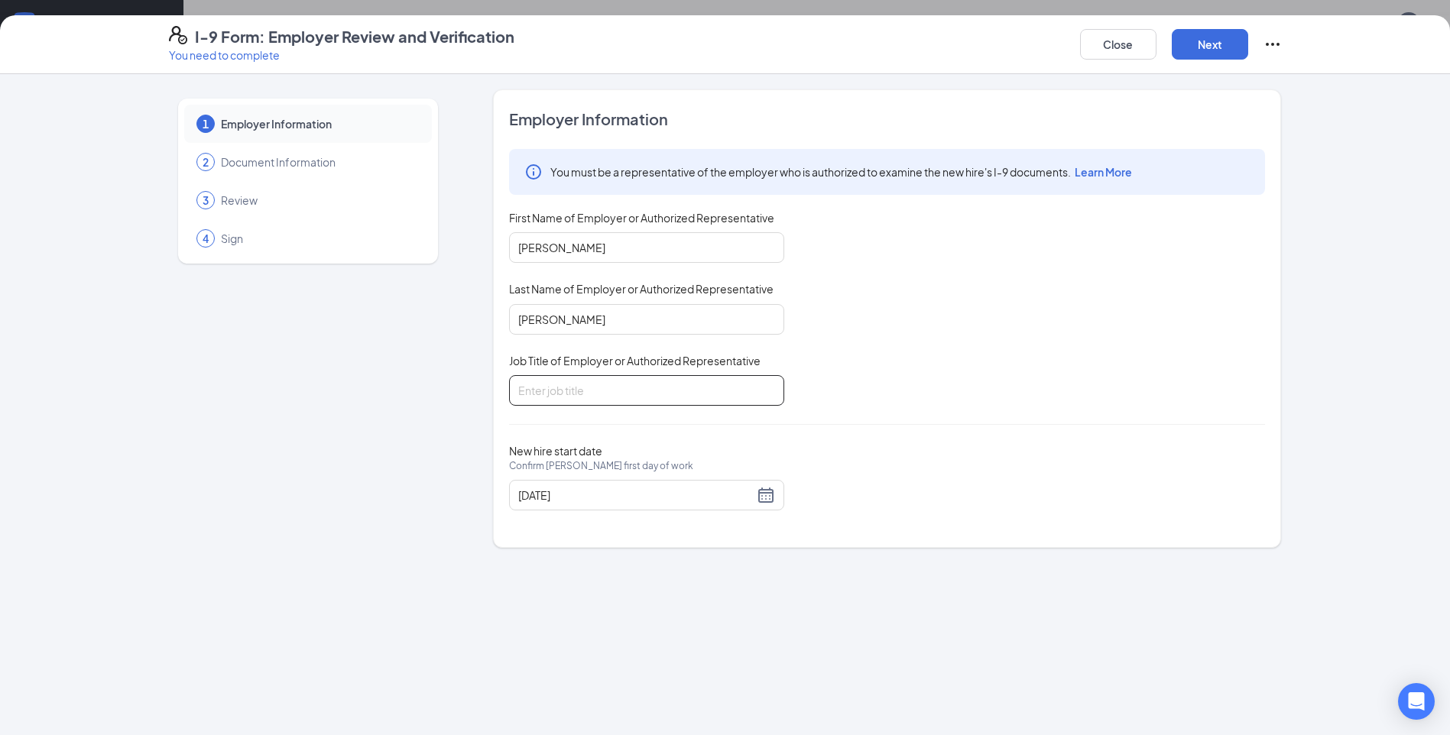
type input "GM"
click at [588, 491] on input "[DATE]" at bounding box center [635, 495] width 235 height 17
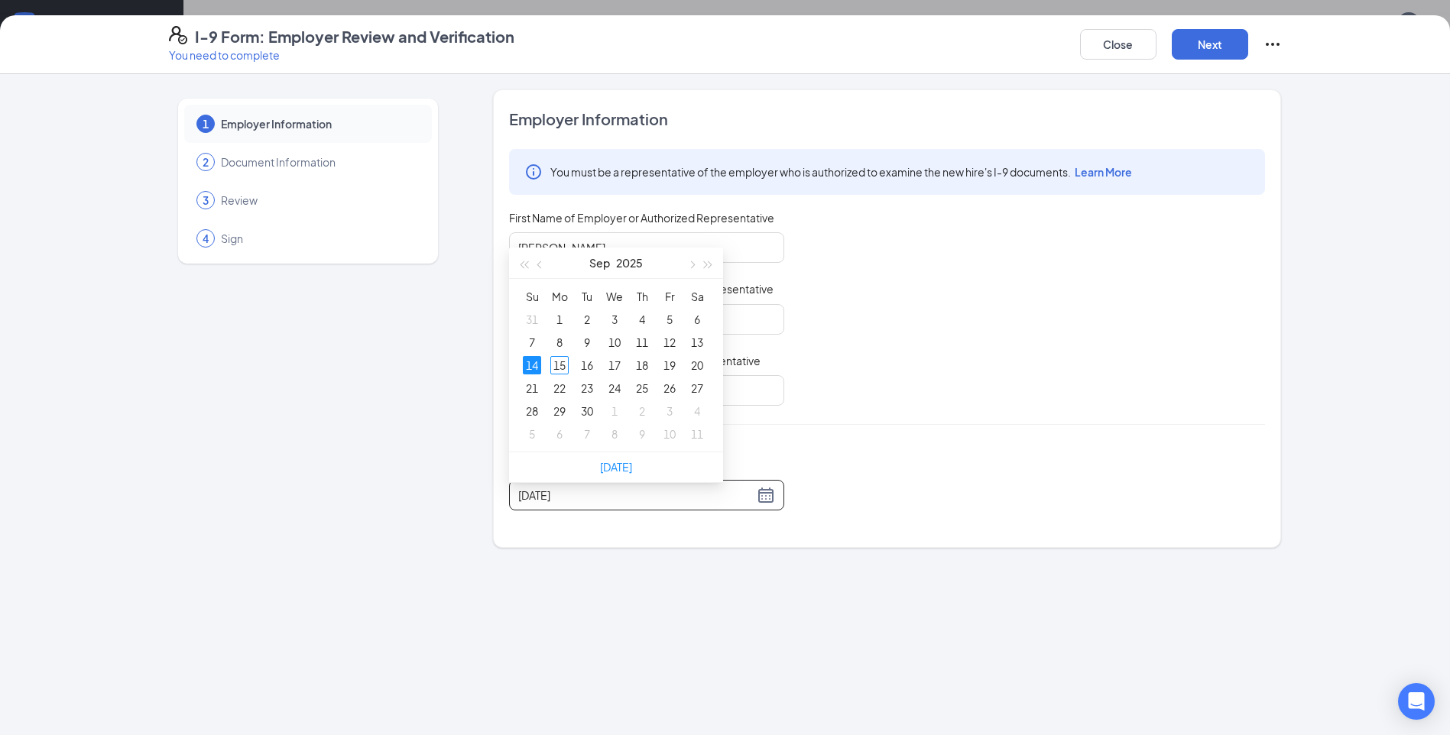
type input "[DATE]"
click at [1076, 315] on div "You must be a representative of the employer who is authorized to examine the n…" at bounding box center [887, 277] width 756 height 257
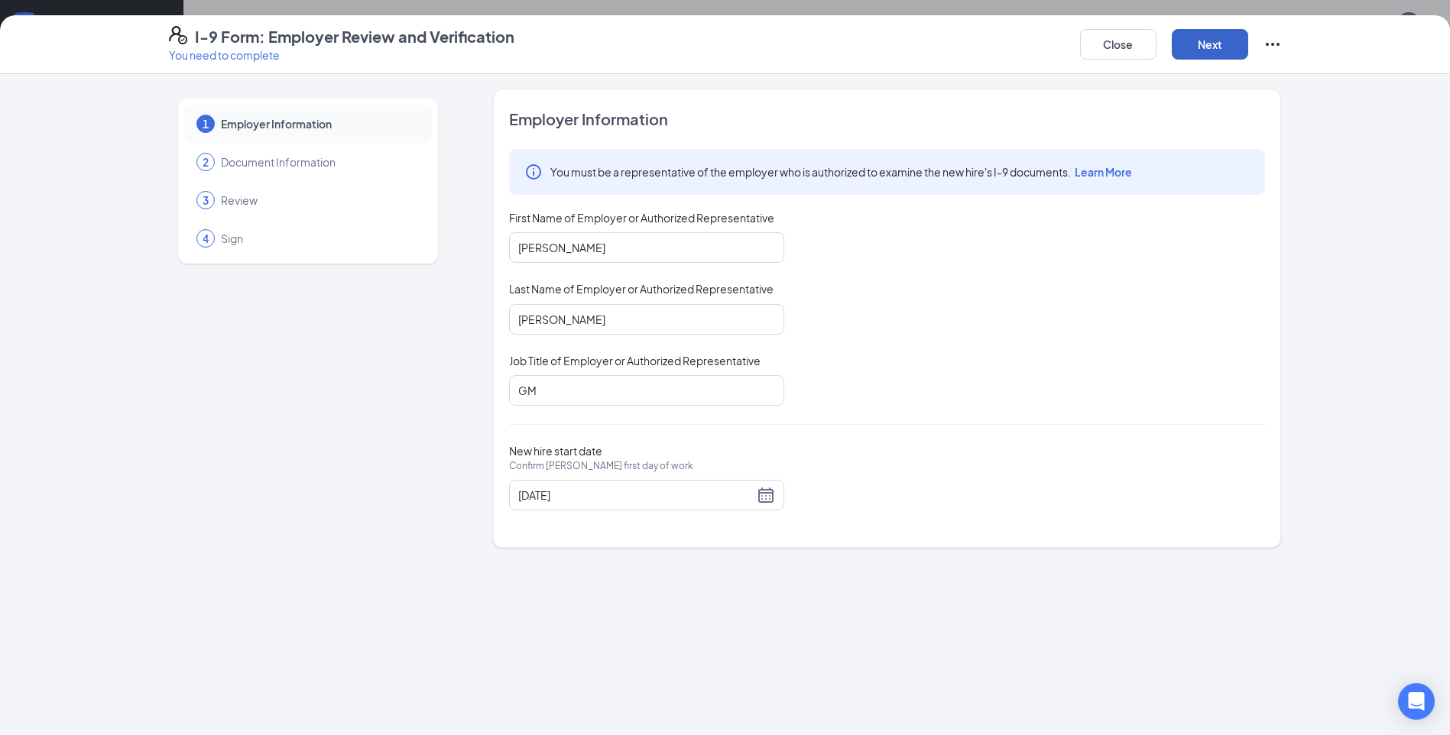
click at [1205, 37] on button "Next" at bounding box center [1210, 44] width 76 height 31
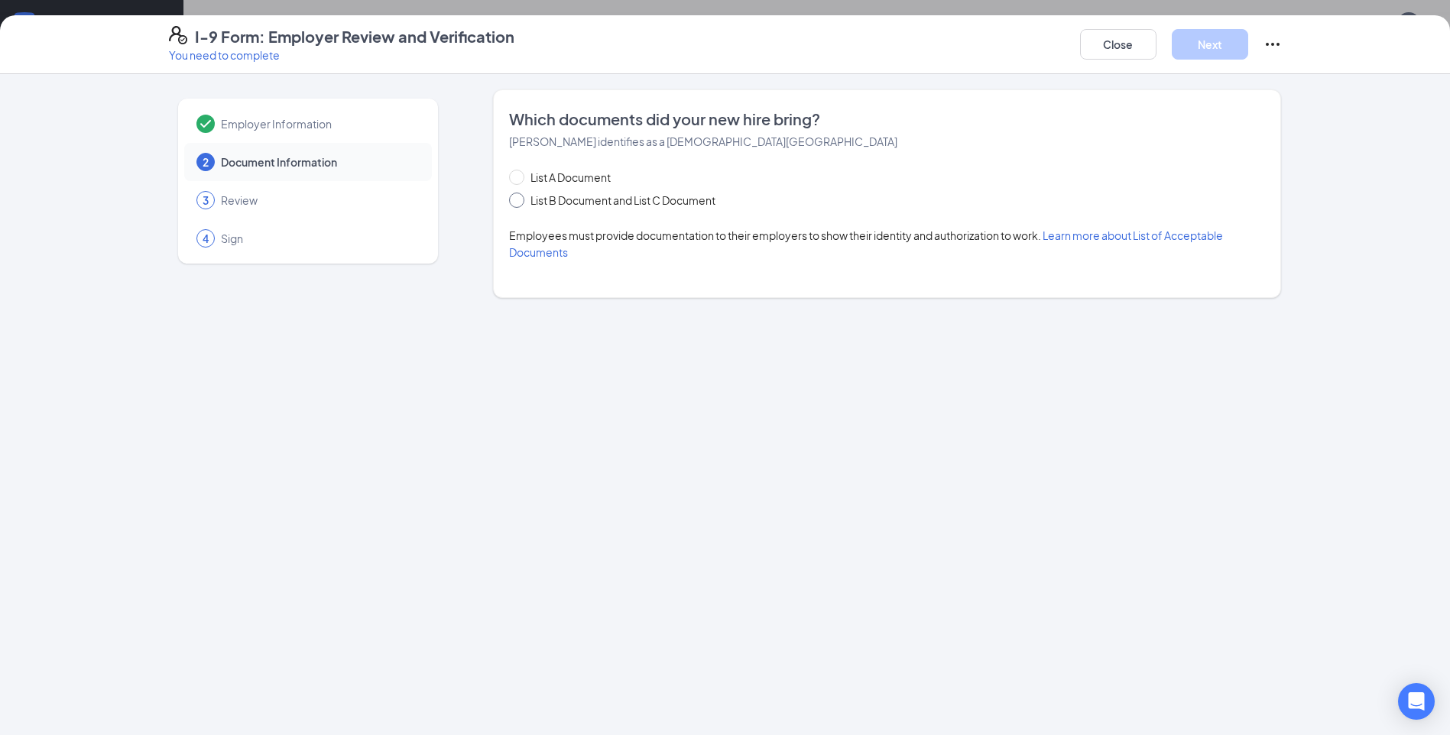
click at [513, 200] on input "List B Document and List C Document" at bounding box center [514, 198] width 11 height 11
radio input "true"
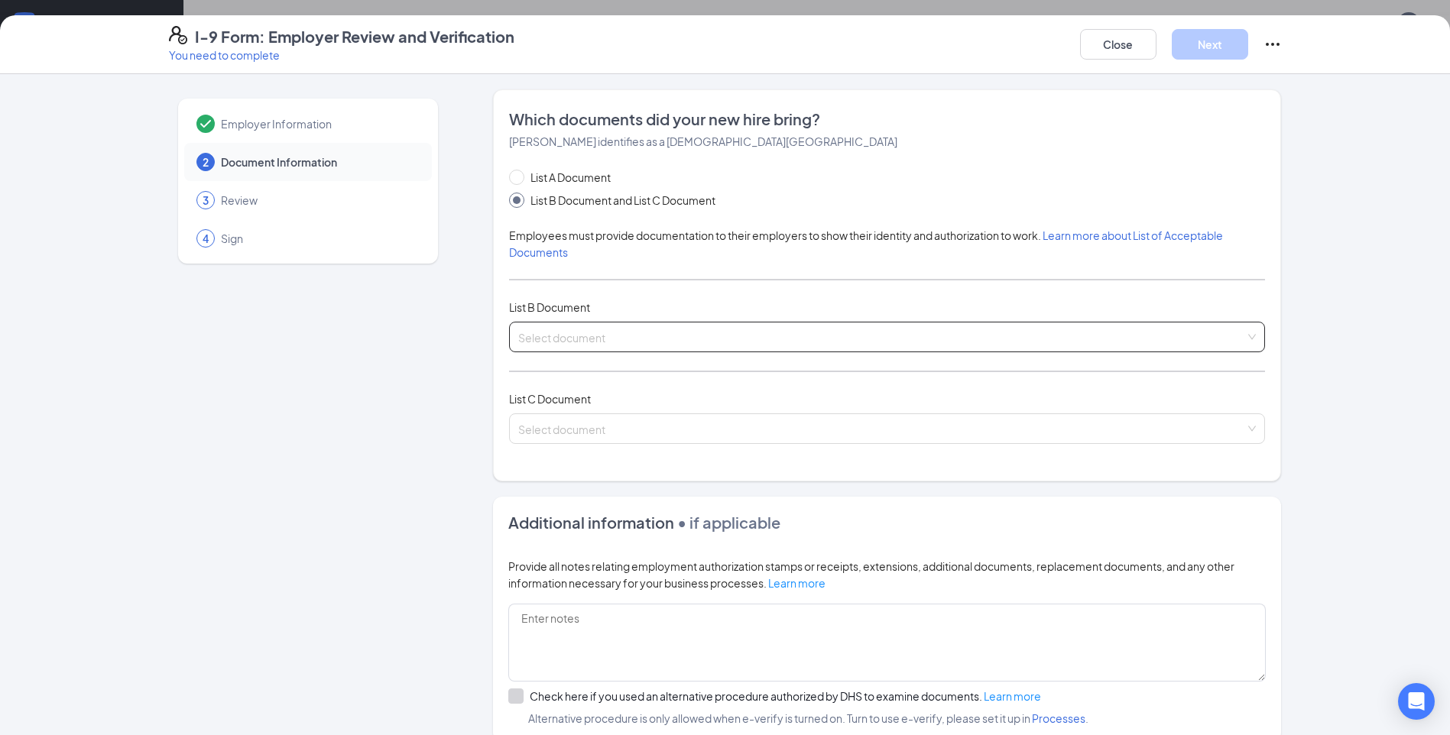
click at [632, 329] on input "search" at bounding box center [881, 334] width 727 height 23
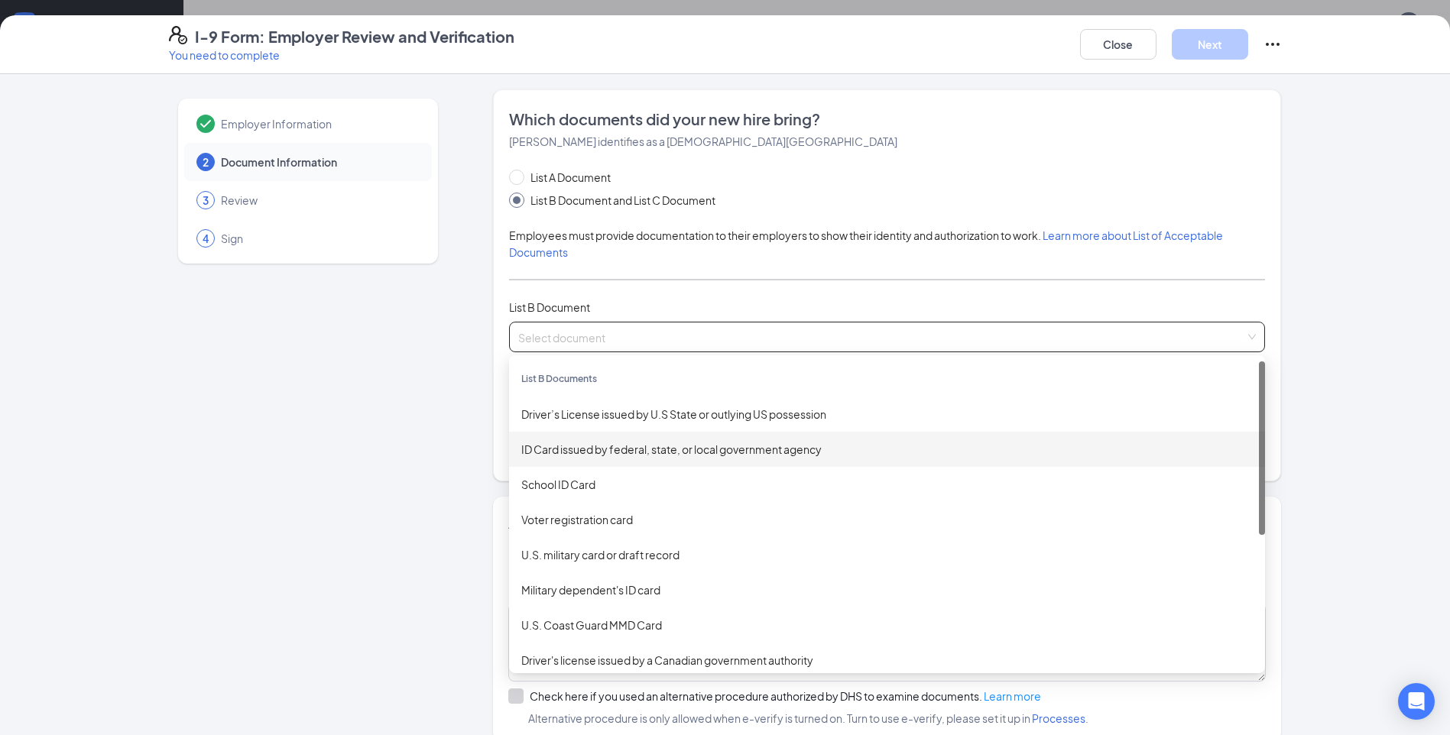
click at [582, 450] on div "ID Card issued by federal, state, or local government agency" at bounding box center [887, 449] width 732 height 17
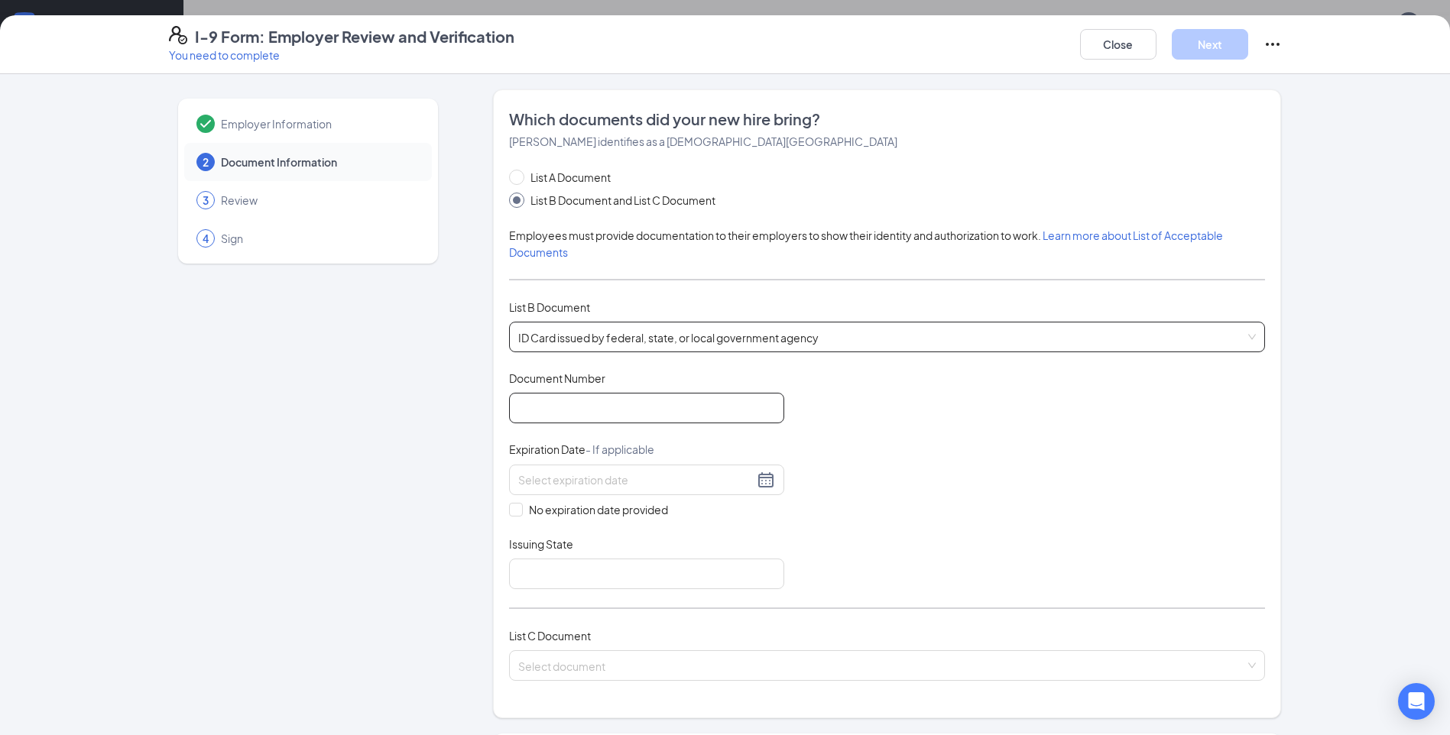
click at [566, 404] on input "Document Number" at bounding box center [646, 408] width 275 height 31
type input "50000409242H"
click at [571, 481] on input at bounding box center [635, 480] width 235 height 17
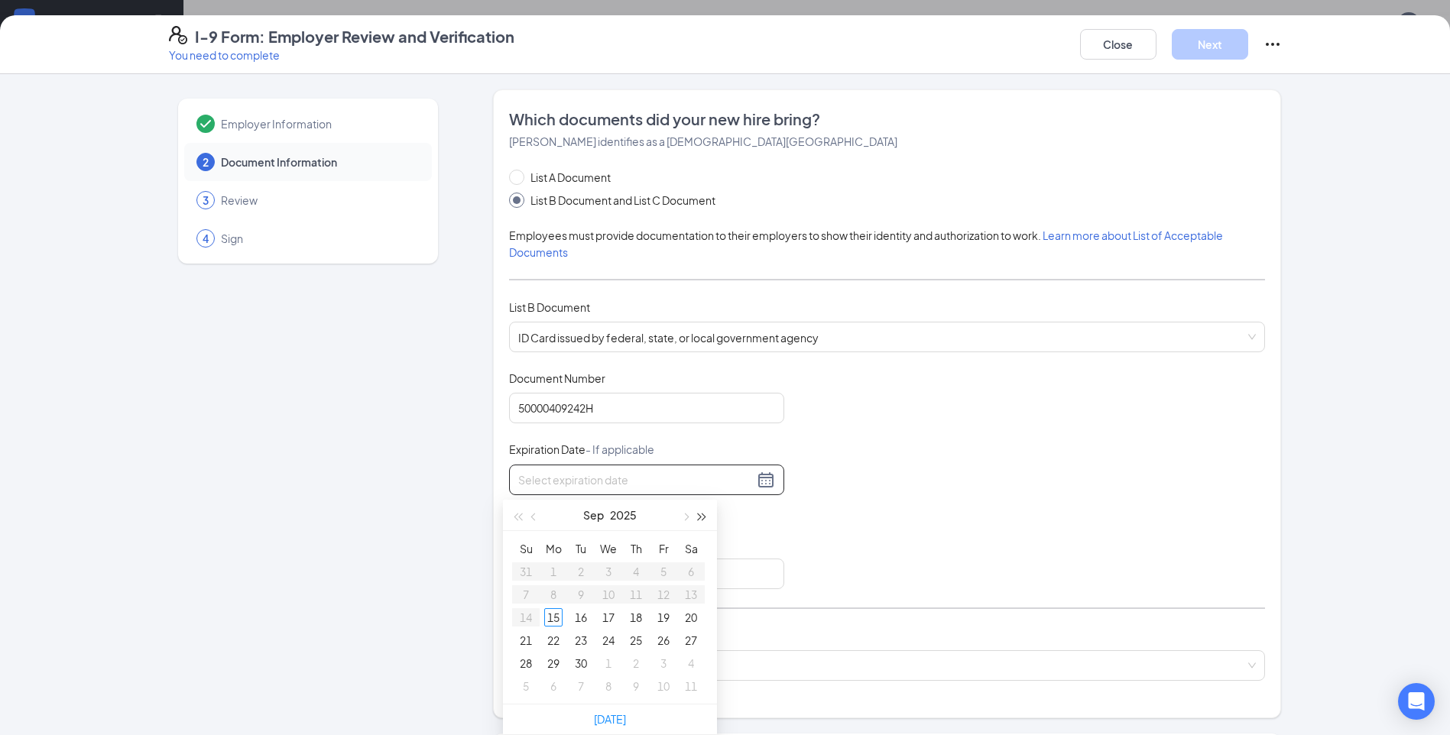
click at [701, 514] on span "button" at bounding box center [703, 518] width 8 height 8
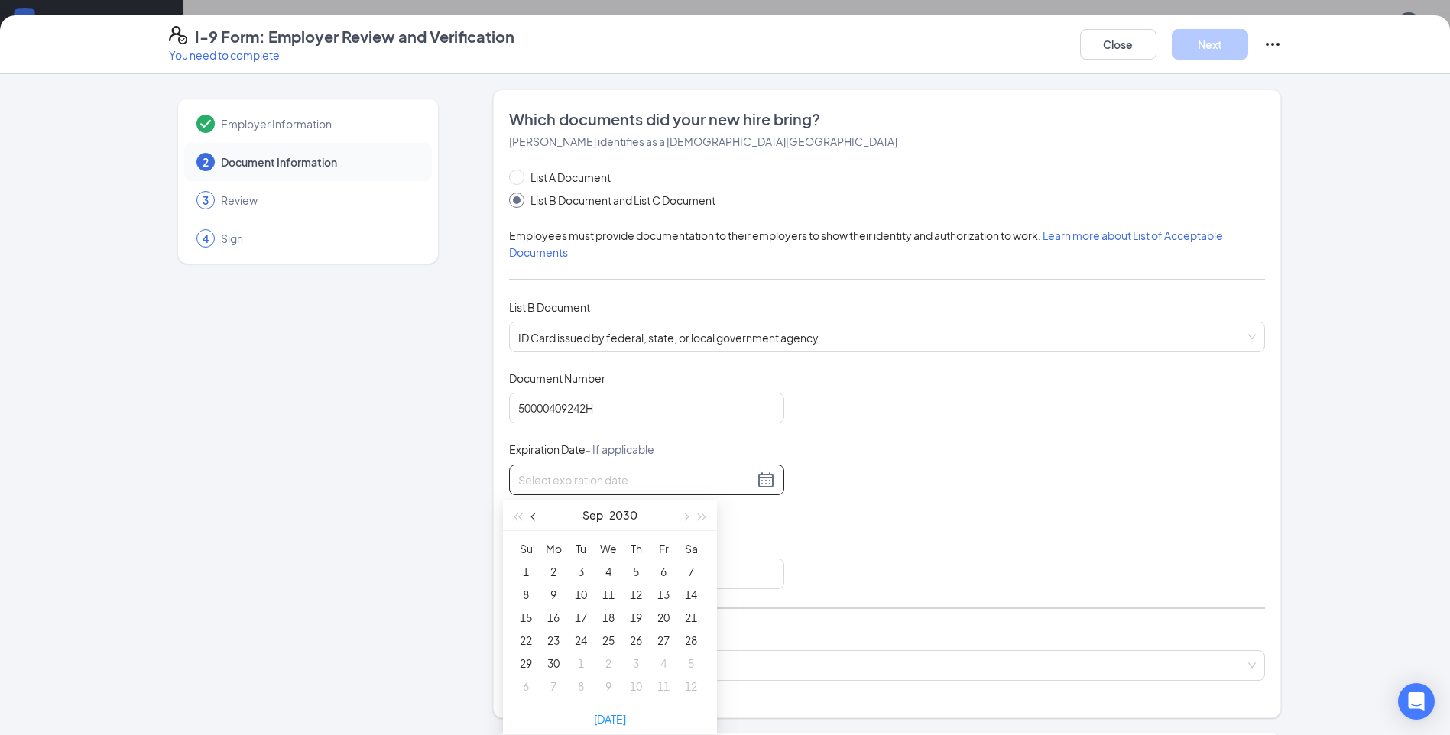
click at [533, 511] on button "button" at bounding box center [534, 515] width 17 height 31
click at [687, 514] on span "button" at bounding box center [685, 518] width 8 height 8
type input "[DATE]"
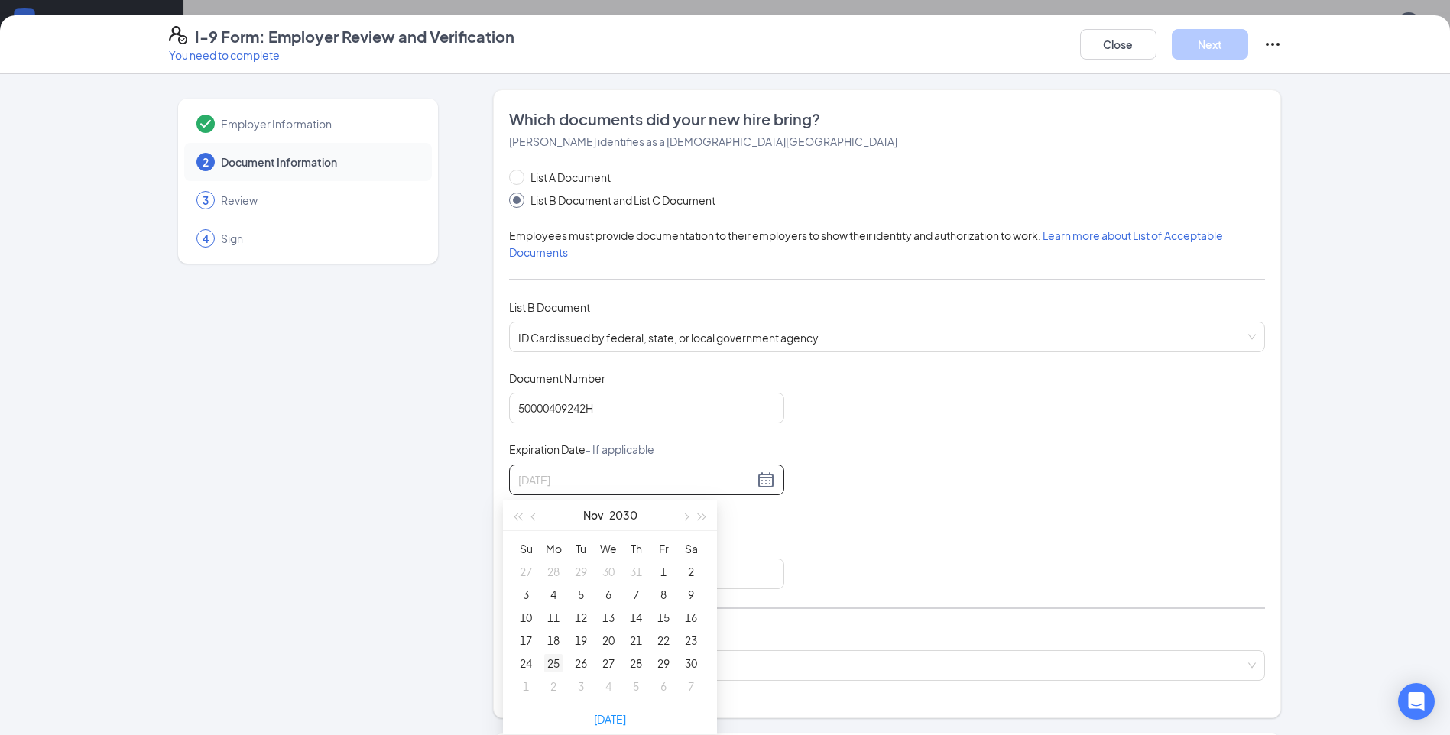
click at [553, 657] on div "25" at bounding box center [553, 663] width 18 height 18
click at [552, 574] on input "Issuing State" at bounding box center [646, 574] width 275 height 31
type input "[US_STATE]"
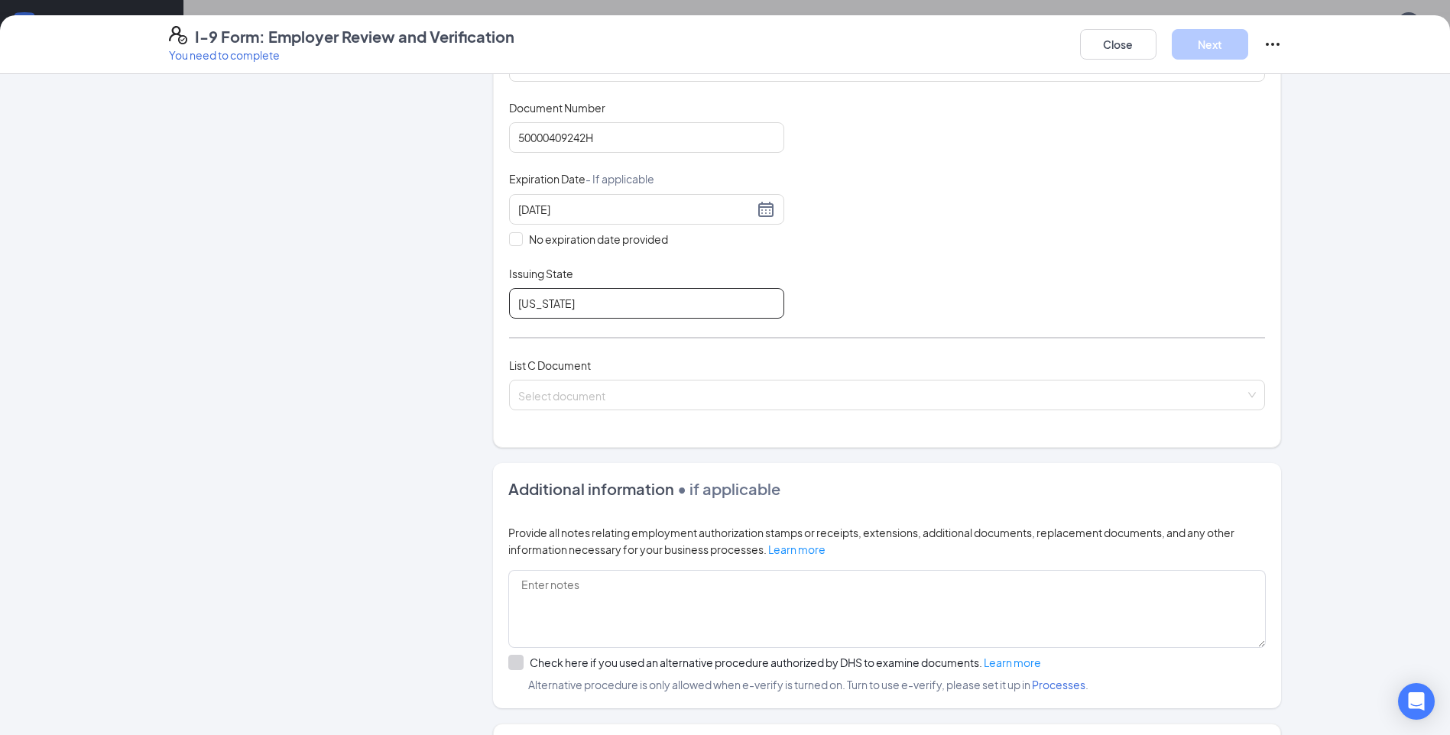
scroll to position [306, 0]
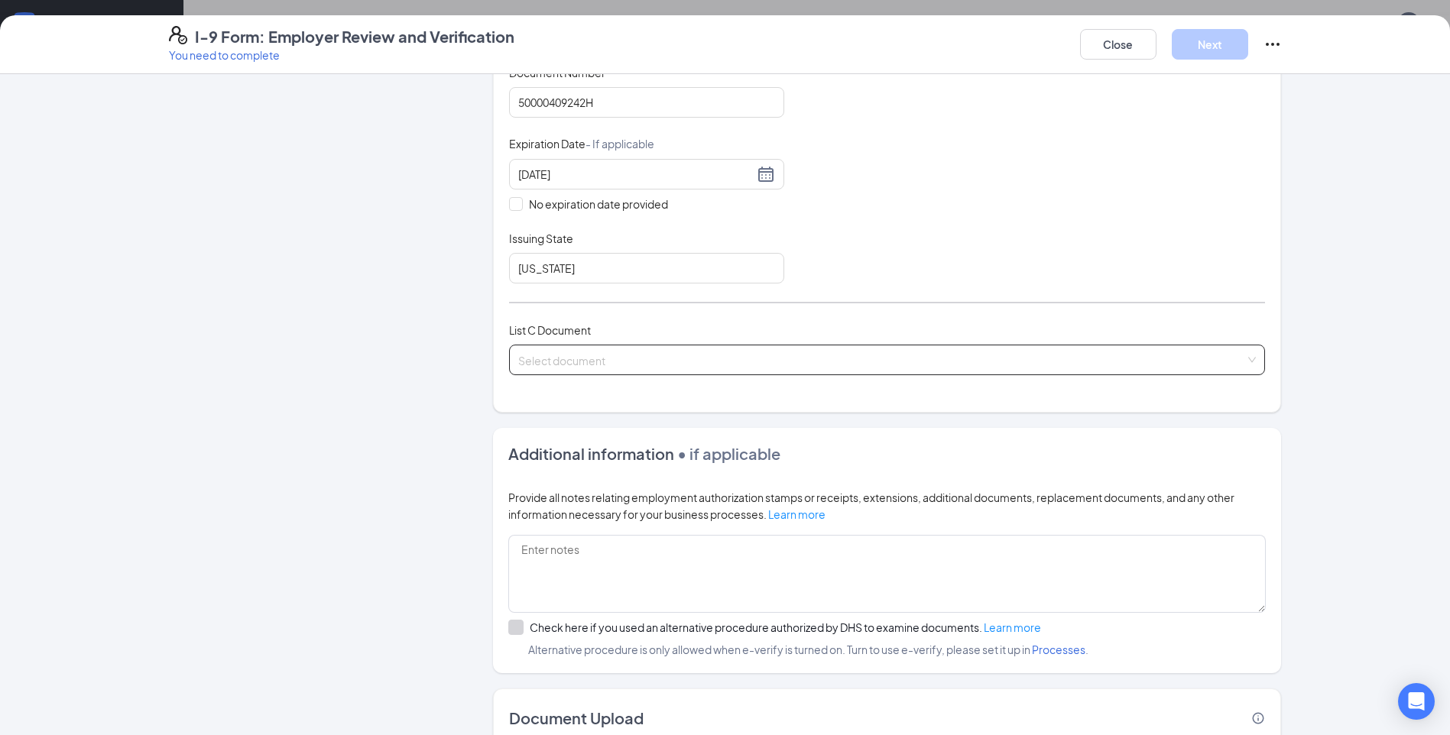
click at [574, 361] on input "search" at bounding box center [881, 357] width 727 height 23
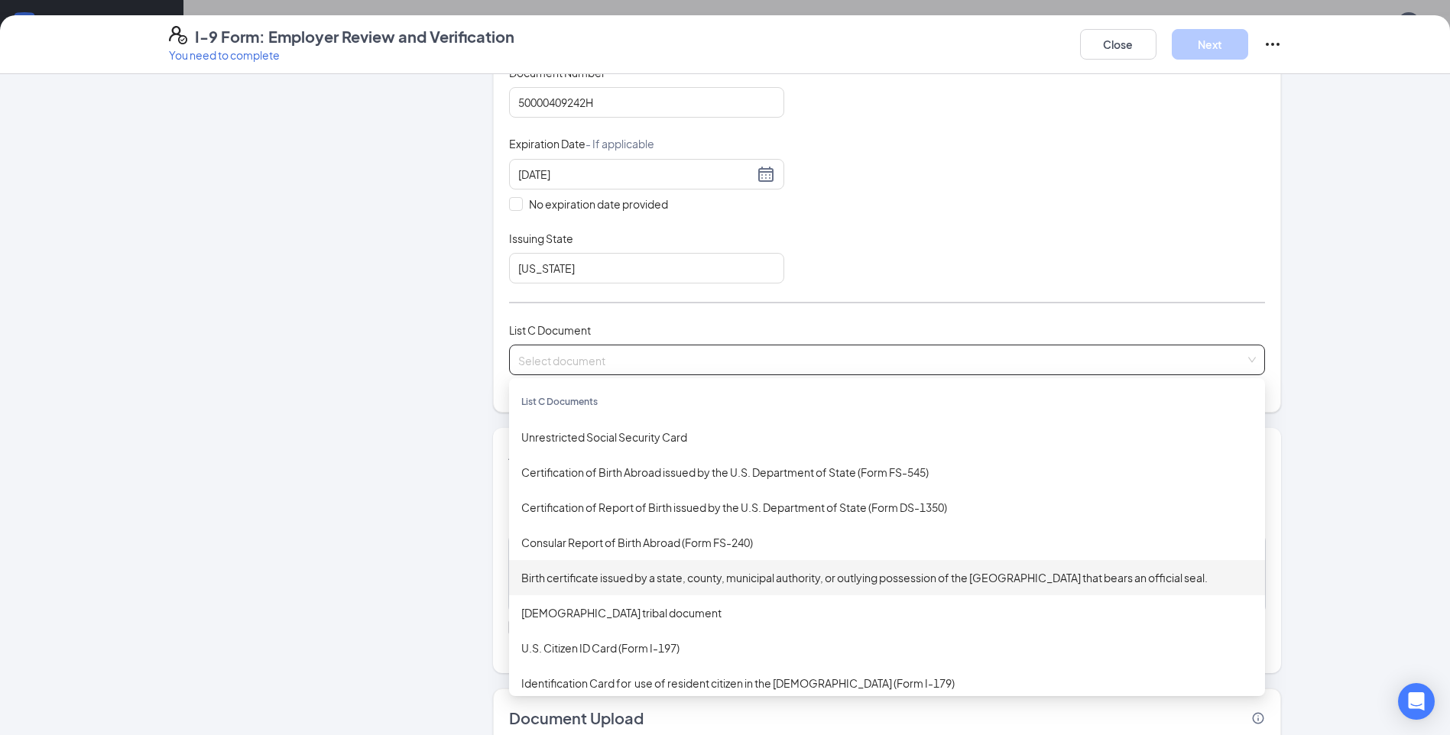
click at [609, 578] on div "Birth certificate issued by a state, county, municipal authority, or outlying p…" at bounding box center [887, 577] width 732 height 17
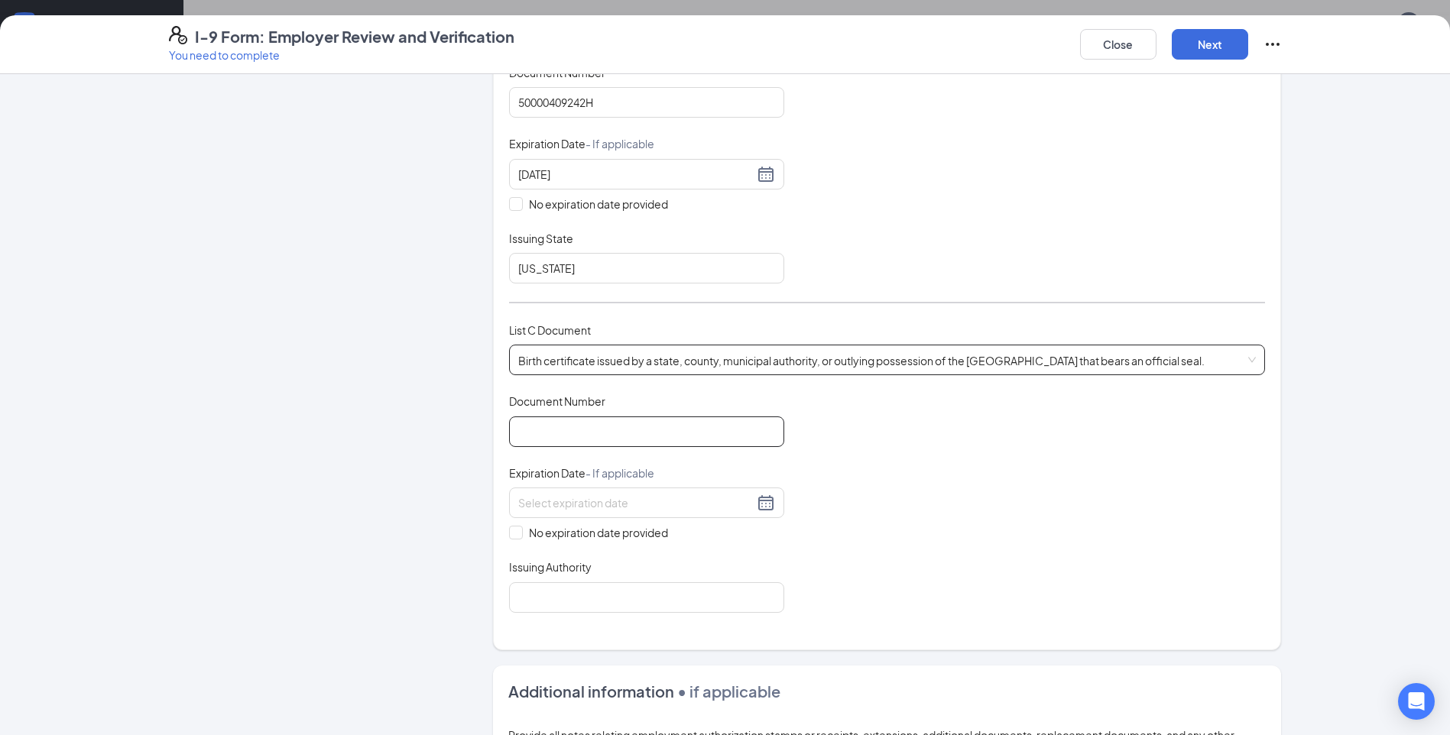
click at [568, 436] on input "Document Number" at bounding box center [646, 432] width 275 height 31
type input "1122009047923"
click at [509, 536] on input "No expiration date provided" at bounding box center [514, 531] width 11 height 11
checkbox input "true"
click at [561, 597] on input "Issuing Authority" at bounding box center [646, 600] width 275 height 31
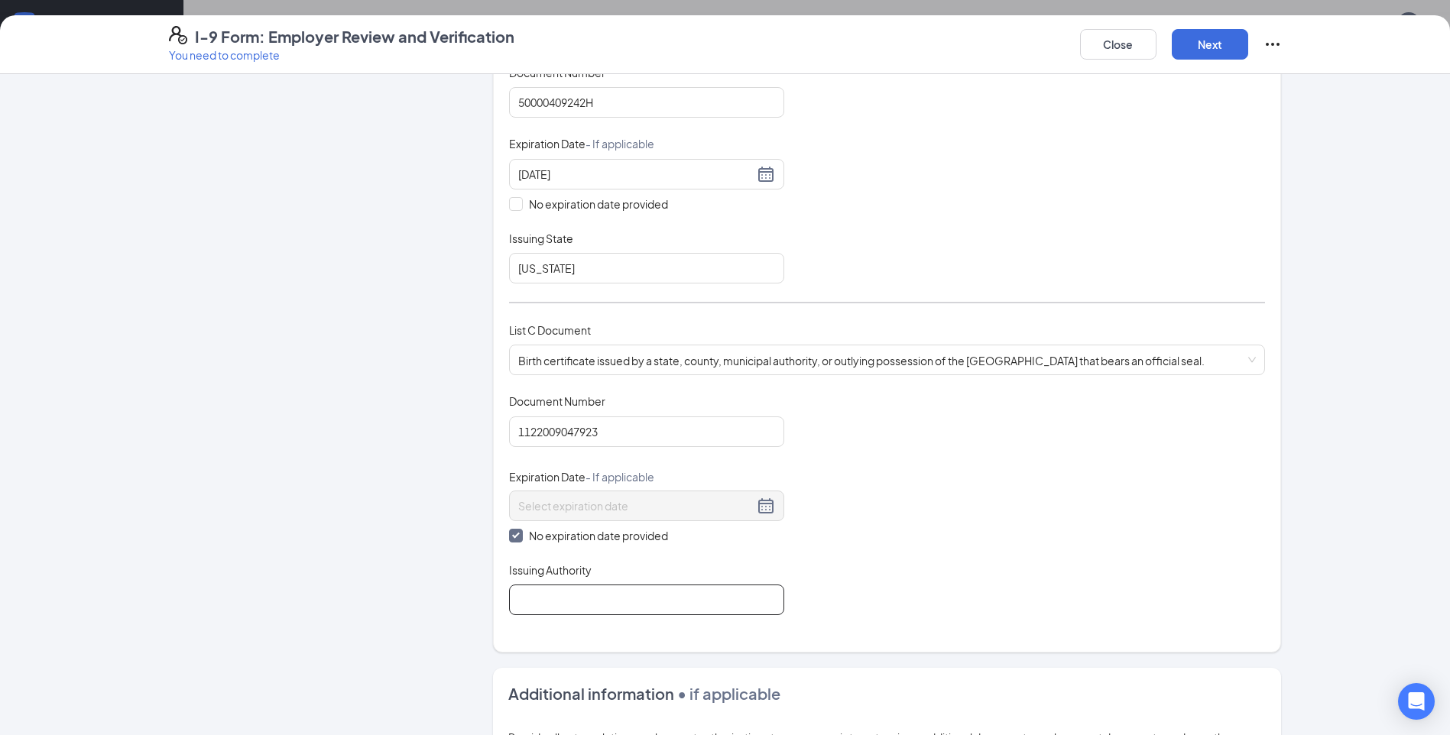
type input "State of [US_STATE]"
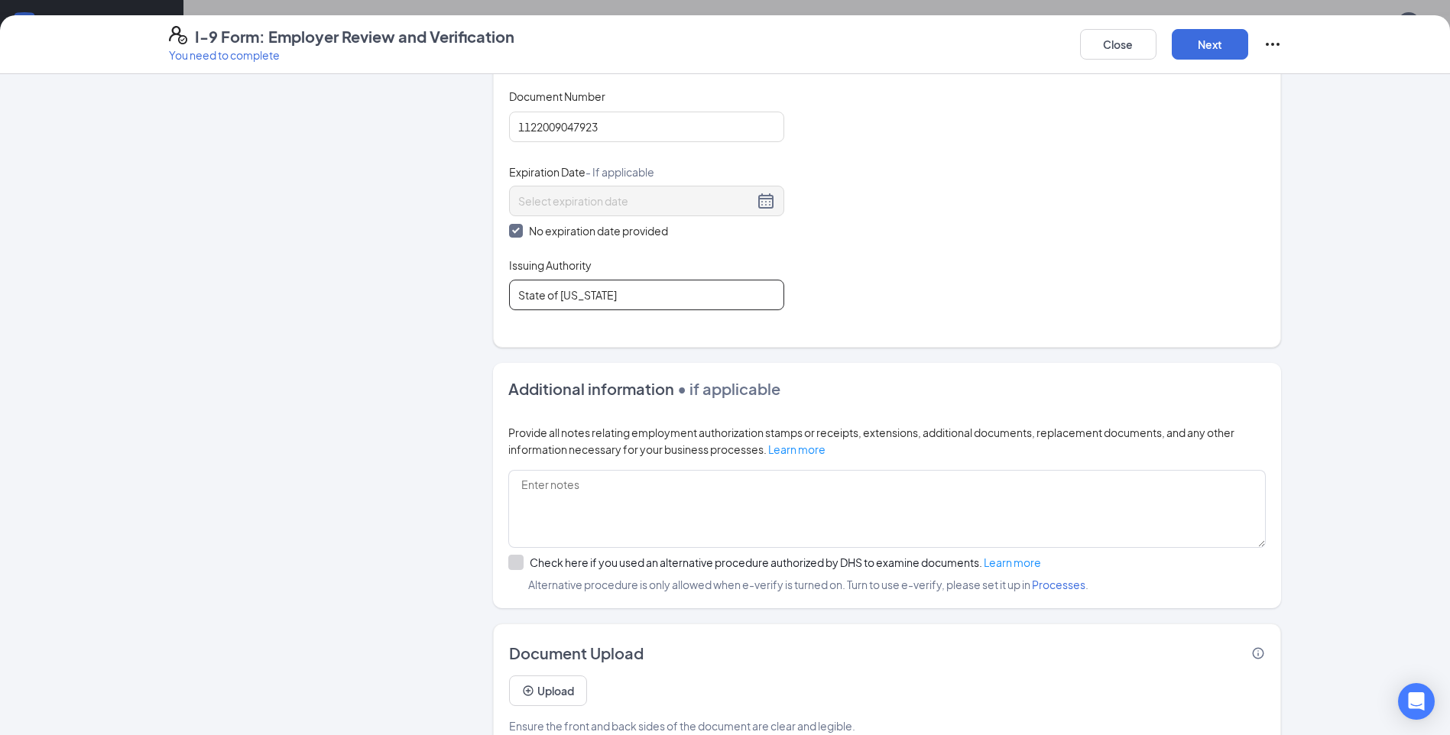
scroll to position [612, 0]
click at [1235, 41] on button "Next" at bounding box center [1210, 44] width 76 height 31
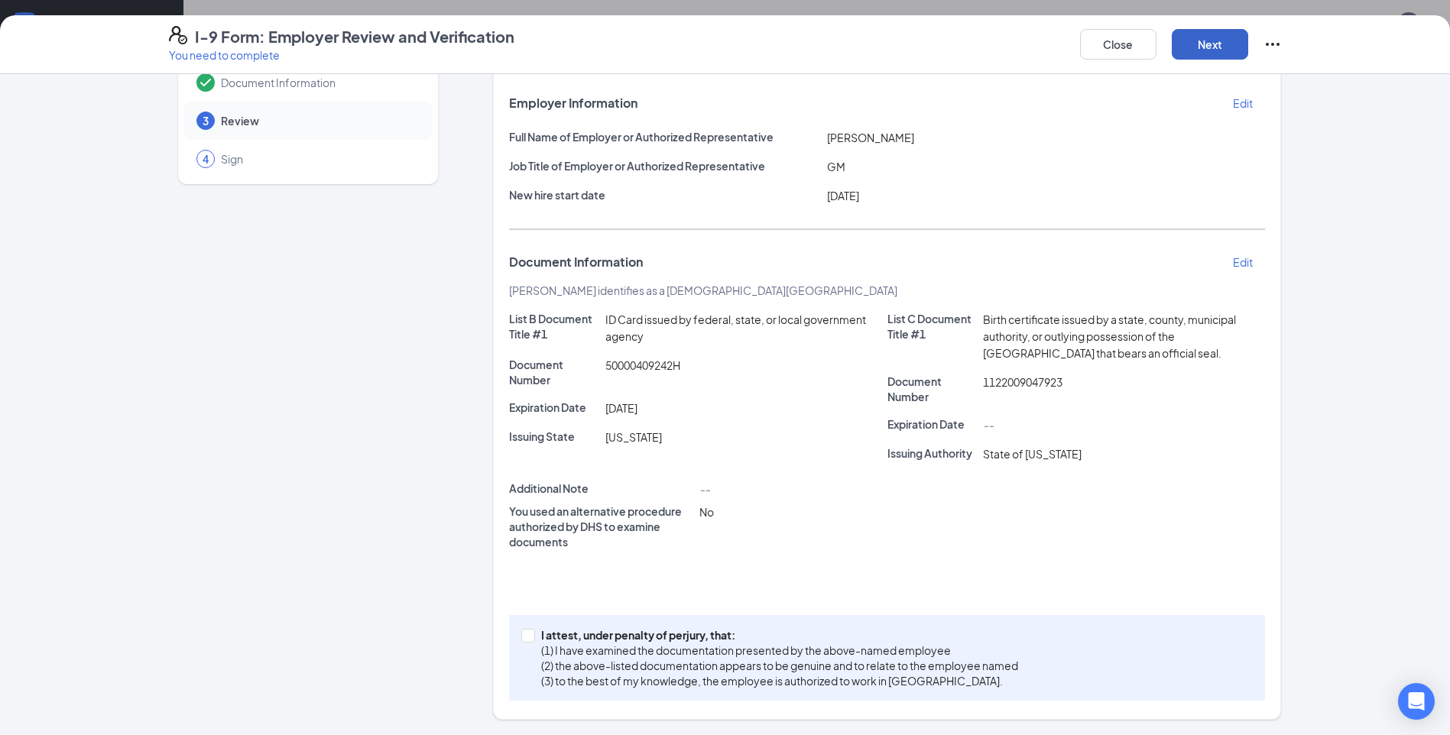
click at [1213, 38] on button "Next" at bounding box center [1210, 44] width 76 height 31
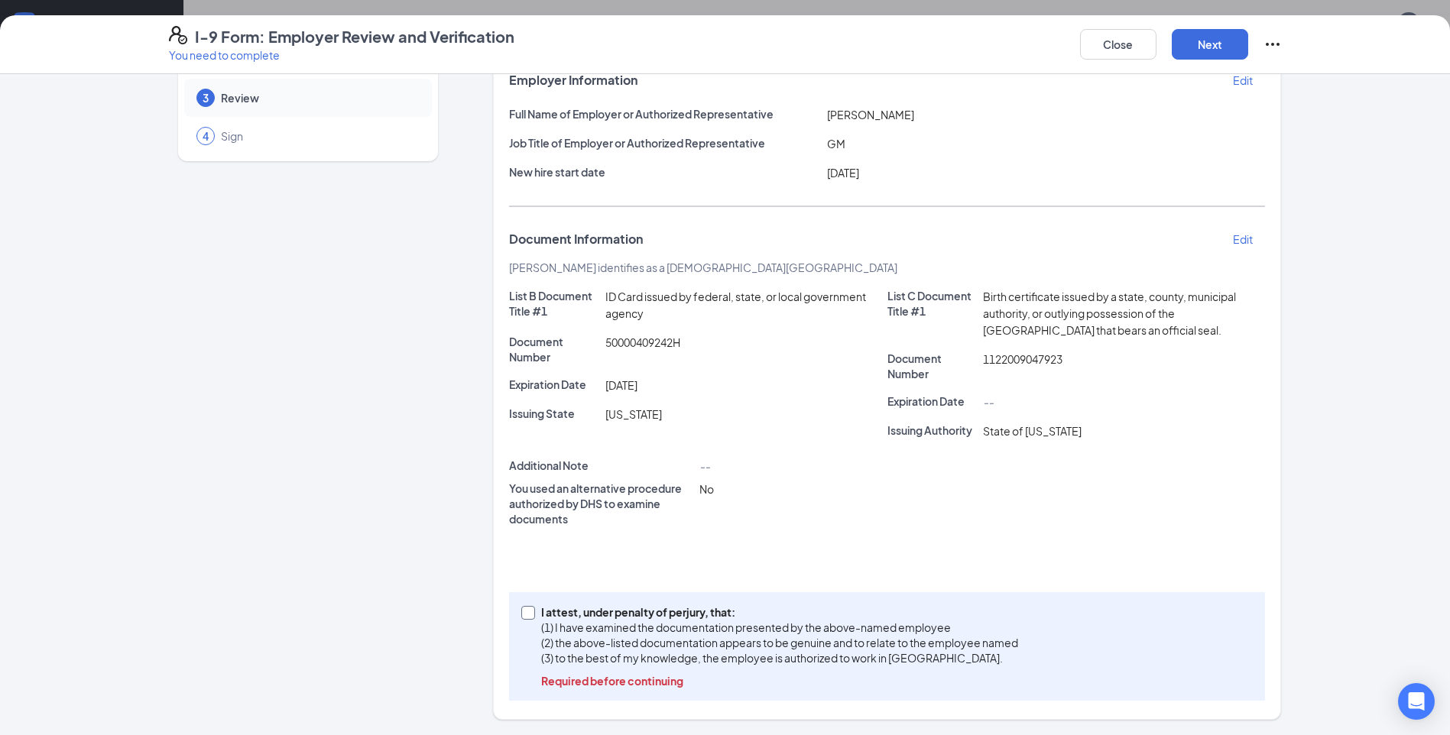
click at [523, 611] on input "I attest, under penalty of [PERSON_NAME], that: (1) I have examined the documen…" at bounding box center [526, 611] width 11 height 11
checkbox input "true"
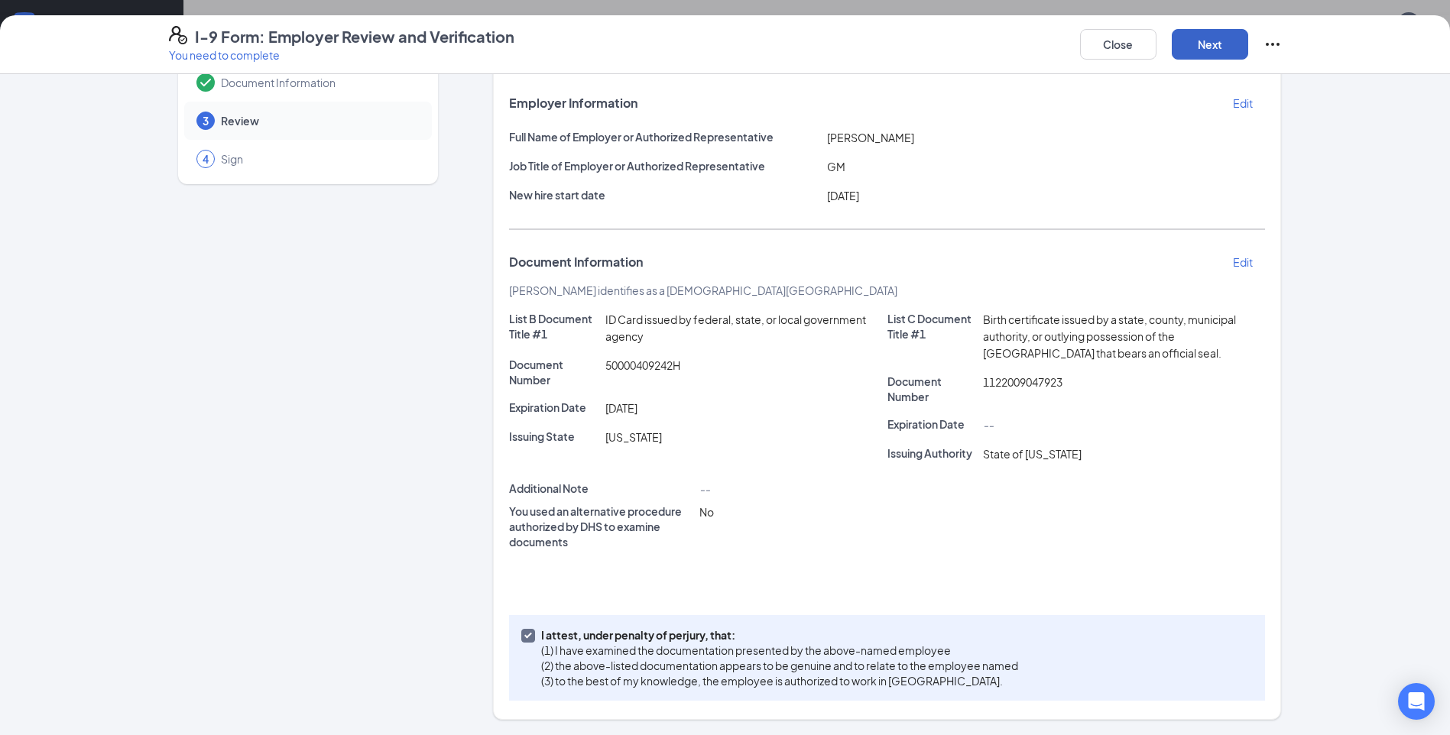
click at [1208, 35] on button "Next" at bounding box center [1210, 44] width 76 height 31
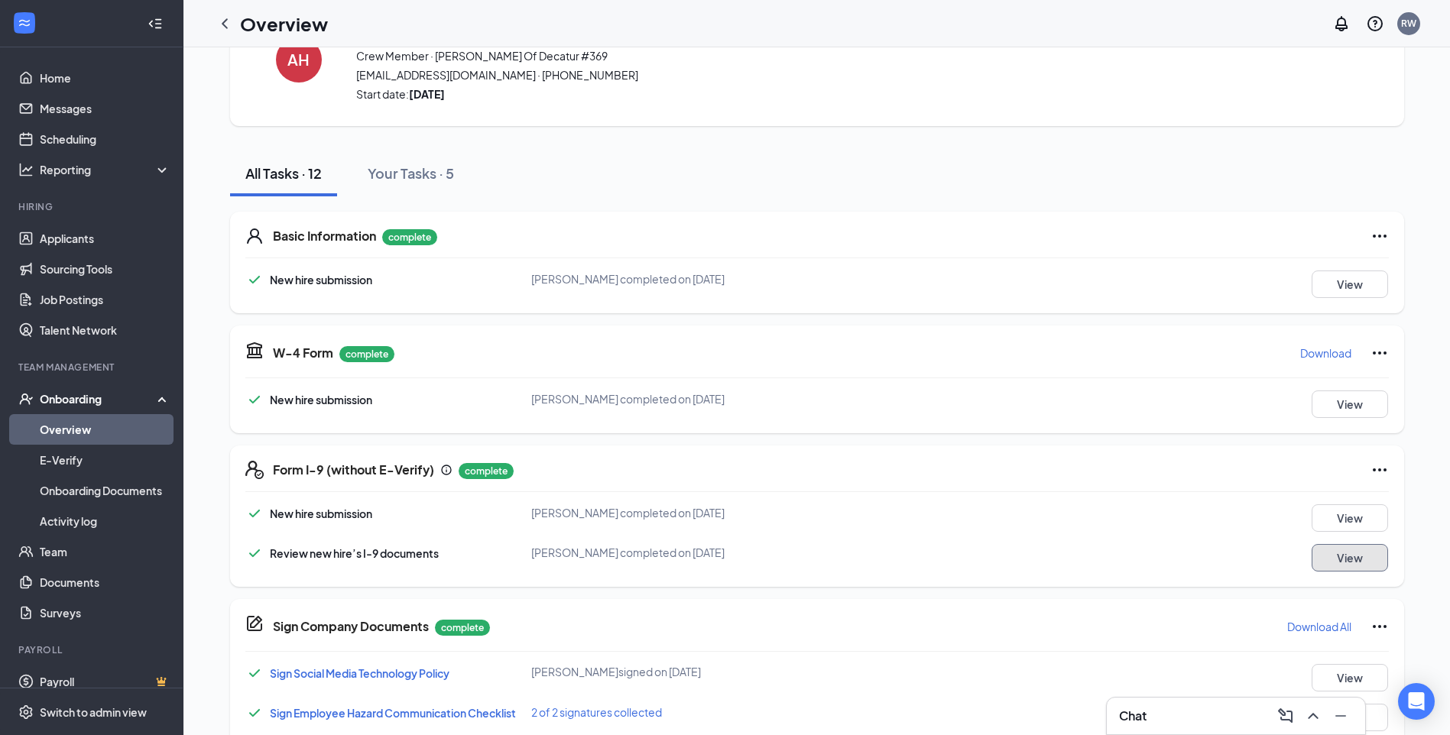
scroll to position [0, 0]
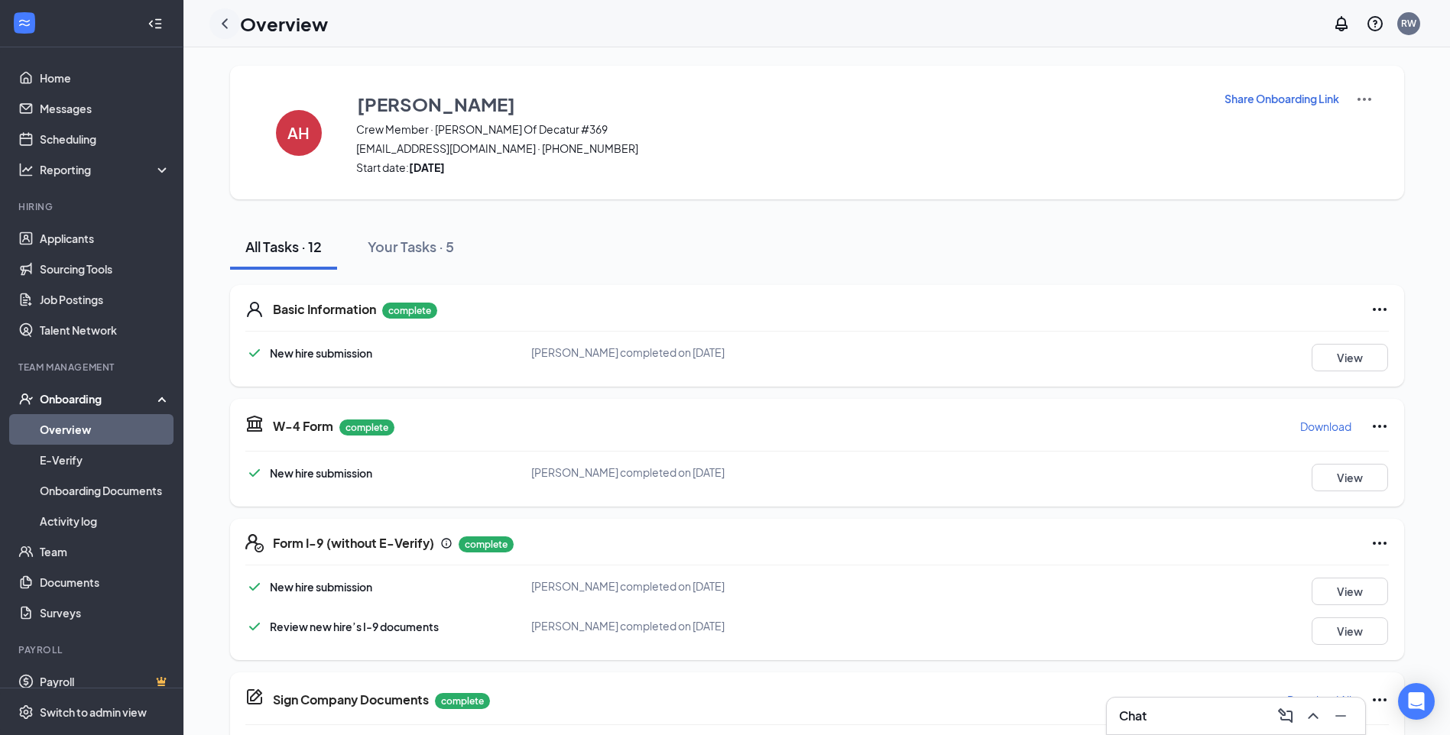
click at [225, 21] on icon "ChevronLeft" at bounding box center [225, 23] width 6 height 10
